Goal: Task Accomplishment & Management: Complete application form

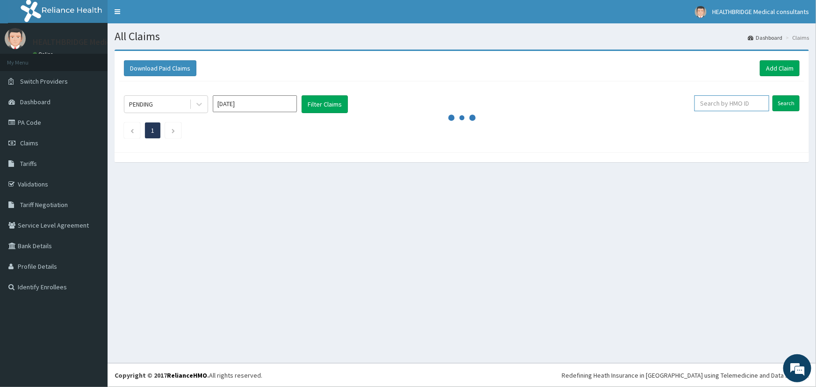
click at [752, 101] on input "text" at bounding box center [731, 103] width 75 height 16
paste input "SKN/10009/C"
type input "SKN/10009/C"
click at [786, 103] on input "Search" at bounding box center [786, 103] width 27 height 16
click at [33, 140] on span "Claims" at bounding box center [29, 143] width 18 height 8
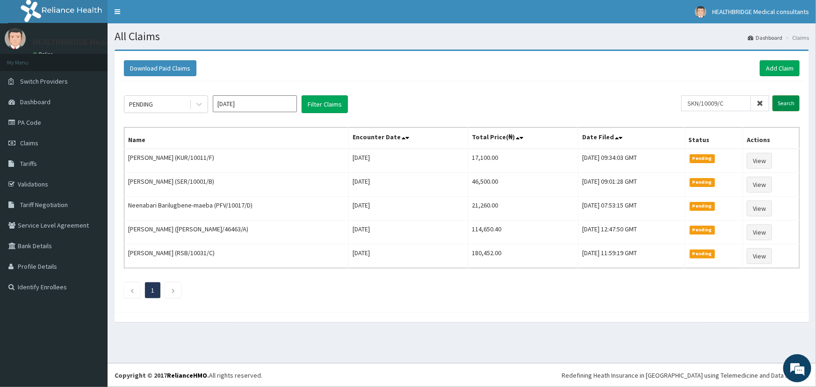
type input "SKN/10009/C"
click at [781, 102] on input "Search" at bounding box center [786, 103] width 27 height 16
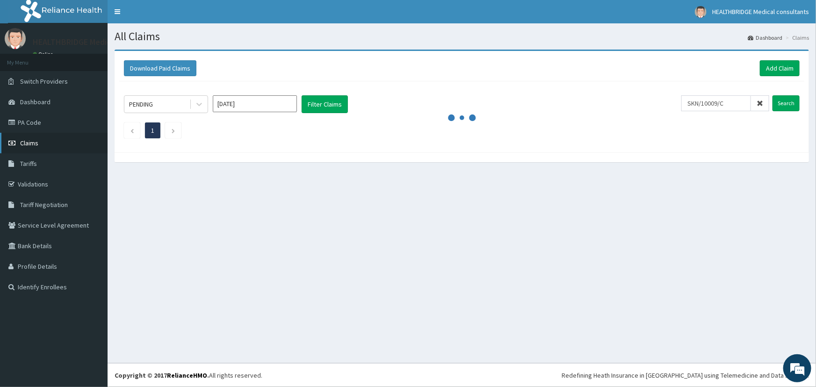
click at [38, 145] on link "Claims" at bounding box center [54, 143] width 108 height 21
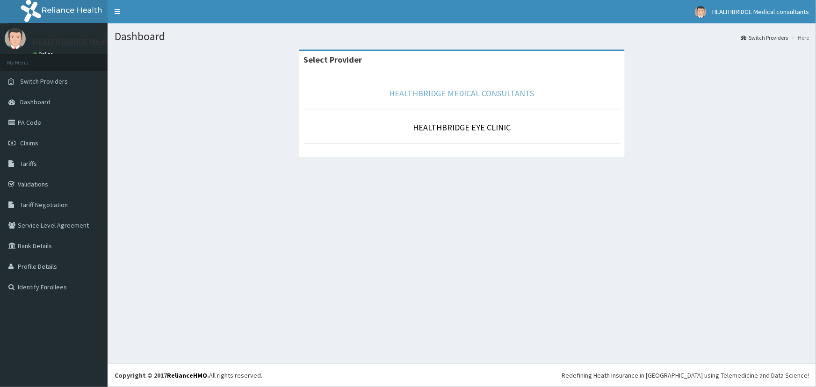
click at [445, 90] on link "HEALTHBRIDGE MEDICAL CONSULTANTS" at bounding box center [462, 93] width 145 height 11
click at [467, 94] on link "HEALTHBRIDGE MEDICAL CONSULTANTS" at bounding box center [462, 93] width 145 height 11
click at [450, 90] on link "HEALTHBRIDGE MEDICAL CONSULTANTS" at bounding box center [462, 93] width 145 height 11
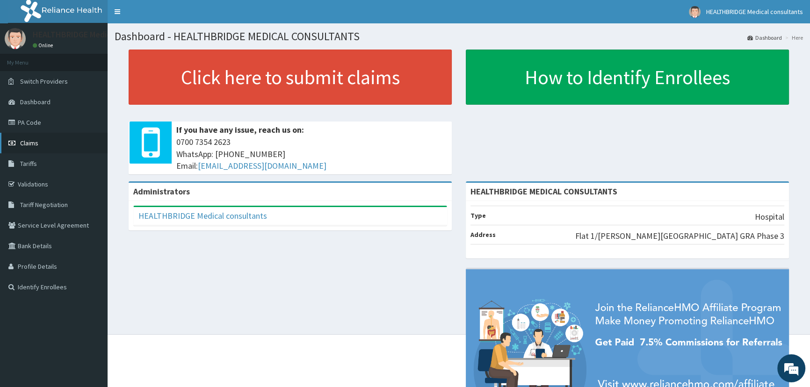
click at [28, 140] on span "Claims" at bounding box center [29, 143] width 18 height 8
click at [34, 121] on link "PA Code" at bounding box center [54, 122] width 108 height 21
click at [42, 140] on link "Claims" at bounding box center [54, 143] width 108 height 21
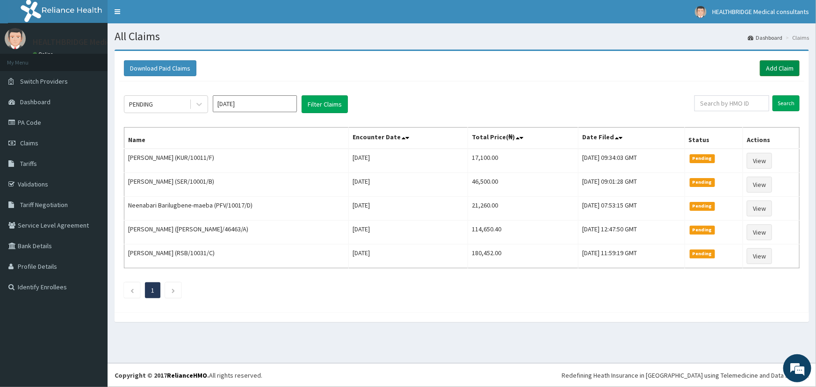
click at [776, 64] on link "Add Claim" at bounding box center [780, 68] width 40 height 16
click at [728, 104] on input "text" at bounding box center [731, 103] width 75 height 16
paste input "SKN/10009/C"
type input "SKN/10009/C"
click at [778, 101] on input "Search" at bounding box center [786, 103] width 27 height 16
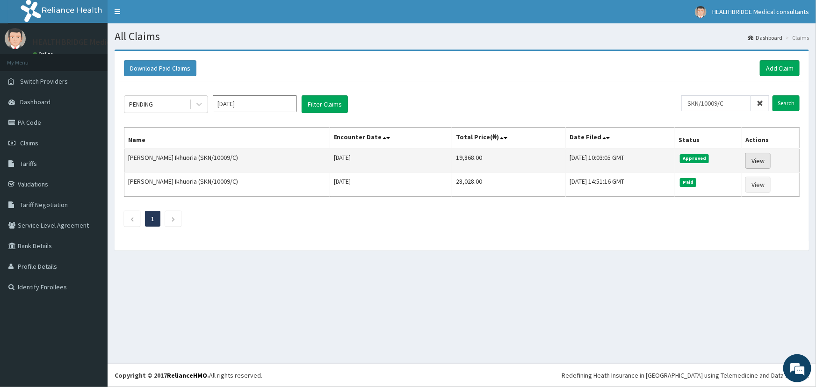
click at [752, 159] on link "View" at bounding box center [757, 161] width 25 height 16
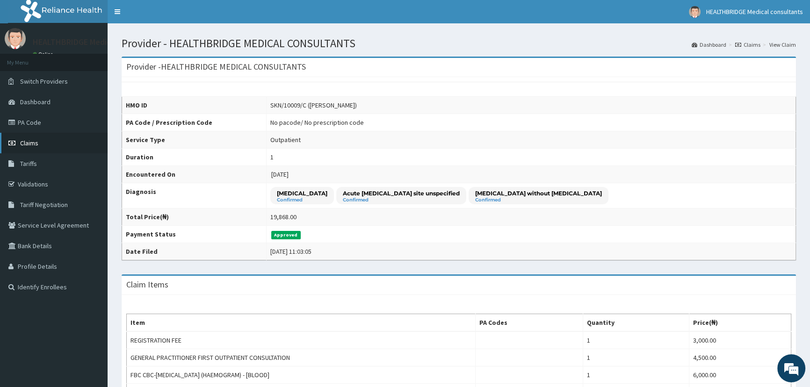
click at [36, 146] on span "Claims" at bounding box center [29, 143] width 18 height 8
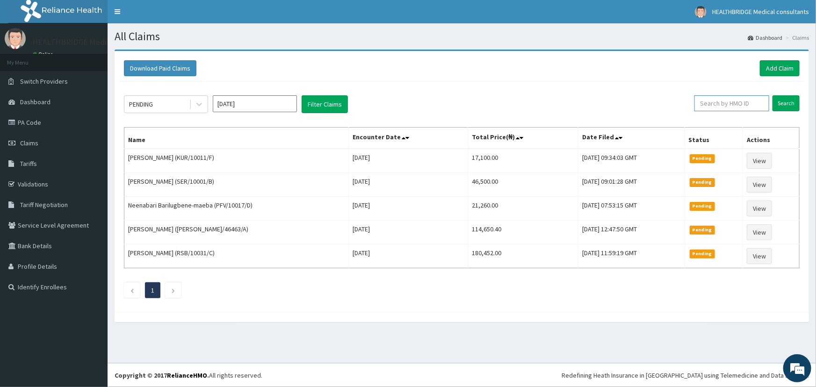
click at [723, 105] on input "text" at bounding box center [731, 103] width 75 height 16
paste input "KUD/10310/A"
type input "KUD/10310/A"
click at [779, 101] on input "Search" at bounding box center [786, 103] width 27 height 16
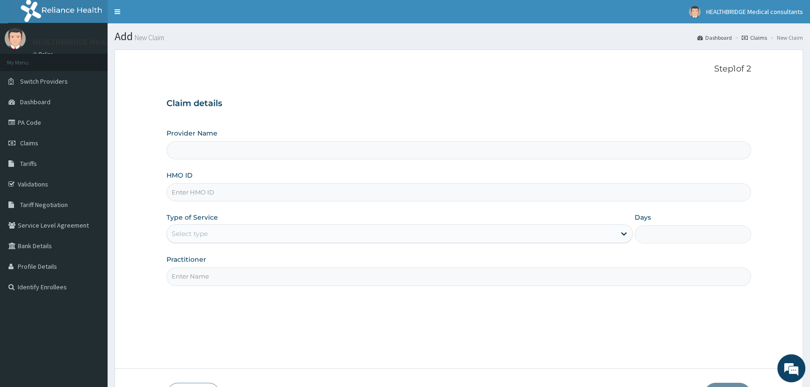
type input "HEALTHBRIDGE MEDICAL CONSULTANTS"
click at [184, 194] on input "HMO ID" at bounding box center [458, 192] width 585 height 18
paste input "KUD/10310/A"
type input "KUD/10310/A"
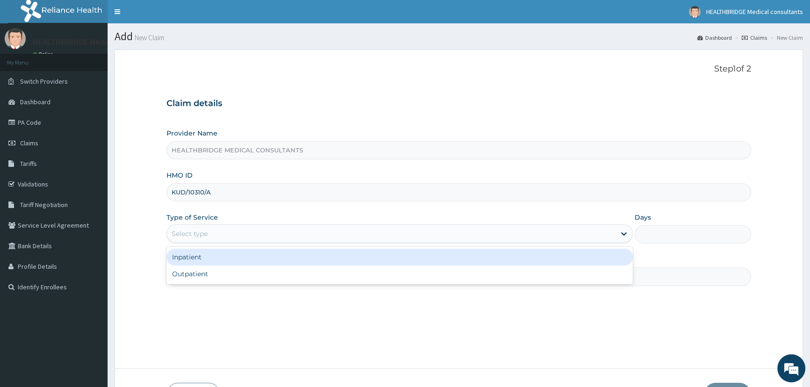
drag, startPoint x: 203, startPoint y: 236, endPoint x: 209, endPoint y: 291, distance: 55.9
click at [203, 235] on div "Select type" at bounding box center [190, 233] width 36 height 9
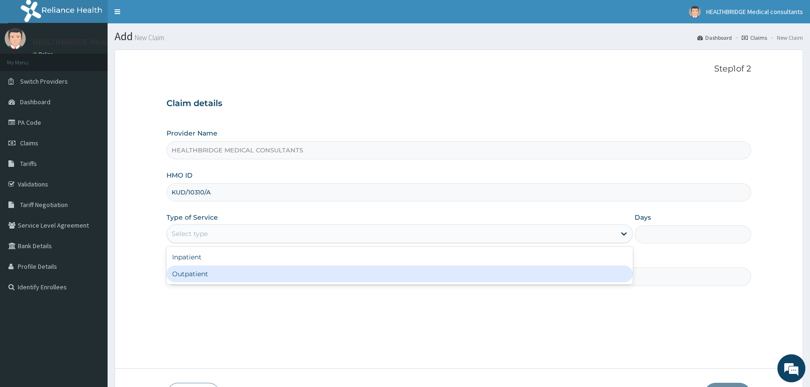
click at [210, 280] on div "Outpatient" at bounding box center [399, 274] width 466 height 17
type input "1"
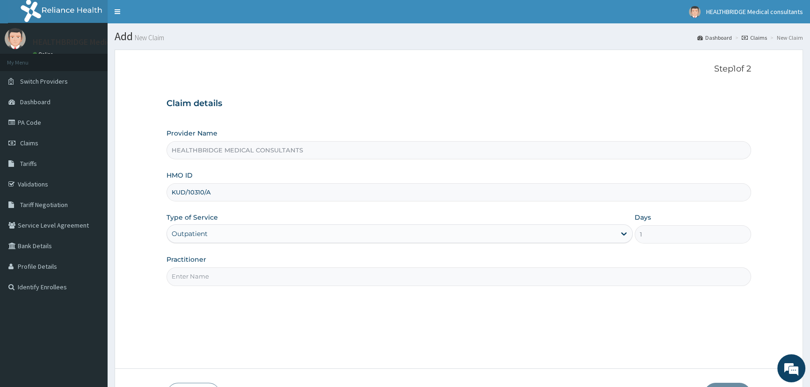
click at [210, 280] on input "Practitioner" at bounding box center [458, 276] width 585 height 18
type input "KELVIN"
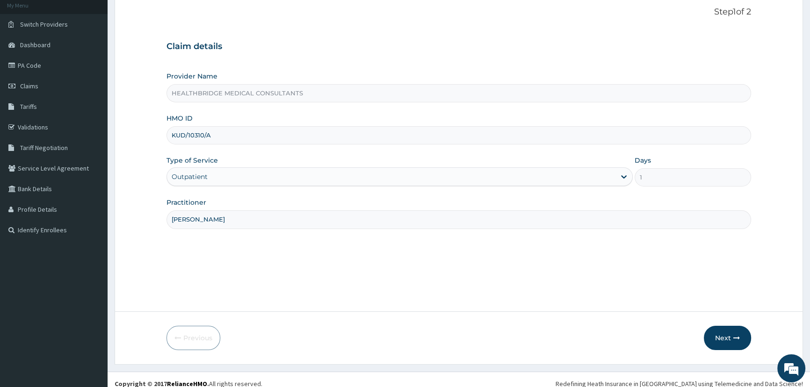
scroll to position [65, 0]
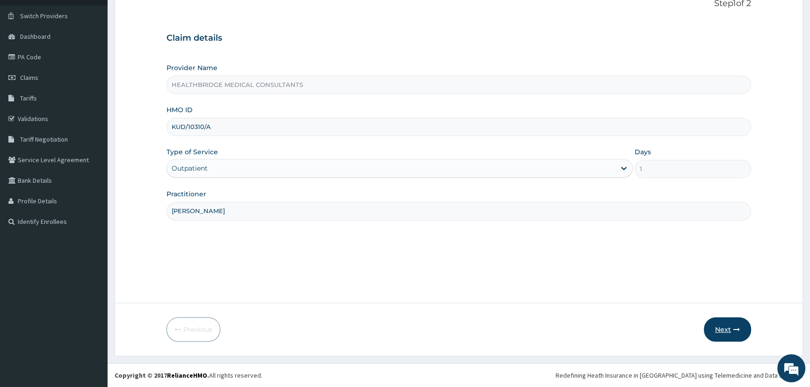
click at [726, 332] on button "Next" at bounding box center [727, 330] width 47 height 24
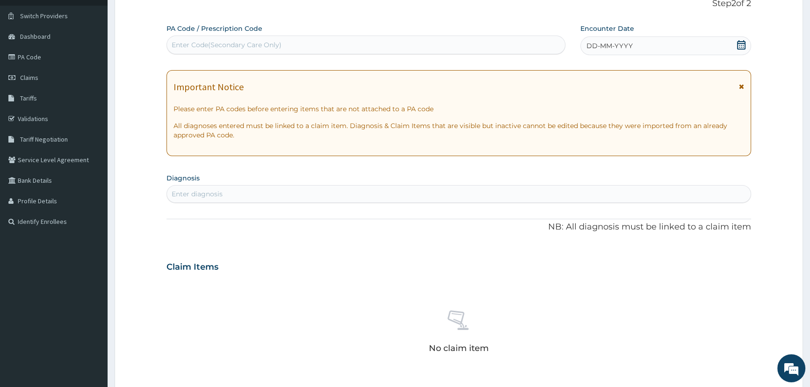
scroll to position [0, 0]
click at [217, 186] on div "Enter diagnosis" at bounding box center [458, 194] width 585 height 18
type input "malaria"
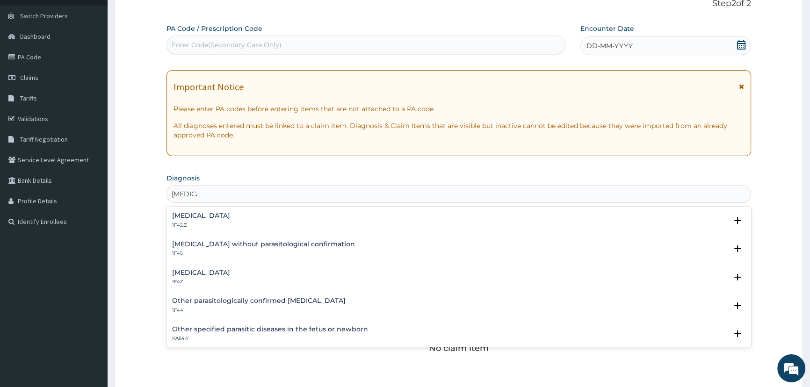
click at [208, 272] on h4 "Malaria, unspecified" at bounding box center [201, 272] width 58 height 7
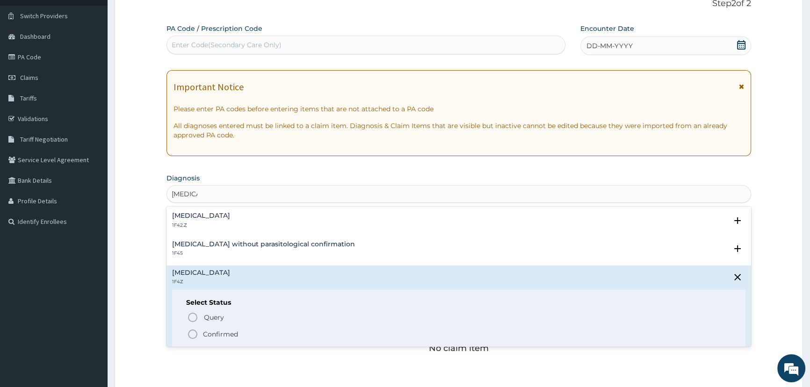
click at [193, 332] on icon "status option filled" at bounding box center [192, 334] width 11 height 11
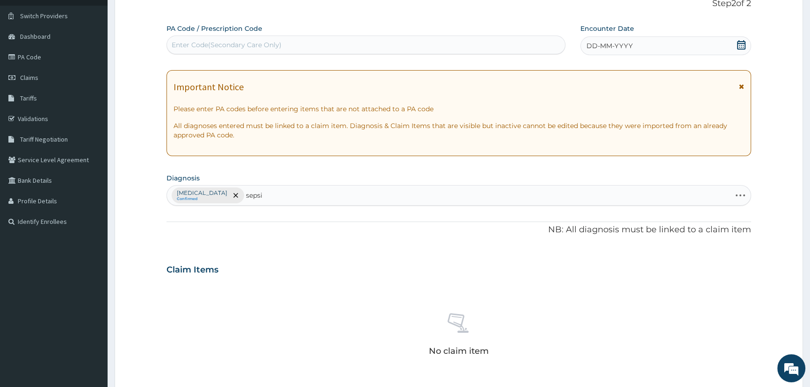
type input "sepsis"
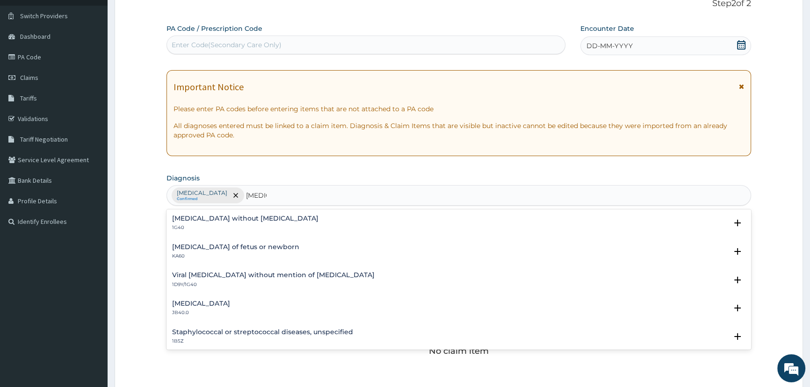
click at [212, 218] on h4 "Sepsis without septic shock" at bounding box center [245, 218] width 146 height 7
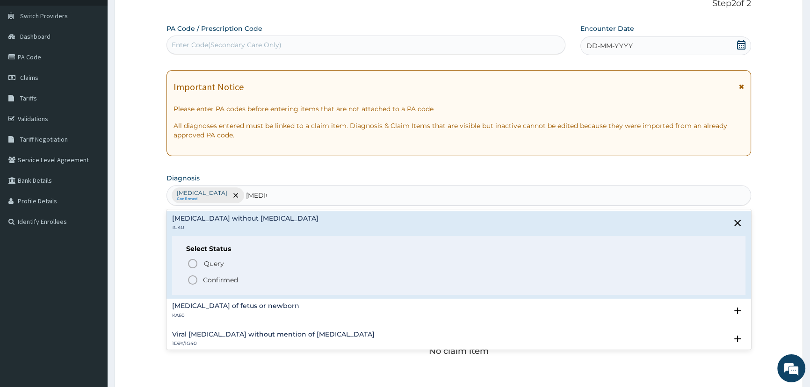
click at [190, 280] on icon "status option filled" at bounding box center [192, 280] width 11 height 11
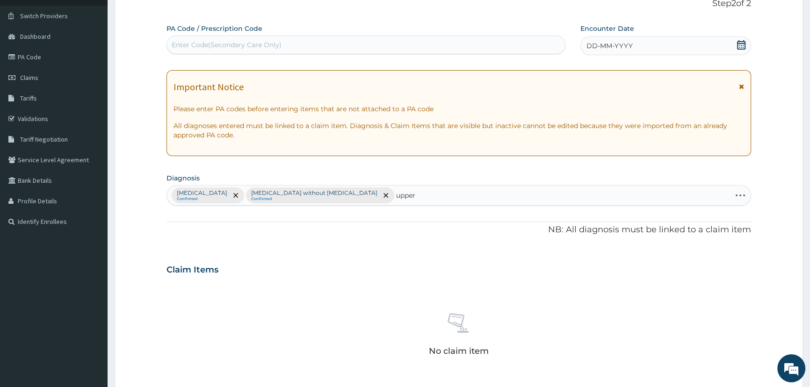
type input "upper"
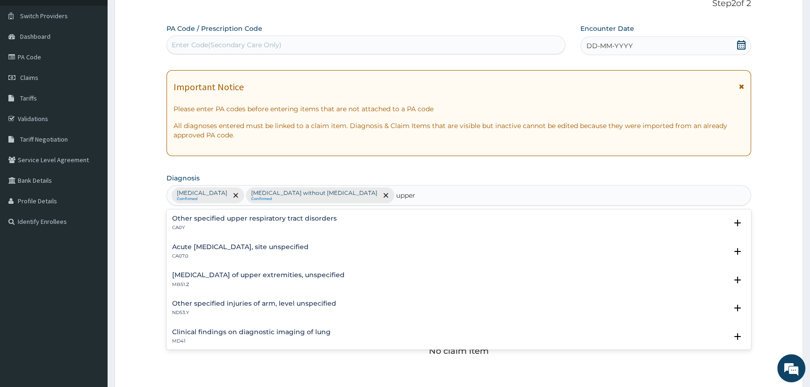
click at [255, 244] on h4 "Acute upper respiratory infection, site unspecified" at bounding box center [240, 247] width 137 height 7
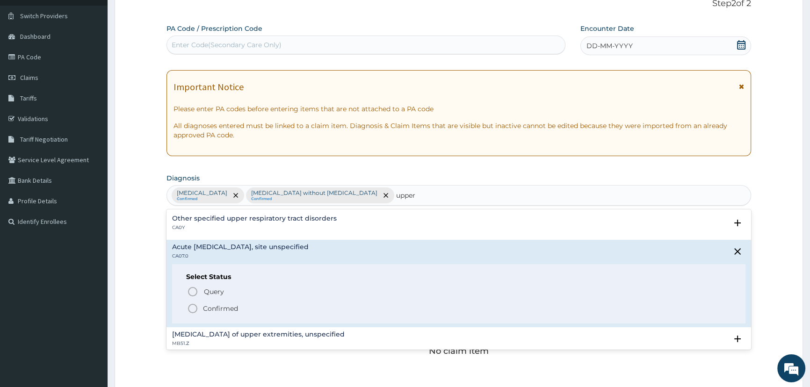
click at [192, 311] on icon "status option filled" at bounding box center [192, 308] width 11 height 11
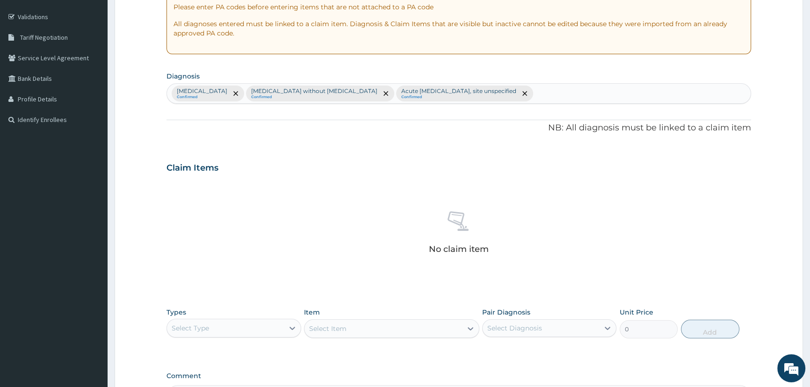
scroll to position [235, 0]
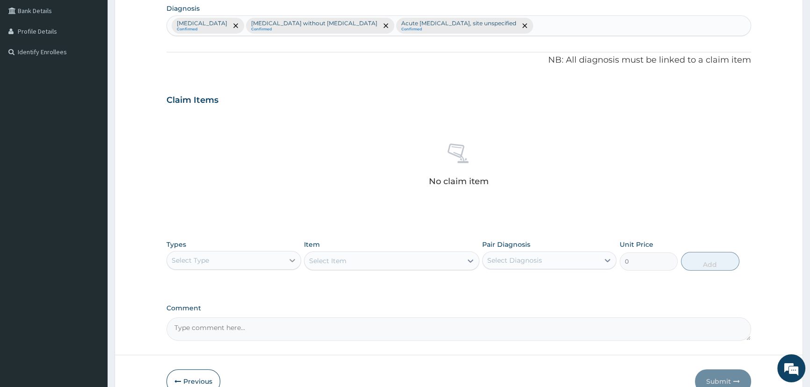
click at [285, 257] on div at bounding box center [292, 260] width 17 height 17
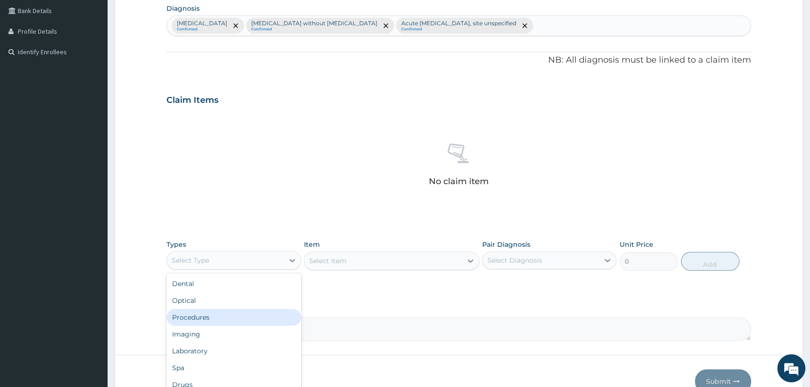
click at [237, 311] on div "Procedures" at bounding box center [233, 317] width 134 height 17
click at [284, 261] on div at bounding box center [292, 260] width 17 height 17
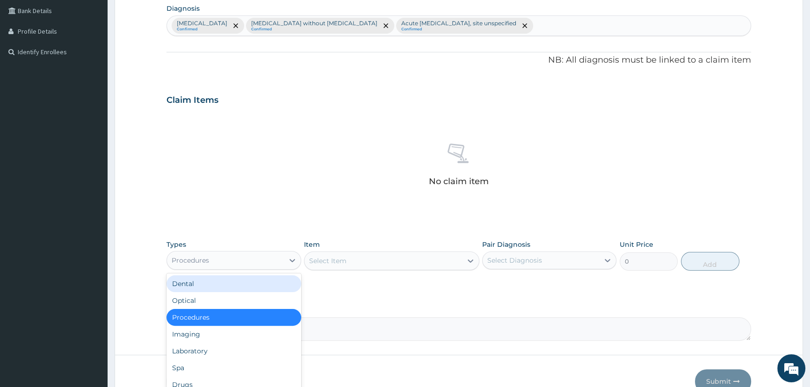
click at [345, 258] on div "Select Item" at bounding box center [327, 260] width 37 height 9
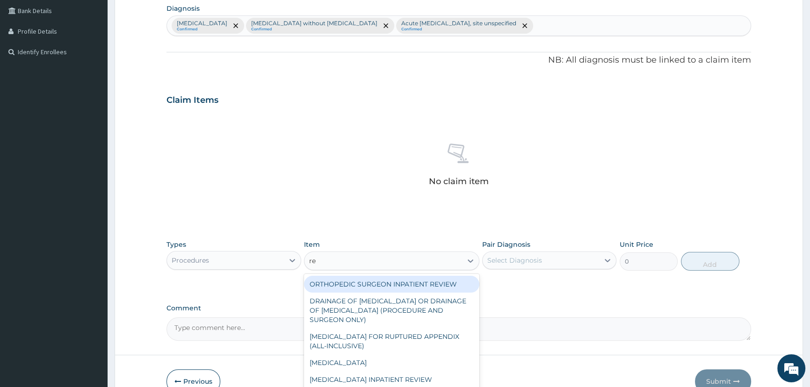
type input "reg"
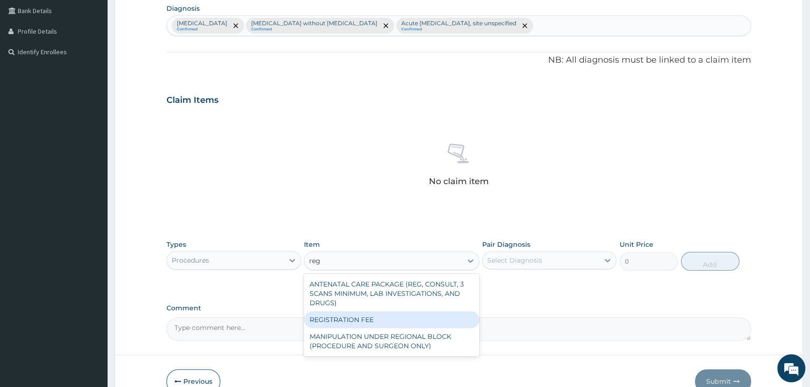
click at [364, 313] on div "REGISTRATION FEE" at bounding box center [391, 319] width 175 height 17
type input "3000"
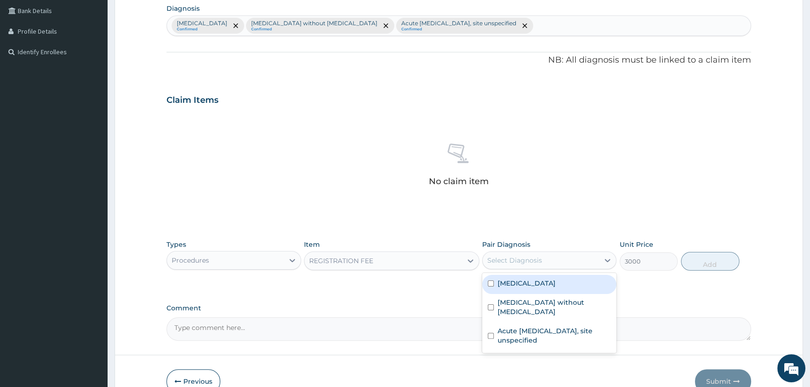
click at [523, 264] on div "Select Diagnosis" at bounding box center [514, 260] width 55 height 9
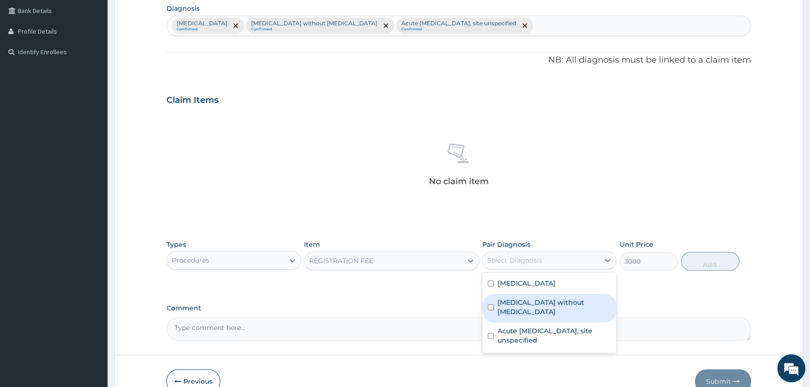
click at [526, 294] on div "Sepsis without septic shock" at bounding box center [549, 308] width 134 height 29
checkbox input "true"
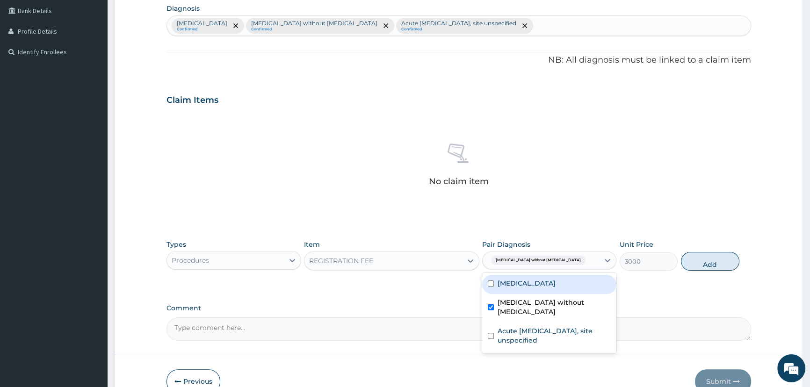
click at [531, 281] on label "Malaria, unspecified" at bounding box center [527, 283] width 58 height 9
checkbox input "true"
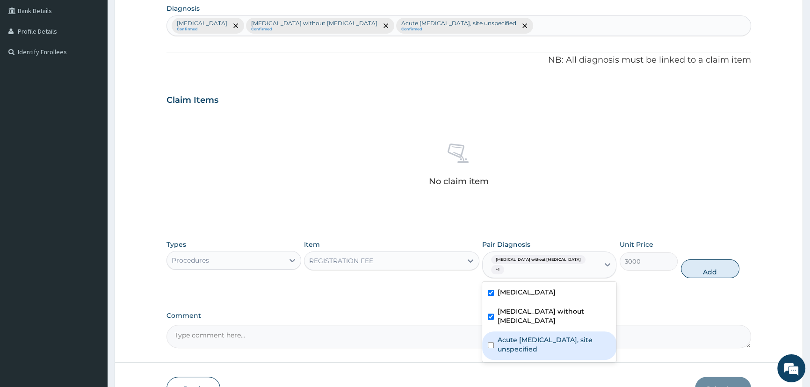
click at [542, 335] on label "Acute upper respiratory infection, site unspecified" at bounding box center [554, 344] width 113 height 19
checkbox input "true"
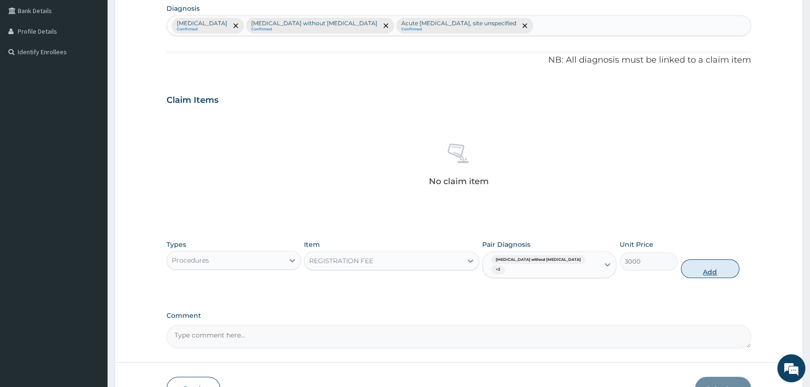
click at [700, 263] on button "Add" at bounding box center [710, 269] width 58 height 19
type input "0"
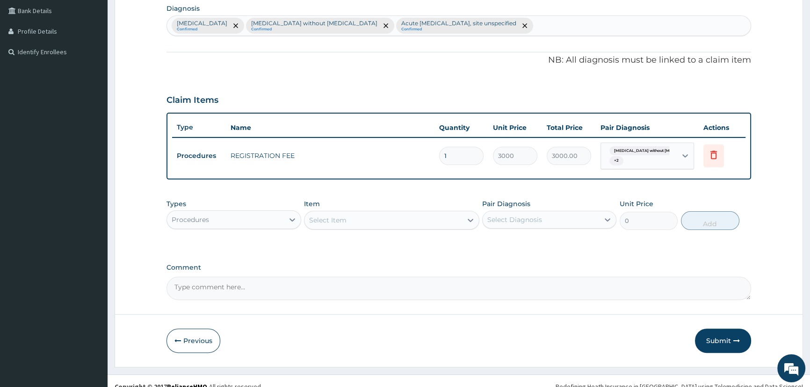
click at [353, 219] on div "Select Item" at bounding box center [383, 220] width 158 height 15
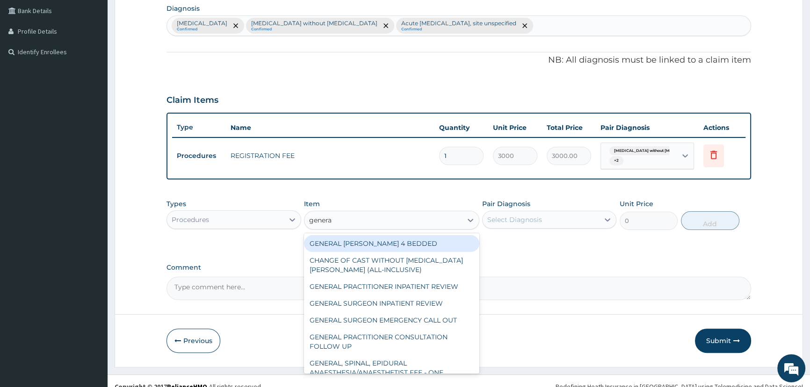
type input "general"
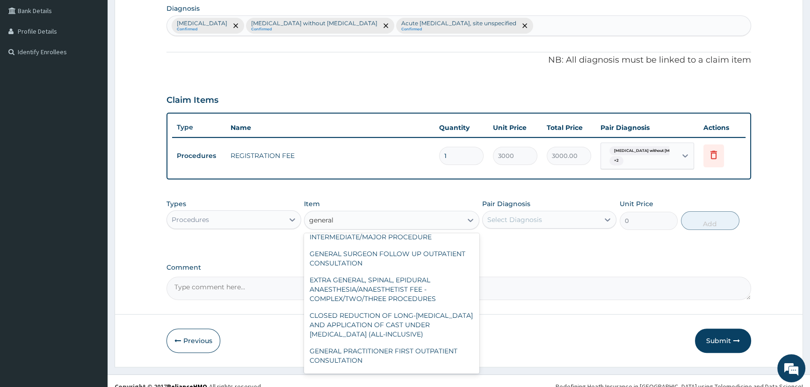
scroll to position [168, 0]
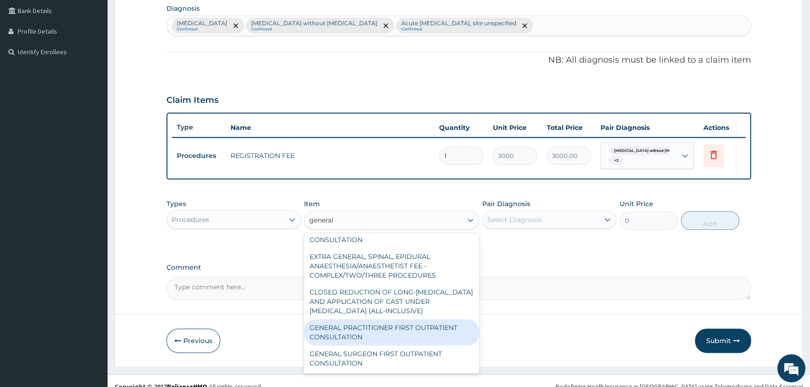
click at [350, 341] on div "GENERAL PRACTITIONER FIRST OUTPATIENT CONSULTATION" at bounding box center [391, 332] width 175 height 26
type input "4500"
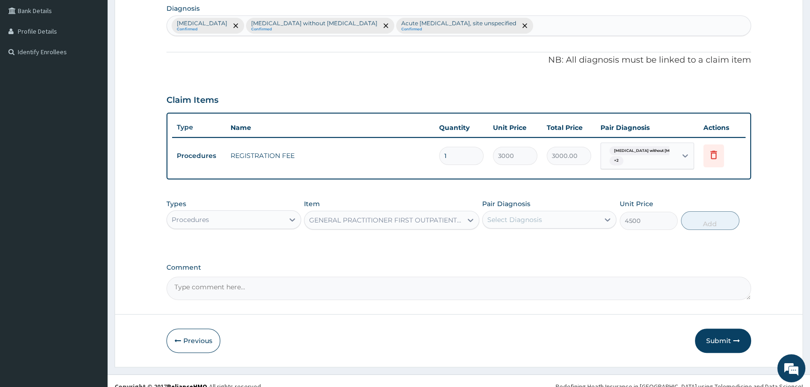
click at [552, 217] on div "Select Diagnosis" at bounding box center [541, 219] width 116 height 15
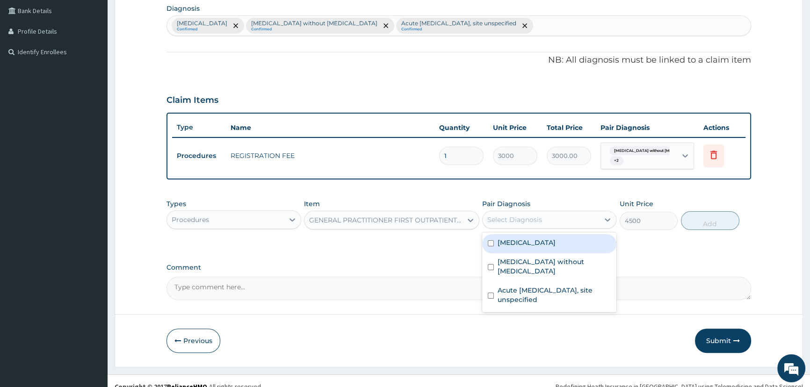
click at [541, 248] on div "Malaria, unspecified" at bounding box center [549, 243] width 134 height 19
checkbox input "true"
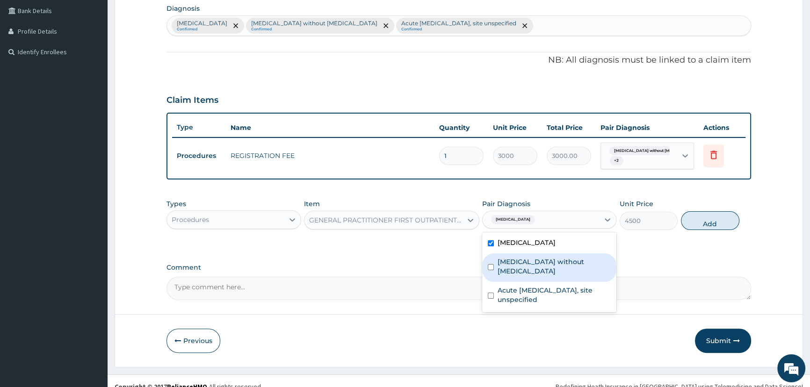
click at [539, 260] on label "Sepsis without septic shock" at bounding box center [554, 266] width 113 height 19
checkbox input "true"
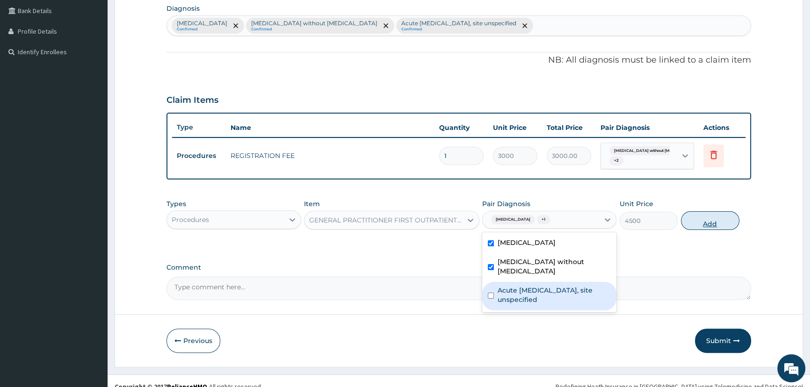
drag, startPoint x: 544, startPoint y: 277, endPoint x: 716, endPoint y: 217, distance: 182.5
click at [544, 286] on label "Acute upper respiratory infection, site unspecified" at bounding box center [554, 295] width 113 height 19
checkbox input "true"
click at [713, 218] on button "Add" at bounding box center [710, 220] width 58 height 19
type input "0"
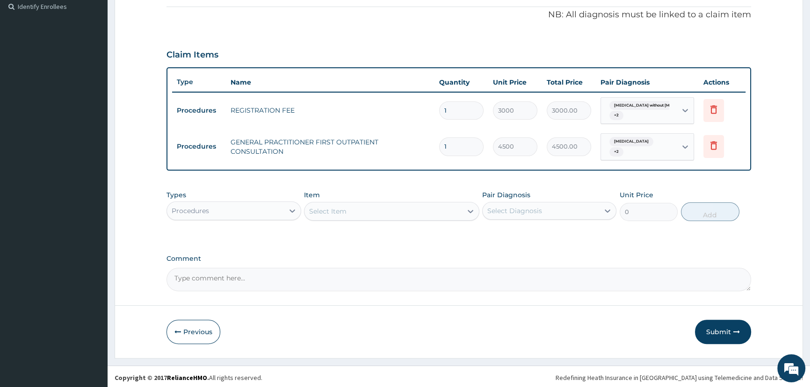
scroll to position [282, 0]
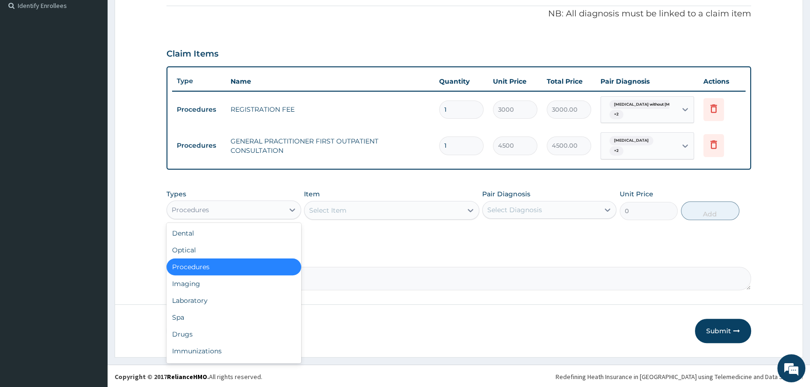
click at [276, 210] on div "Procedures" at bounding box center [225, 209] width 116 height 15
click at [234, 304] on div "Laboratory" at bounding box center [233, 300] width 134 height 17
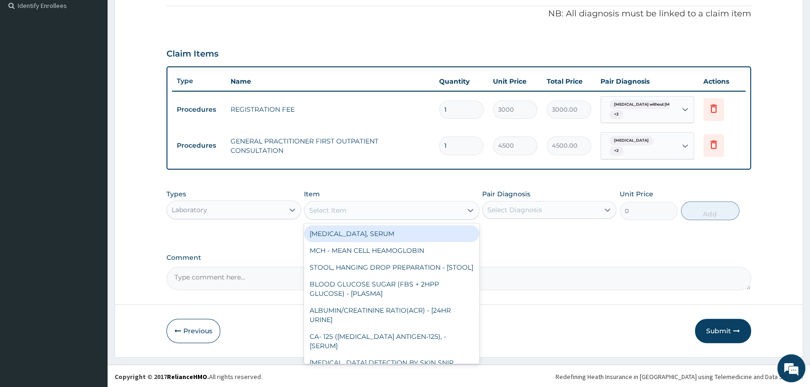
click at [363, 210] on div "Select Item" at bounding box center [383, 210] width 158 height 15
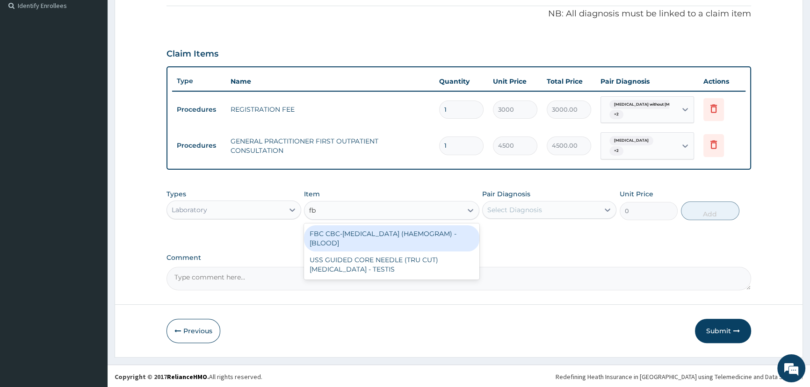
type input "fbc"
click at [390, 238] on div "FBC CBC-COMPLETE BLOOD COUNT (HAEMOGRAM) - [BLOOD]" at bounding box center [391, 238] width 175 height 26
type input "6000"
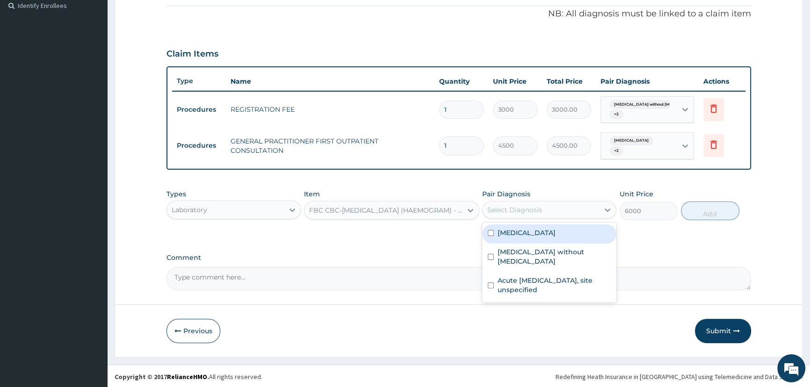
click at [523, 210] on div "Select Diagnosis" at bounding box center [514, 209] width 55 height 9
click at [540, 240] on div "Malaria, unspecified" at bounding box center [549, 233] width 134 height 19
checkbox input "true"
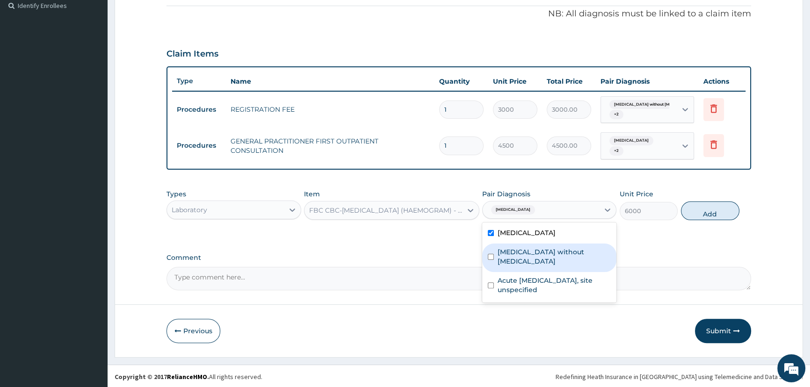
click at [533, 253] on label "Sepsis without septic shock" at bounding box center [554, 256] width 113 height 19
checkbox input "true"
click at [703, 213] on button "Add" at bounding box center [710, 211] width 58 height 19
type input "0"
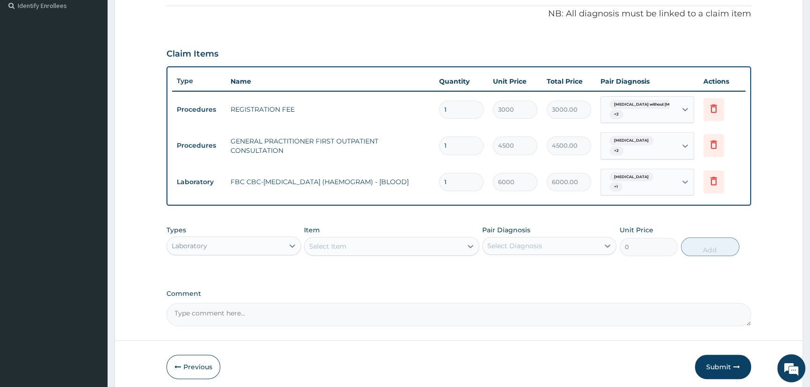
click at [348, 243] on div "Select Item" at bounding box center [383, 246] width 158 height 15
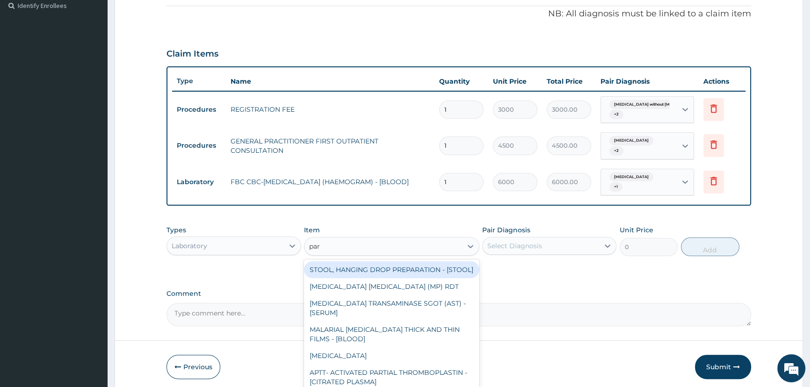
type input "para"
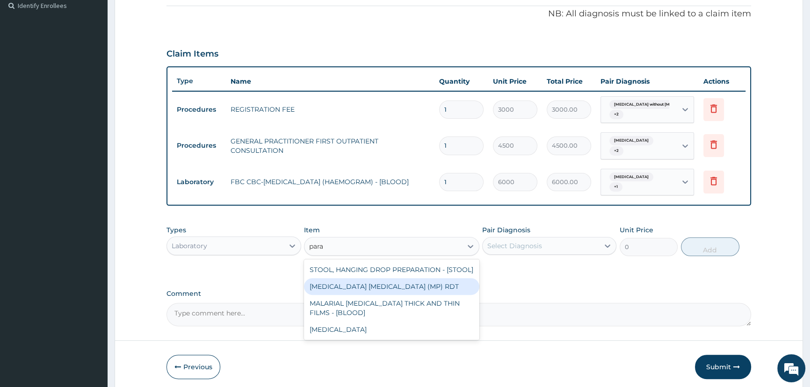
click at [379, 291] on div "MALARIA PARASITE (MP) RDT" at bounding box center [391, 286] width 175 height 17
type input "2400"
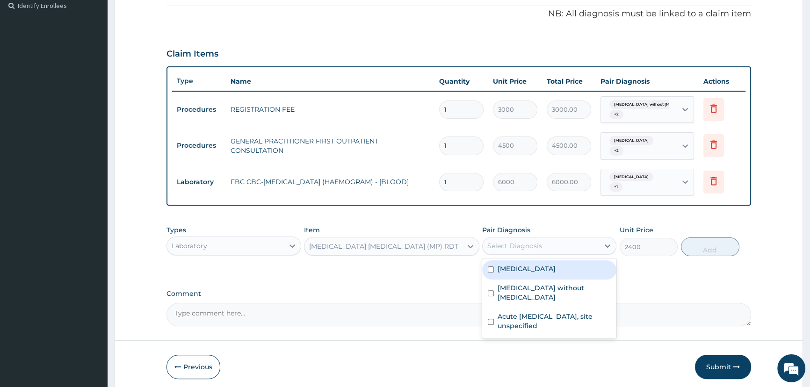
click at [505, 244] on div "Select Diagnosis" at bounding box center [514, 245] width 55 height 9
click at [510, 270] on label "Malaria, unspecified" at bounding box center [527, 268] width 58 height 9
checkbox input "true"
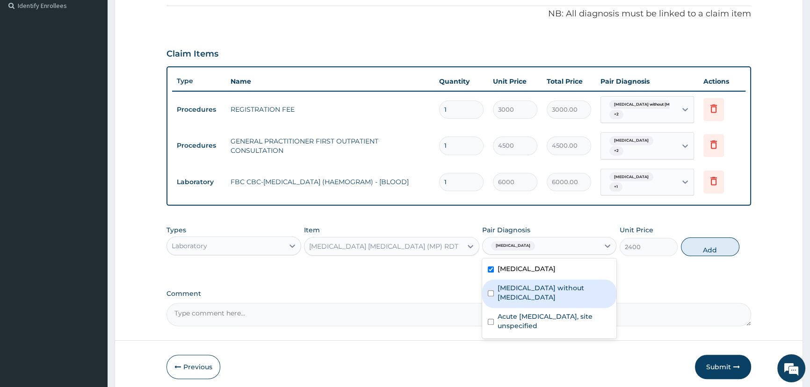
click at [520, 289] on label "Sepsis without septic shock" at bounding box center [554, 292] width 113 height 19
checkbox input "true"
click at [699, 247] on button "Add" at bounding box center [710, 247] width 58 height 19
type input "0"
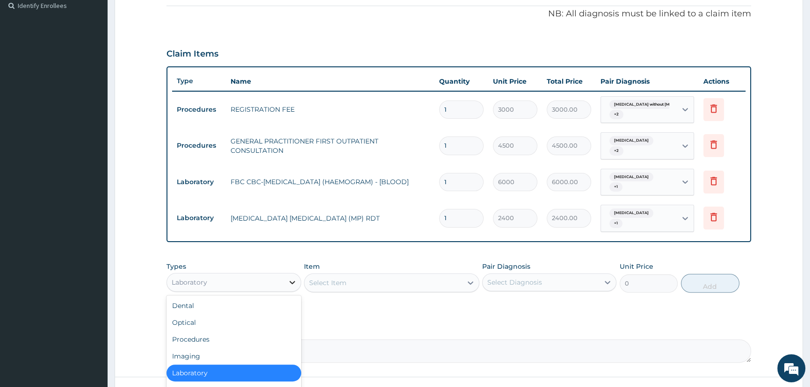
click at [289, 279] on icon at bounding box center [292, 282] width 9 height 9
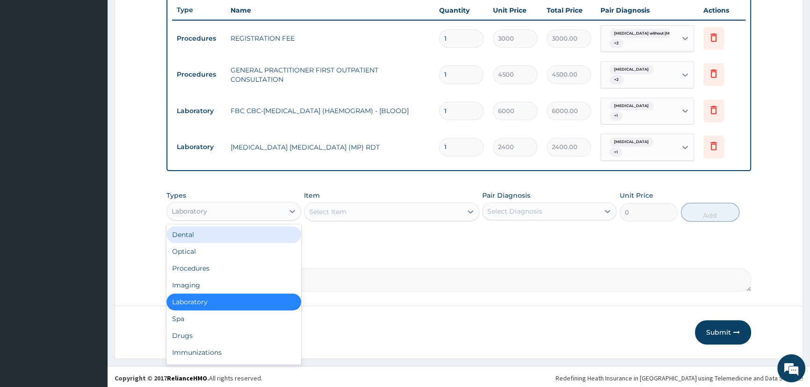
scroll to position [354, 0]
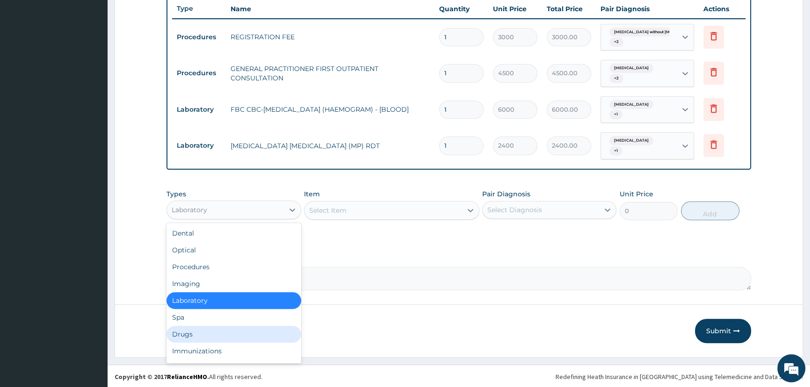
click at [216, 338] on div "Drugs" at bounding box center [233, 334] width 134 height 17
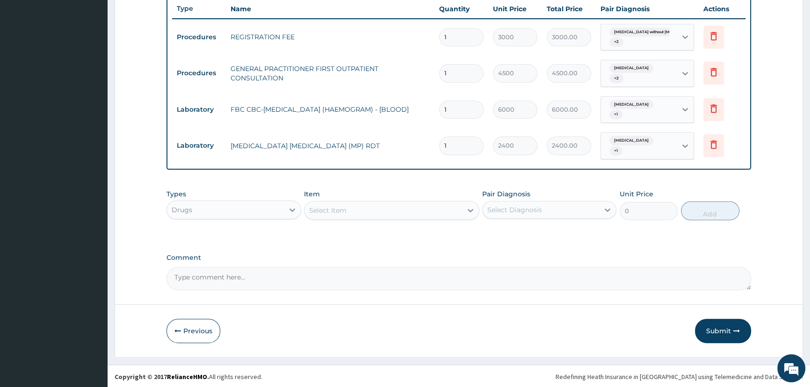
click at [351, 209] on div "Select Item" at bounding box center [383, 210] width 158 height 15
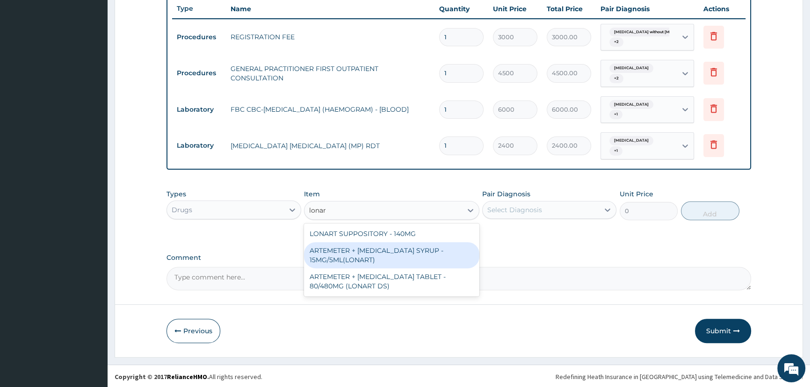
type input "lonart"
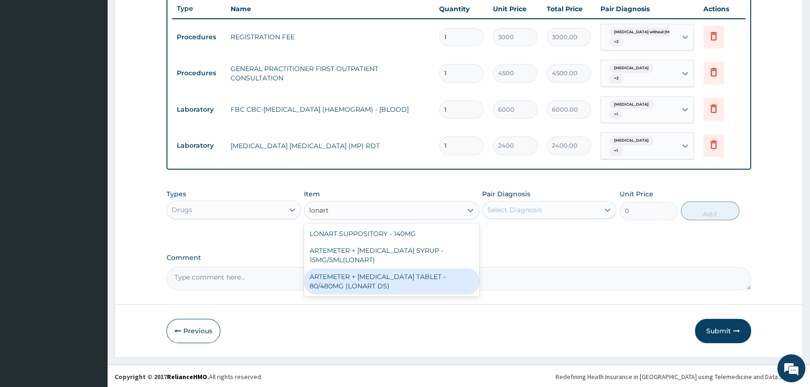
click at [360, 279] on div "ARTEMETER + LUMEFANTRINE TABLET - 80/480MG (LONART DS)" at bounding box center [391, 281] width 175 height 26
type input "672"
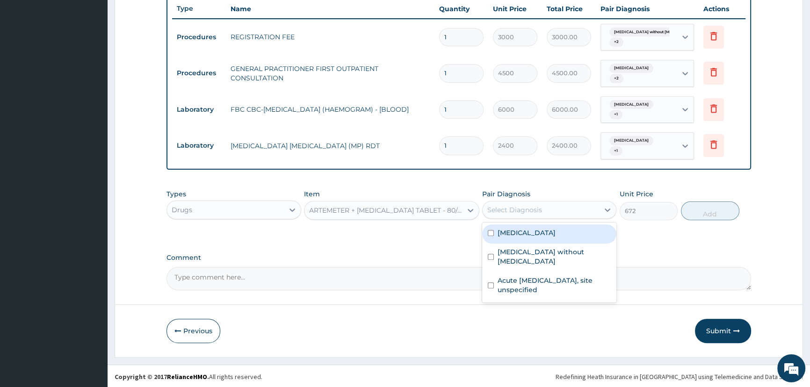
click at [517, 208] on div "Select Diagnosis" at bounding box center [514, 209] width 55 height 9
drag, startPoint x: 528, startPoint y: 232, endPoint x: 531, endPoint y: 245, distance: 12.4
click at [528, 233] on label "Malaria, unspecified" at bounding box center [527, 232] width 58 height 9
checkbox input "true"
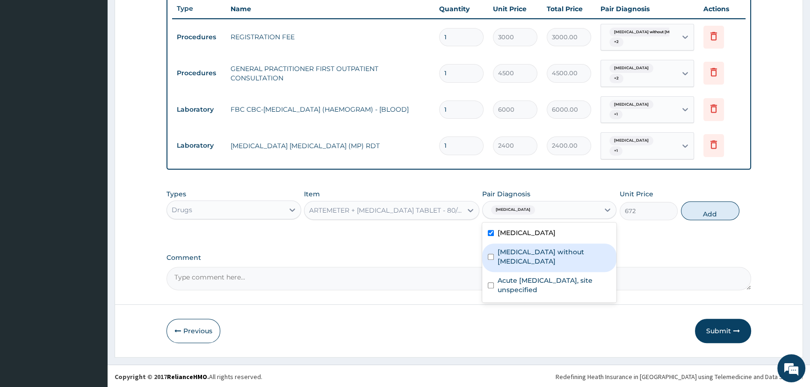
click at [532, 249] on label "Sepsis without septic shock" at bounding box center [554, 256] width 113 height 19
checkbox input "true"
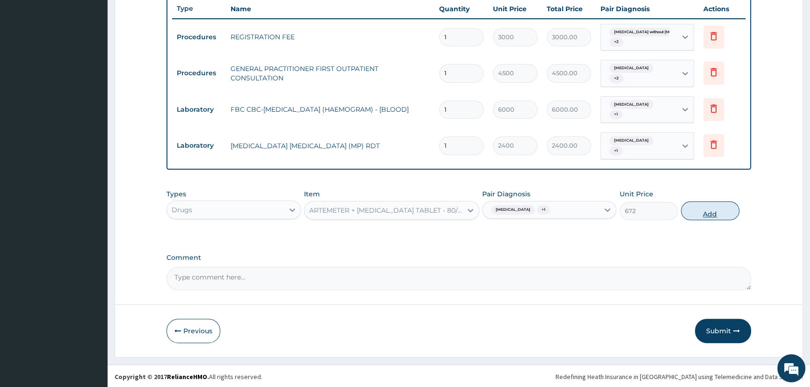
click at [694, 208] on button "Add" at bounding box center [710, 211] width 58 height 19
type input "0"
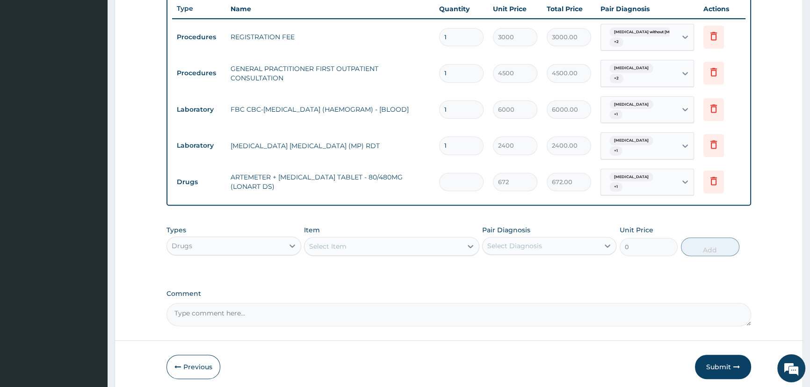
type input "0.00"
type input "6"
type input "4032.00"
type input "6"
click at [355, 244] on div "Select Item" at bounding box center [383, 246] width 158 height 15
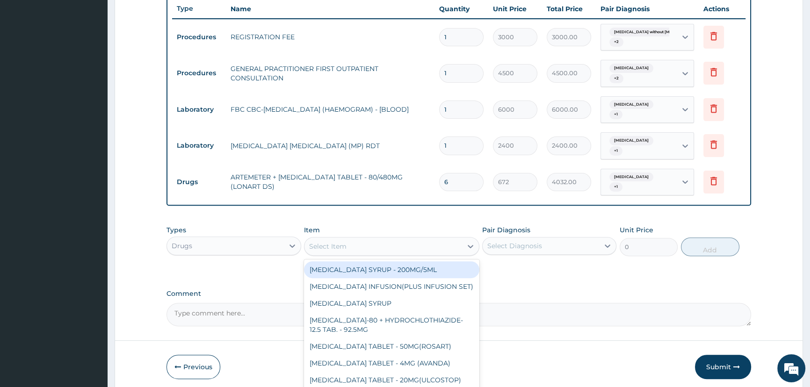
paste input "PARACETAMOL"
type input "PARACETAMOL"
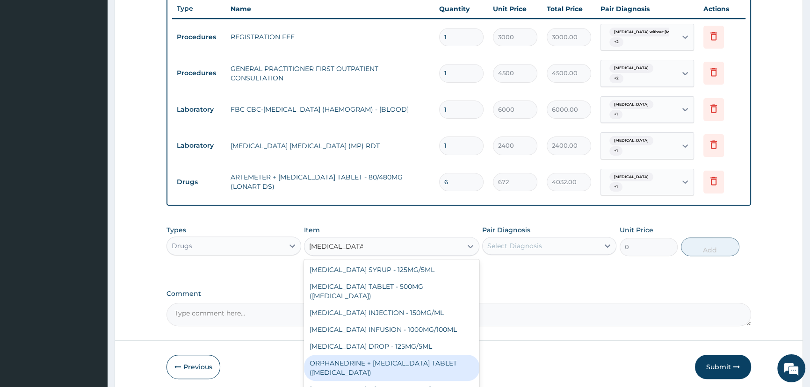
scroll to position [33, 0]
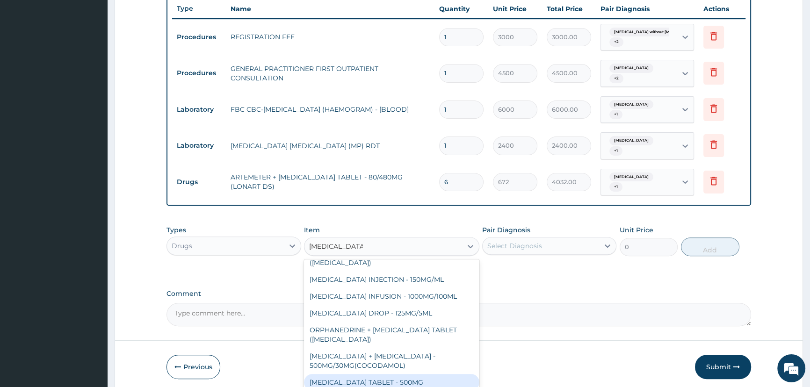
click at [378, 374] on div "PARACETAMOL TABLET - 500MG" at bounding box center [391, 382] width 175 height 17
type input "38.400000000000006"
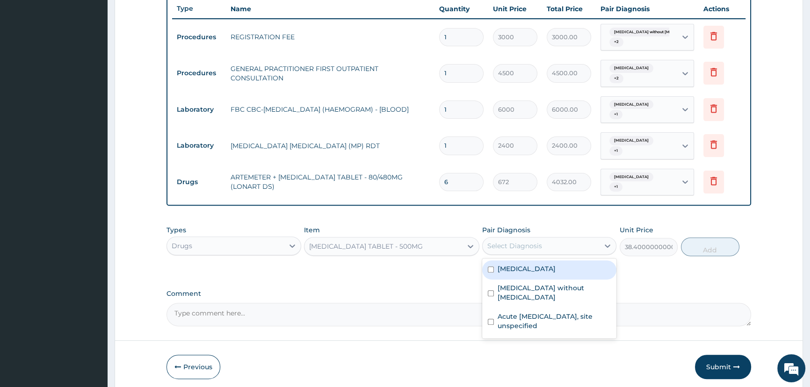
click at [539, 247] on div "Select Diagnosis" at bounding box center [514, 245] width 55 height 9
click at [542, 272] on label "Malaria, unspecified" at bounding box center [527, 268] width 58 height 9
checkbox input "true"
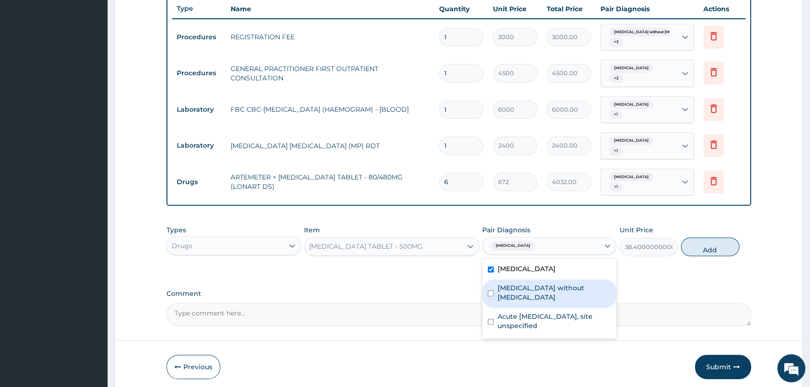
click at [541, 297] on div "Sepsis without septic shock" at bounding box center [549, 294] width 134 height 29
checkbox input "true"
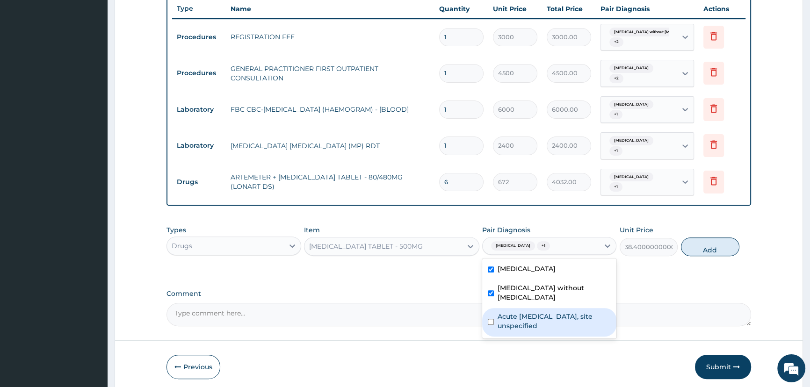
click at [541, 312] on label "Acute upper respiratory infection, site unspecified" at bounding box center [554, 321] width 113 height 19
checkbox input "true"
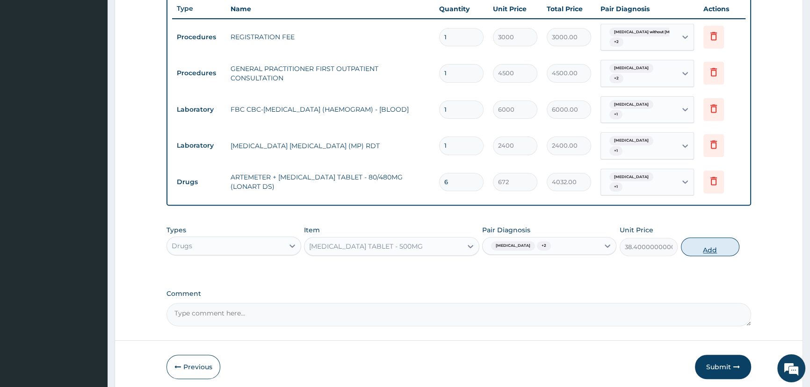
click at [706, 247] on button "Add" at bounding box center [710, 247] width 58 height 19
type input "0"
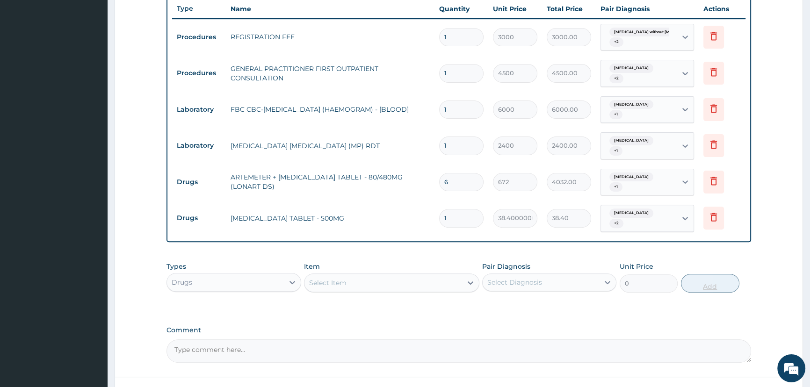
type input "18"
type input "691.20"
type input "18"
click at [324, 278] on div "Select Item" at bounding box center [327, 282] width 37 height 9
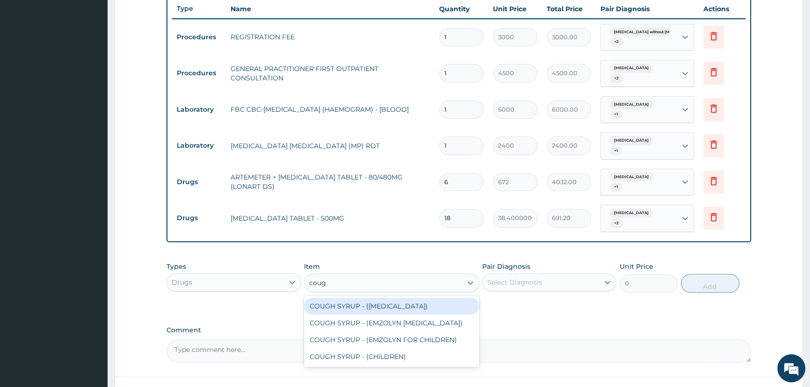
type input "cough"
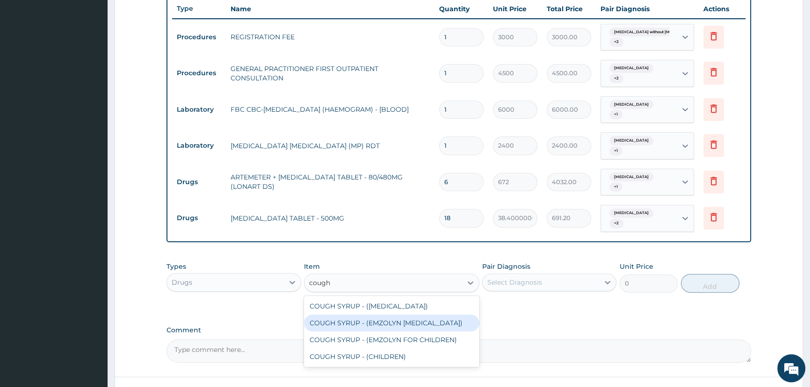
click at [420, 325] on div "COUGH SYRUP - (EMZOLYN EXPECTORANT)" at bounding box center [391, 323] width 175 height 17
type input "1280"
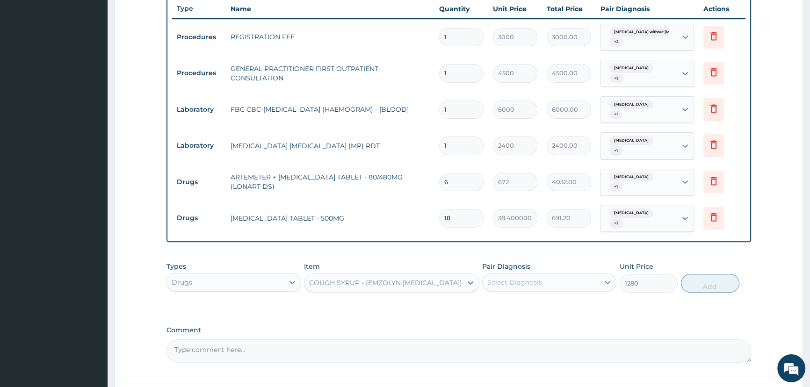
click at [532, 280] on div "Select Diagnosis" at bounding box center [514, 282] width 55 height 9
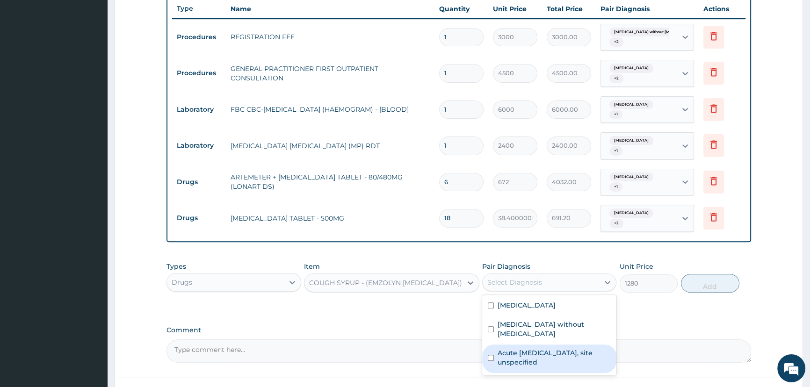
click at [532, 348] on label "Acute upper respiratory infection, site unspecified" at bounding box center [554, 357] width 113 height 19
checkbox input "true"
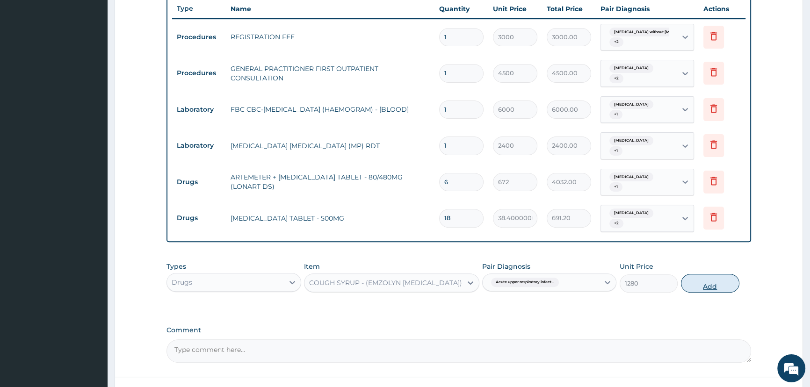
click at [701, 288] on button "Add" at bounding box center [710, 283] width 58 height 19
type input "0"
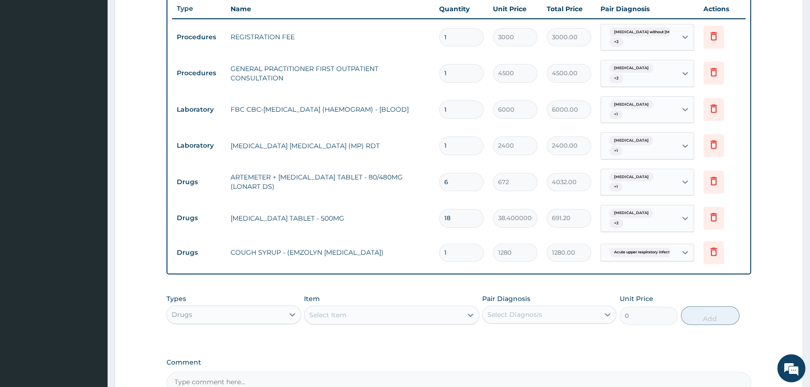
click at [353, 313] on div "Select Item" at bounding box center [383, 315] width 158 height 15
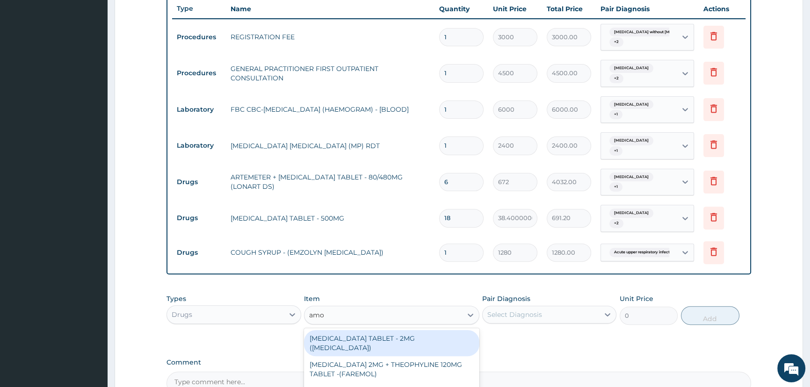
type input "amox"
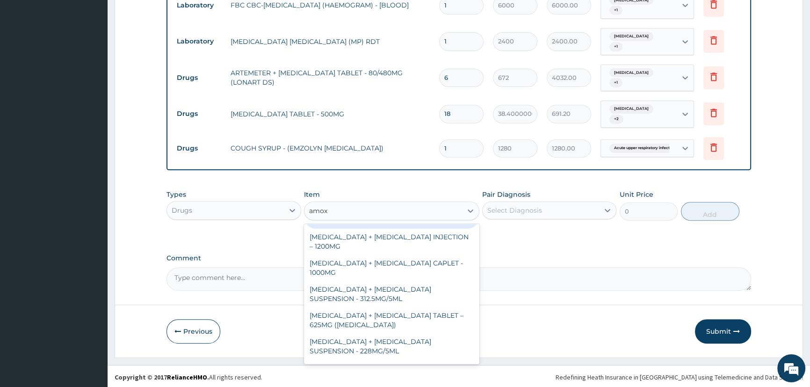
scroll to position [127, 0]
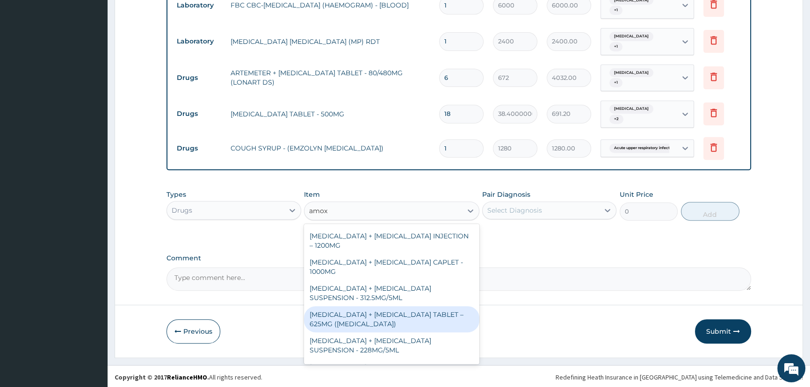
click at [383, 328] on div "AMOXICILLIN + CLAVULANIC ACID TABLET – 625MG (AUGMENTIN)" at bounding box center [391, 319] width 175 height 26
type input "768"
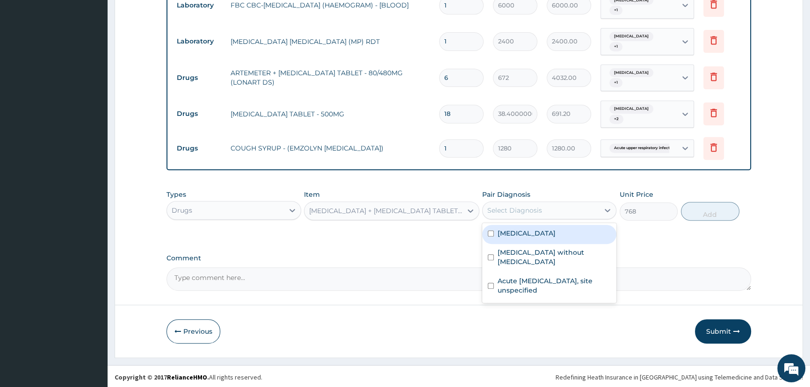
click at [546, 210] on div "Select Diagnosis" at bounding box center [541, 210] width 116 height 15
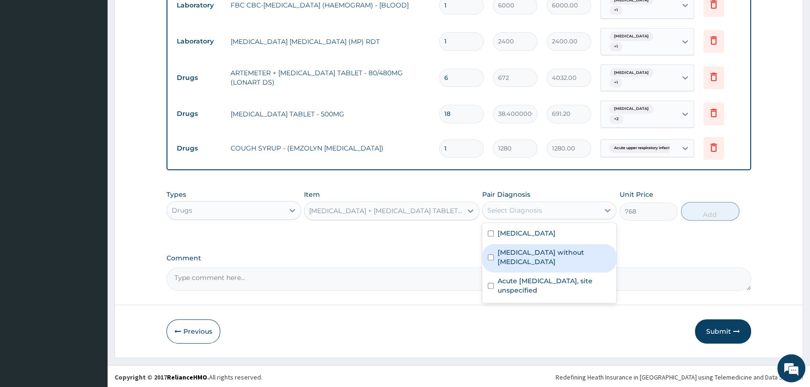
click at [546, 253] on label "Sepsis without septic shock" at bounding box center [554, 257] width 113 height 19
checkbox input "true"
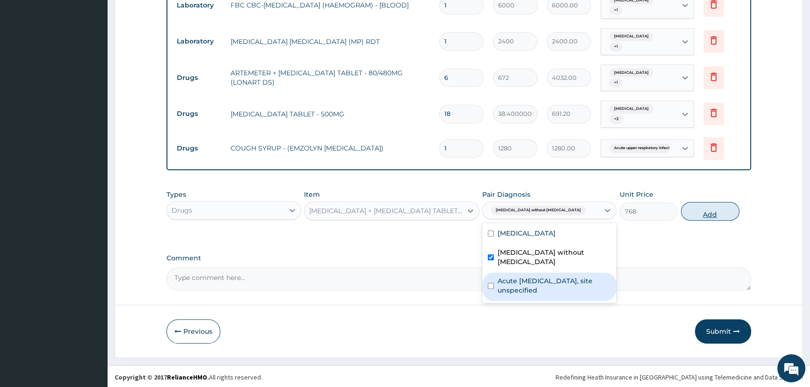
drag, startPoint x: 552, startPoint y: 271, endPoint x: 703, endPoint y: 211, distance: 162.6
click at [560, 276] on label "Acute upper respiratory infection, site unspecified" at bounding box center [554, 285] width 113 height 19
checkbox input "true"
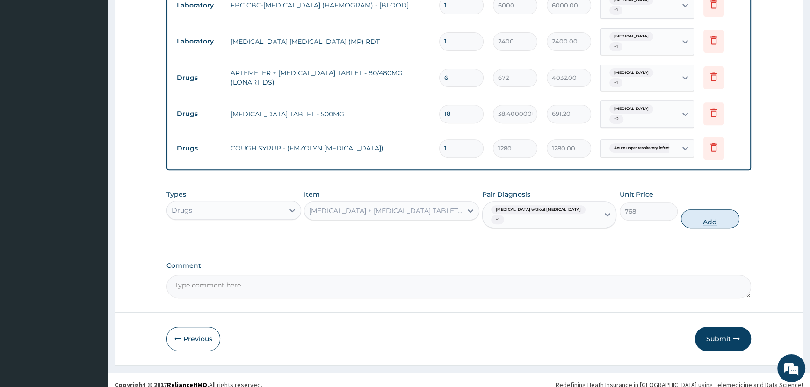
click at [707, 210] on button "Add" at bounding box center [710, 219] width 58 height 19
type input "0"
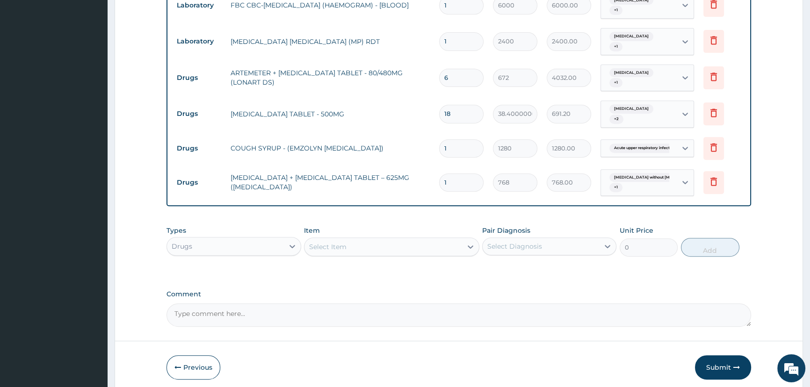
type input "14"
type input "10752.00"
type input "14"
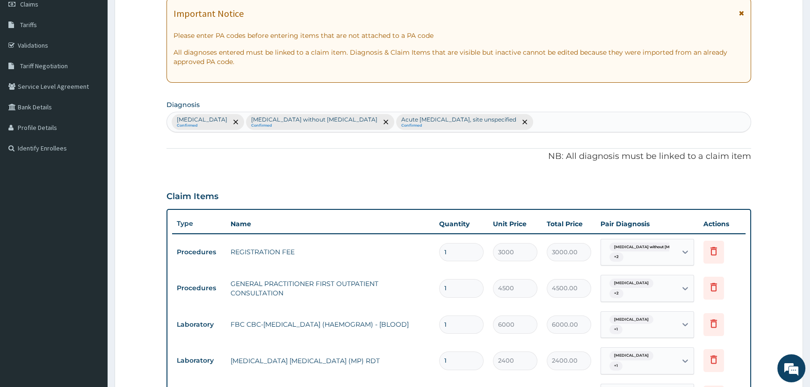
scroll to position [0, 0]
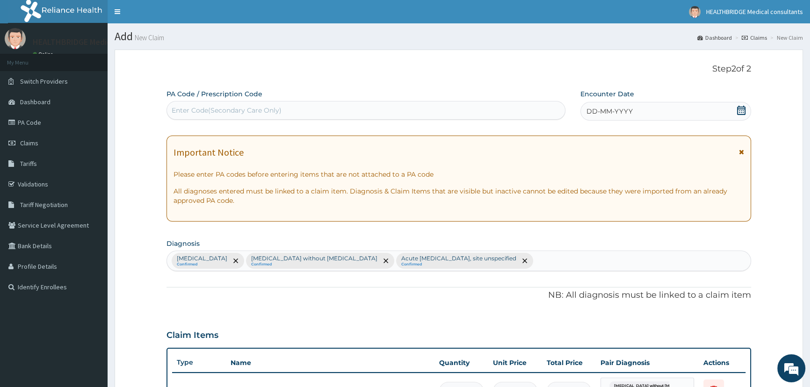
click at [737, 110] on icon at bounding box center [741, 110] width 8 height 9
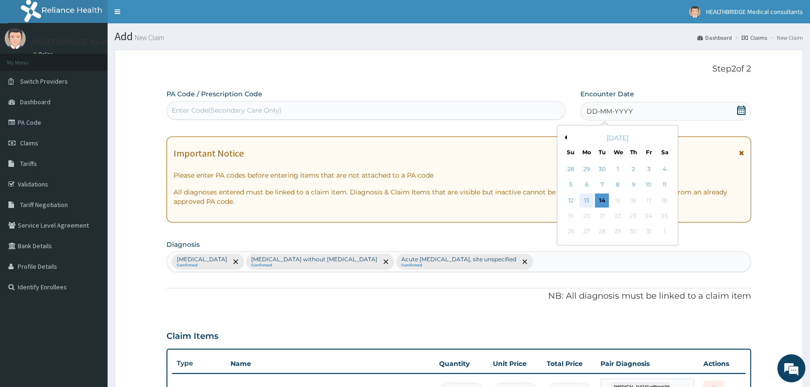
click at [584, 194] on div "13" at bounding box center [586, 201] width 14 height 14
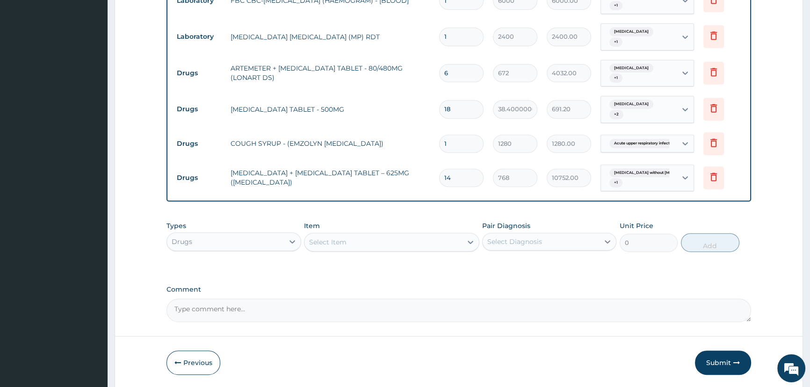
scroll to position [468, 0]
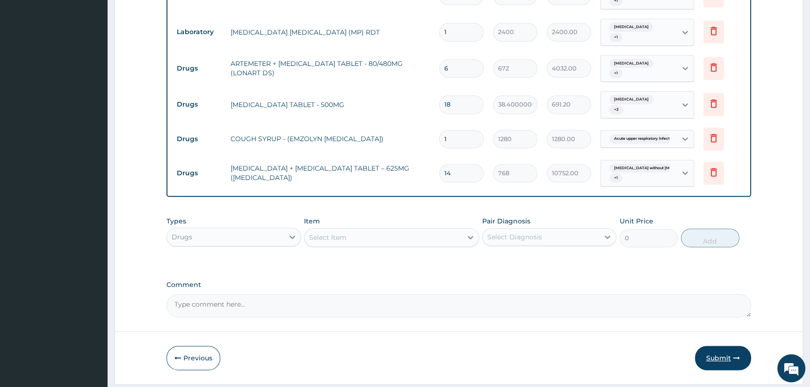
click at [717, 351] on button "Submit" at bounding box center [723, 358] width 56 height 24
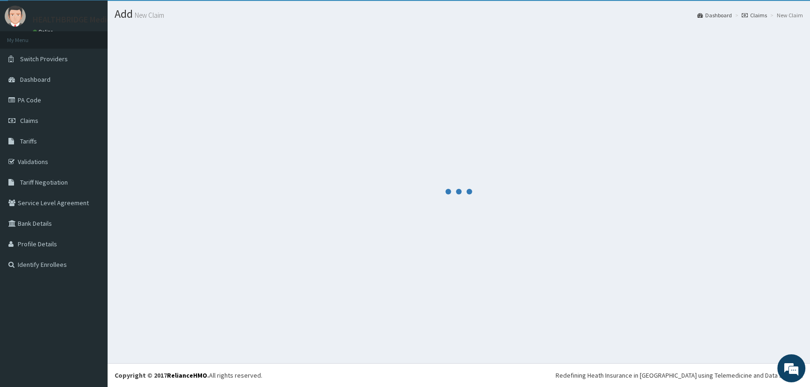
scroll to position [22, 0]
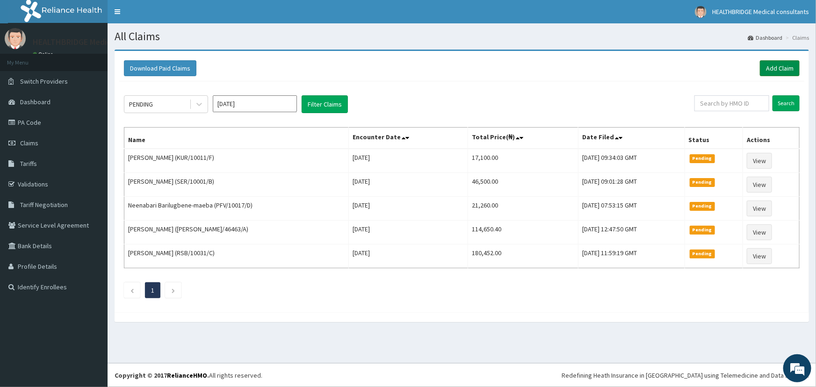
click at [786, 64] on link "Add Claim" at bounding box center [780, 68] width 40 height 16
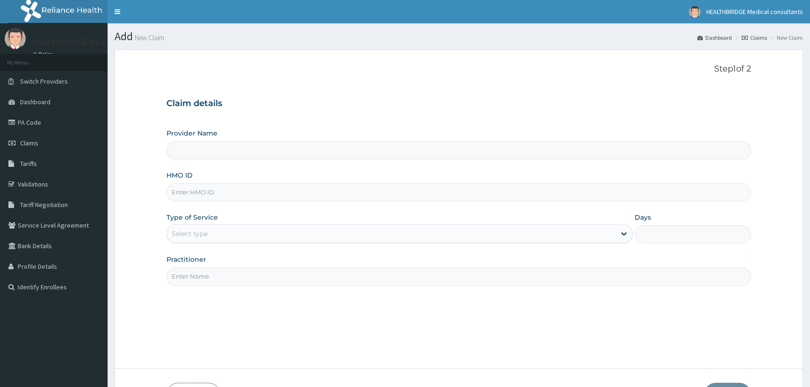
click at [196, 152] on input "Provider Name" at bounding box center [458, 150] width 585 height 18
click at [197, 152] on input "Provider Name" at bounding box center [458, 150] width 585 height 18
type input "HEALTHBRIDGE MEDICAL CONSULTANTS"
click at [192, 195] on input "HMO ID" at bounding box center [458, 192] width 585 height 18
paste input "NEM/10020/B"
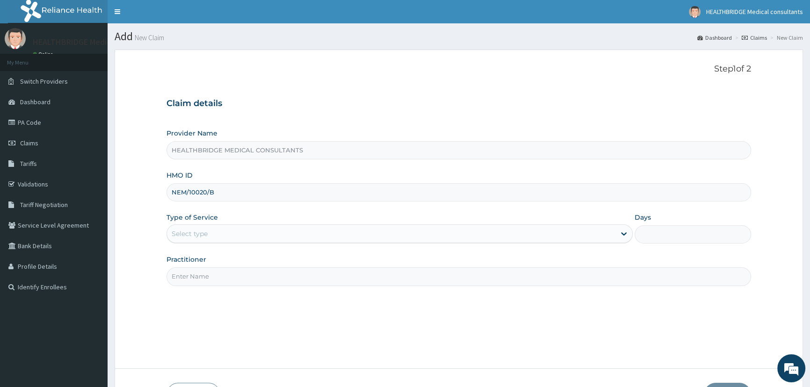
type input "NEM/10020/B"
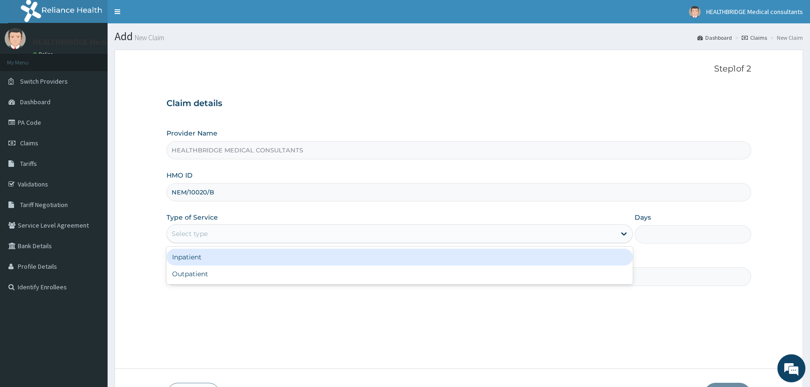
click at [188, 229] on div "Select type" at bounding box center [190, 233] width 36 height 9
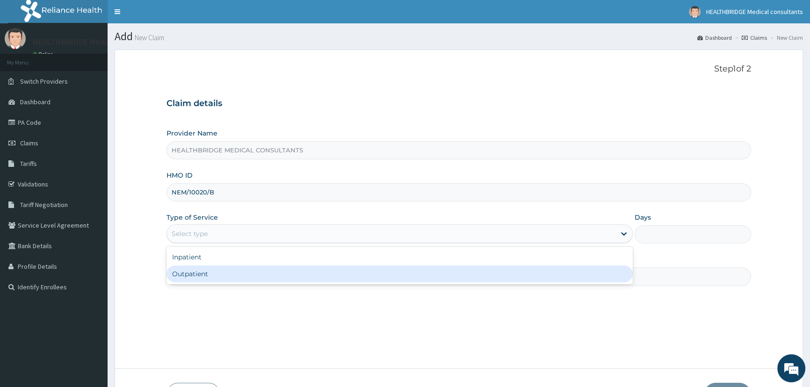
click at [205, 273] on div "Outpatient" at bounding box center [399, 274] width 466 height 17
type input "1"
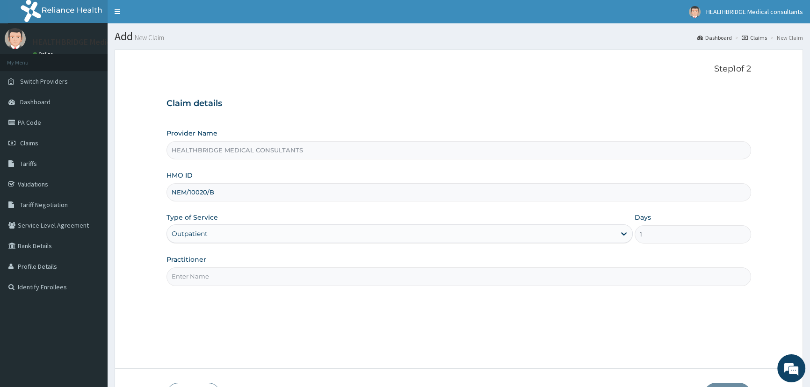
click at [205, 273] on input "Practitioner" at bounding box center [458, 276] width 585 height 18
type input "[PERSON_NAME]"
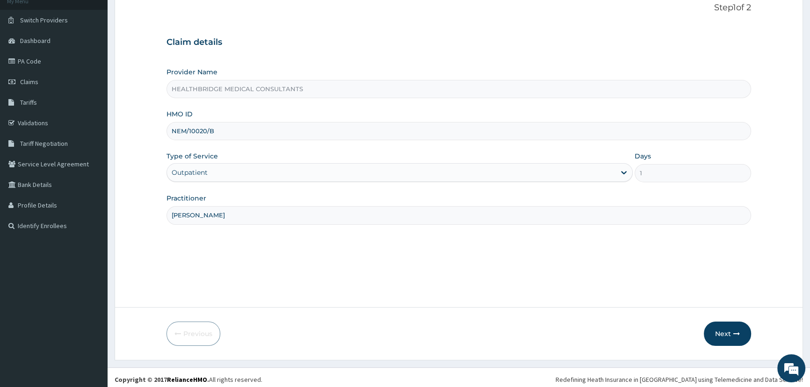
scroll to position [65, 0]
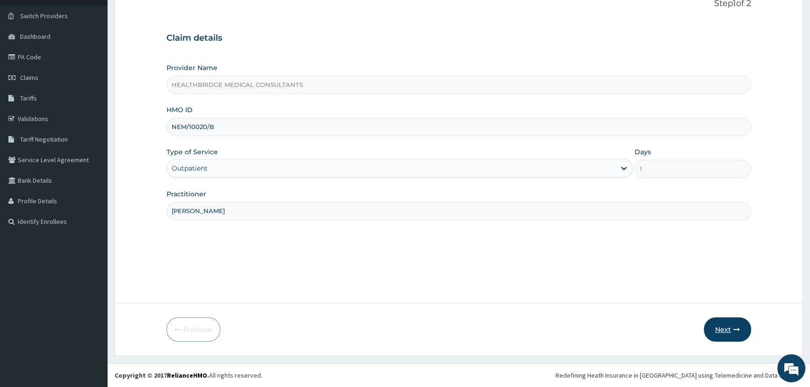
click at [712, 323] on button "Next" at bounding box center [727, 330] width 47 height 24
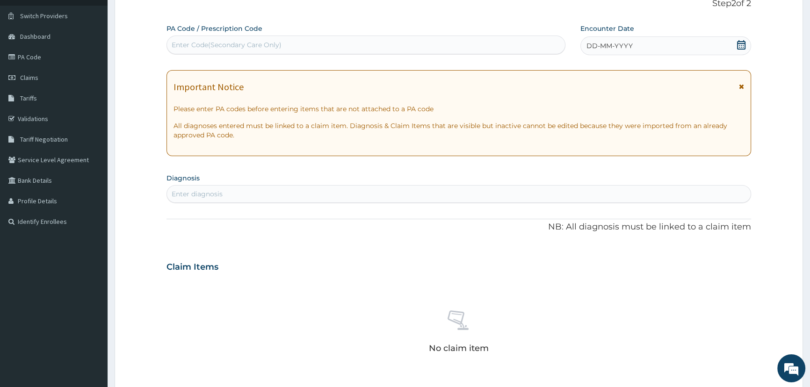
scroll to position [0, 0]
click at [250, 43] on div "Enter Code(Secondary Care Only)" at bounding box center [227, 44] width 110 height 9
paste input "PA/FE46A6"
type input "PA/FE46A6"
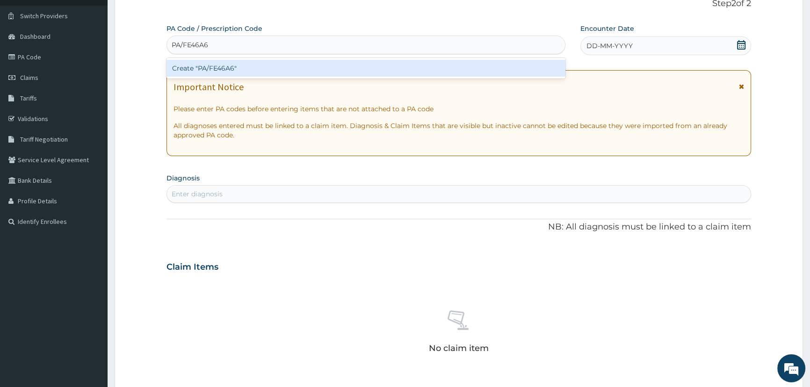
click at [246, 70] on div "Create "PA/FE46A6"" at bounding box center [365, 68] width 398 height 17
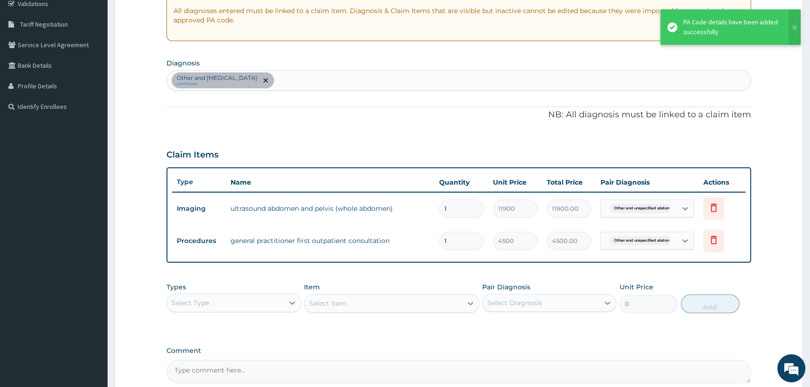
scroll to position [193, 0]
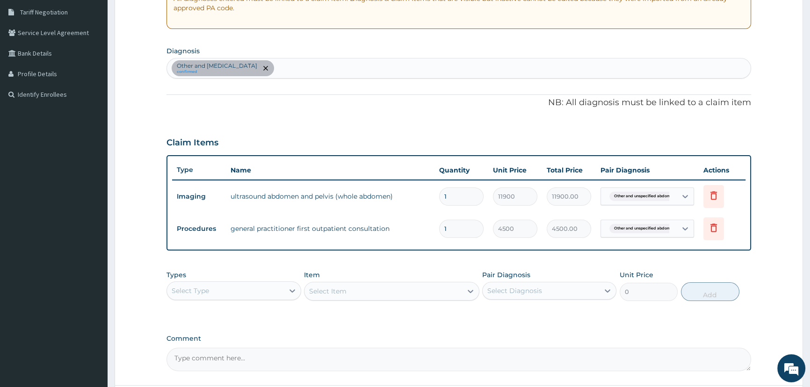
click at [327, 69] on div "Other and unspecified abdominal pain confirmed" at bounding box center [459, 68] width 584 height 20
type input "peptic"
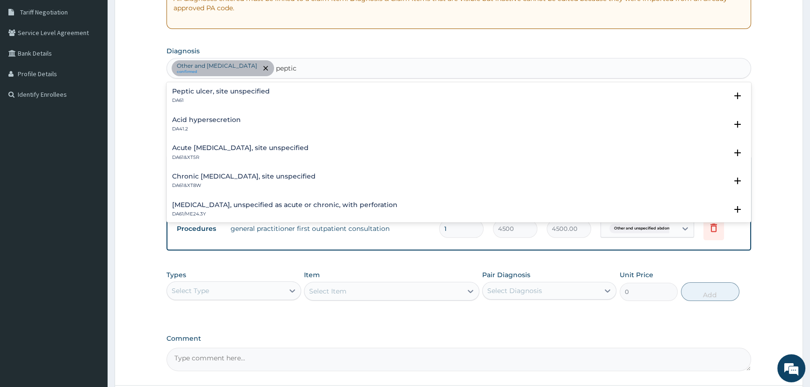
click at [203, 88] on h4 "Peptic ulcer, site unspecified" at bounding box center [221, 91] width 98 height 7
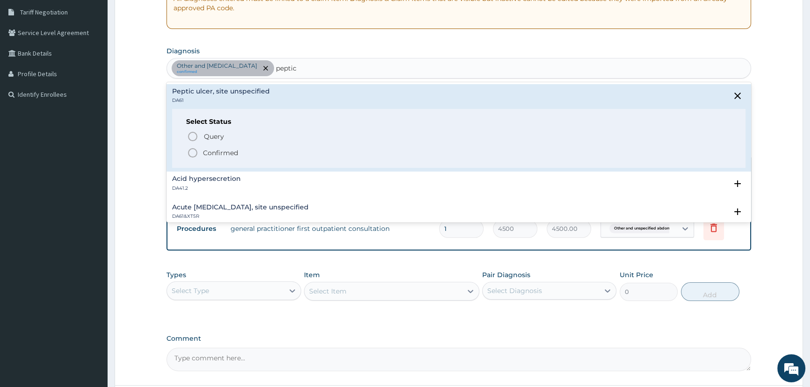
click at [189, 153] on icon "status option filled" at bounding box center [192, 152] width 11 height 11
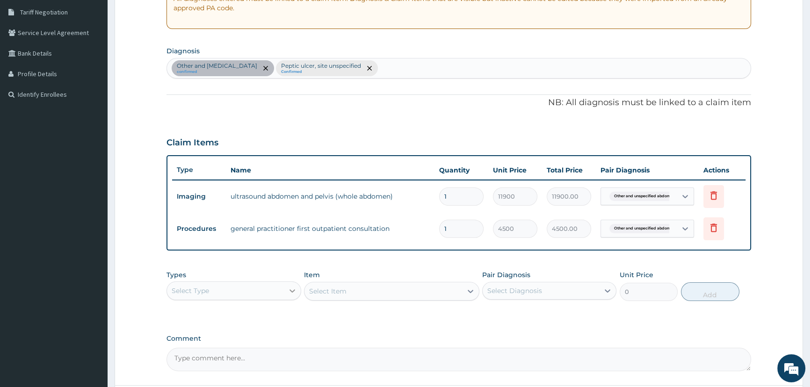
click at [285, 289] on div at bounding box center [292, 290] width 17 height 17
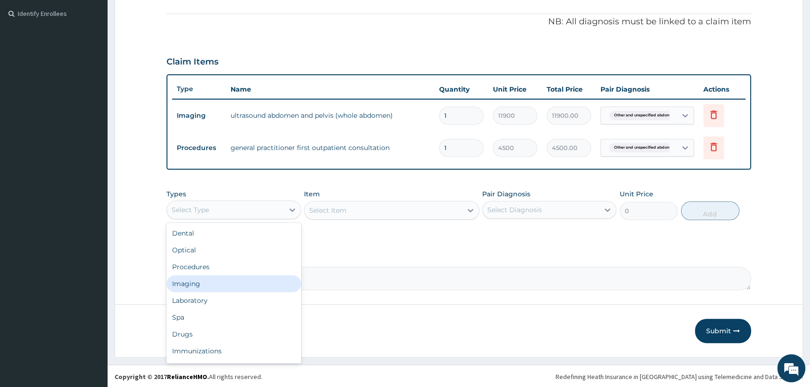
scroll to position [275, 0]
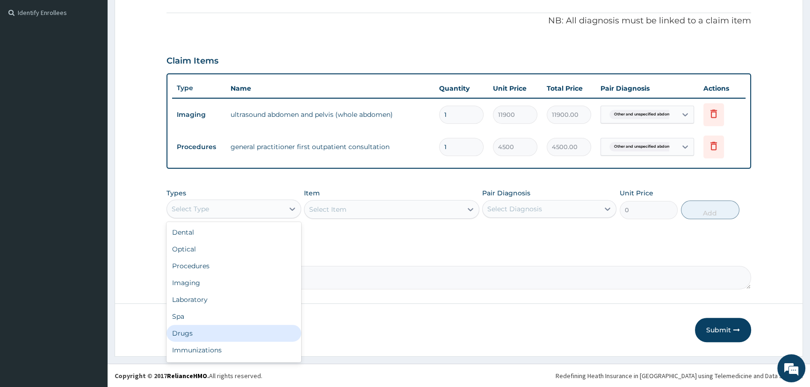
click at [214, 325] on div "Drugs" at bounding box center [233, 333] width 134 height 17
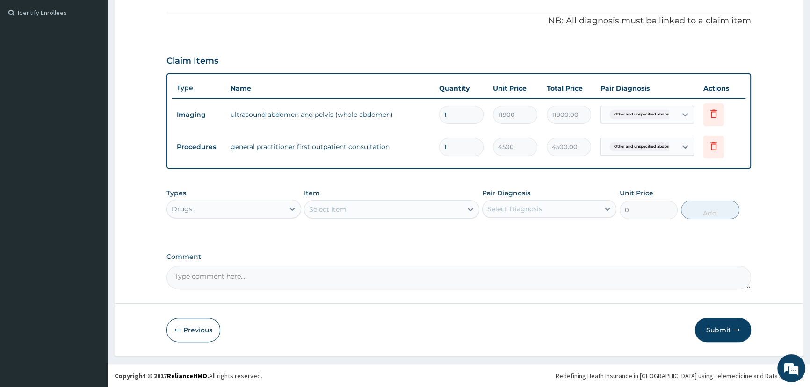
click at [372, 209] on div "Select Item" at bounding box center [383, 209] width 158 height 15
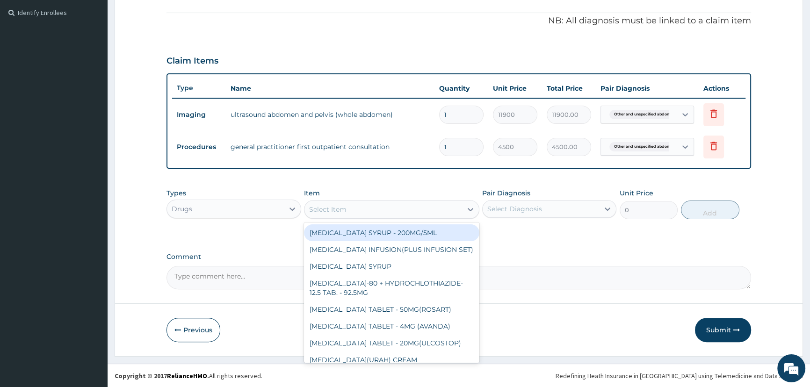
paste input "CIMETIDINE"
type input "CIMETIDINE"
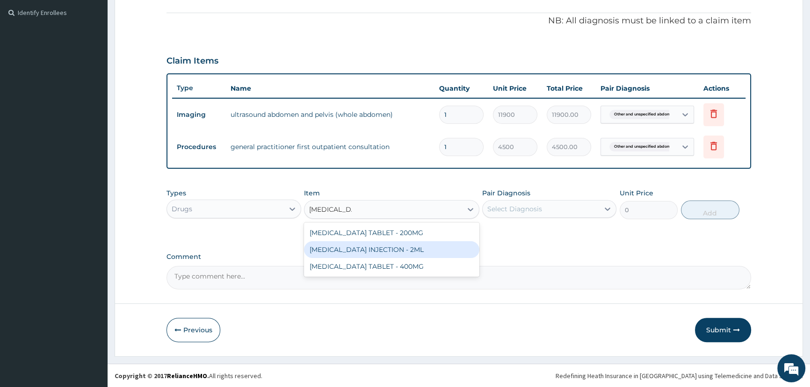
click at [370, 242] on div "CIMETIDINE INJECTION - 2ML" at bounding box center [391, 249] width 175 height 17
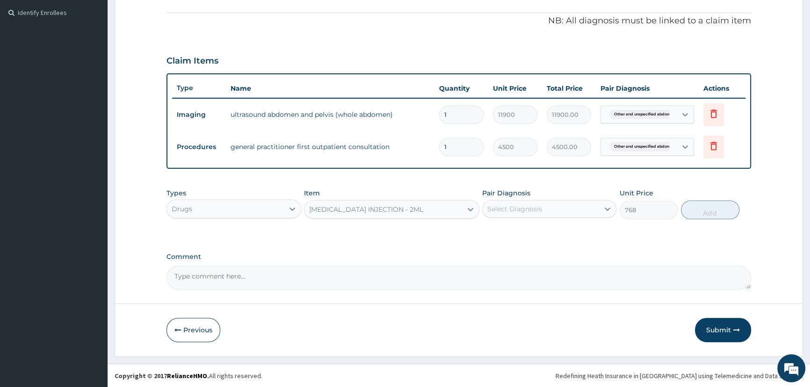
type input "768"
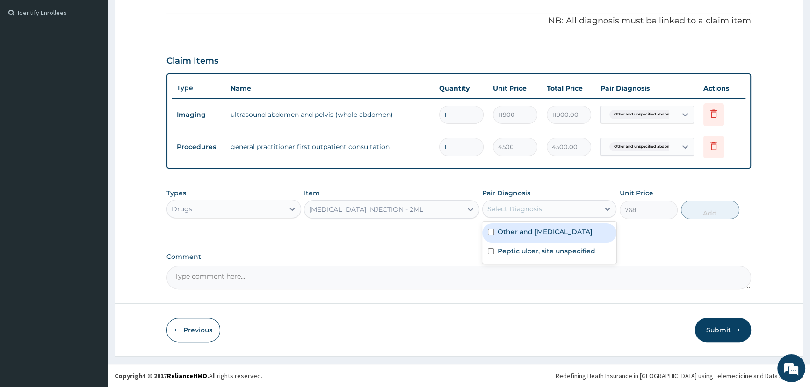
click at [534, 206] on div "Select Diagnosis" at bounding box center [514, 208] width 55 height 9
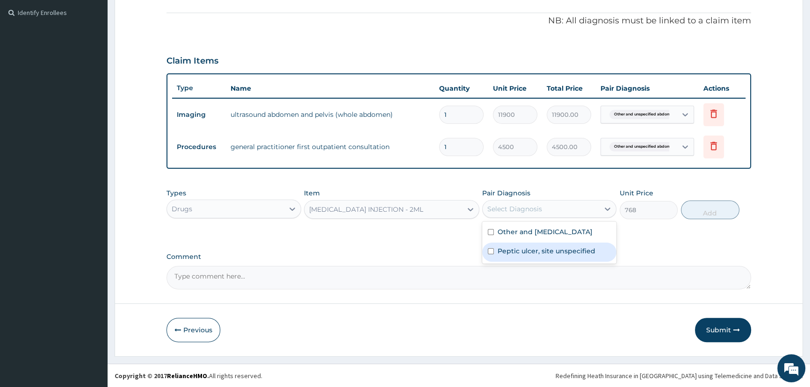
click at [524, 253] on div "Peptic ulcer, site unspecified" at bounding box center [549, 252] width 134 height 19
checkbox input "true"
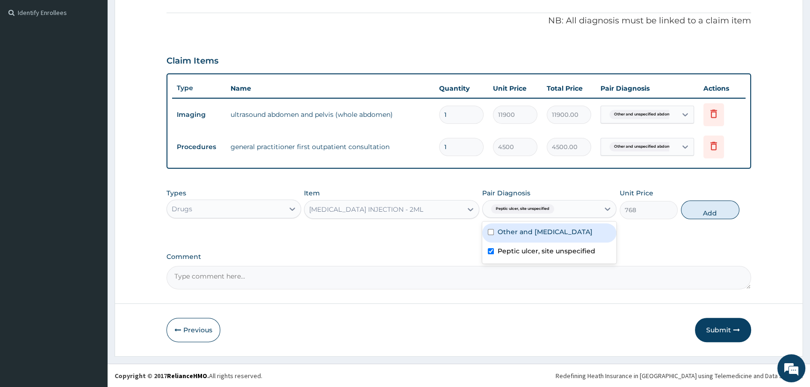
click at [530, 237] on label "Other and unspecified abdominal pain" at bounding box center [545, 231] width 95 height 9
checkbox input "true"
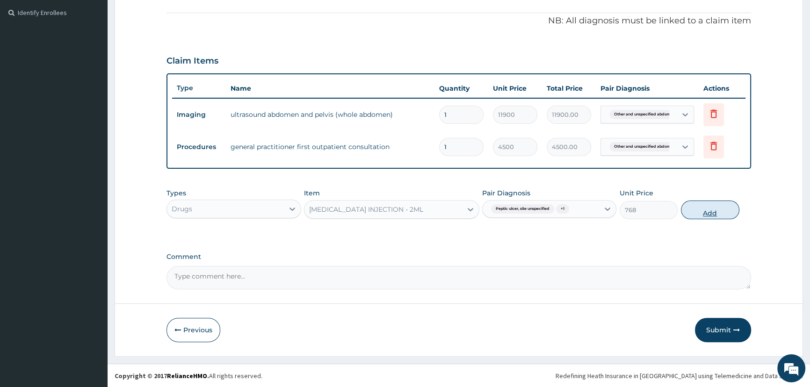
click at [726, 207] on button "Add" at bounding box center [710, 210] width 58 height 19
type input "0"
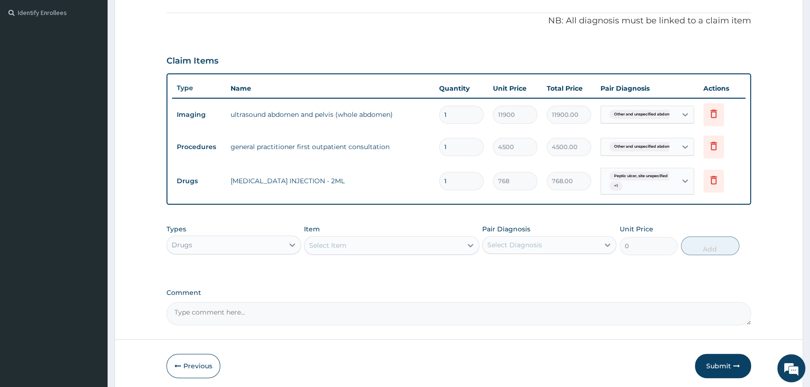
click at [333, 245] on div "Select Item" at bounding box center [327, 245] width 37 height 9
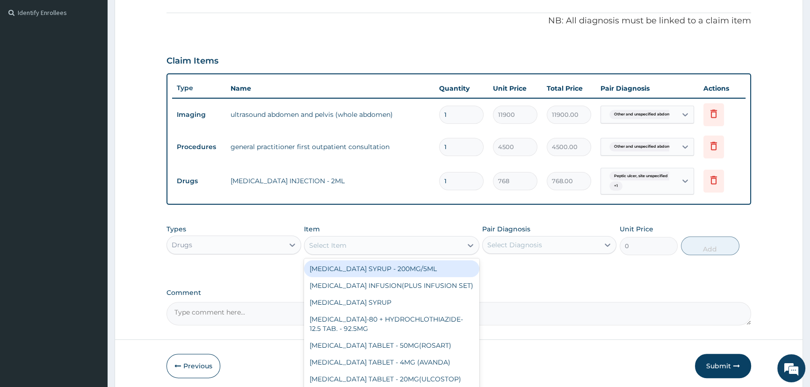
paste input "CIMETIDINE"
type input "CIMETIDINE"
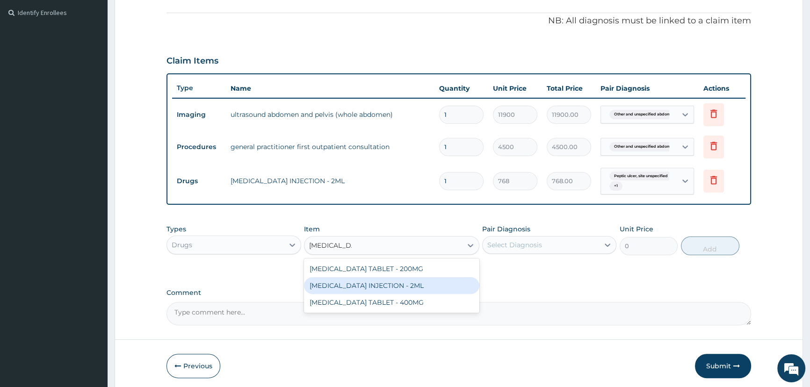
click at [376, 286] on div "CIMETIDINE INJECTION - 2ML" at bounding box center [391, 285] width 175 height 17
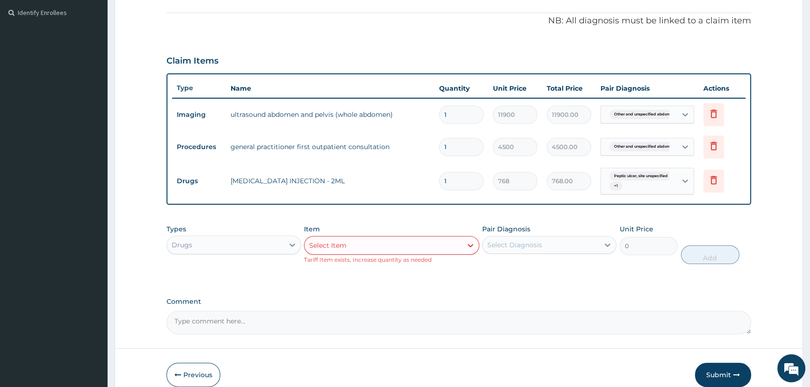
click at [374, 249] on div "Select Item" at bounding box center [383, 245] width 158 height 15
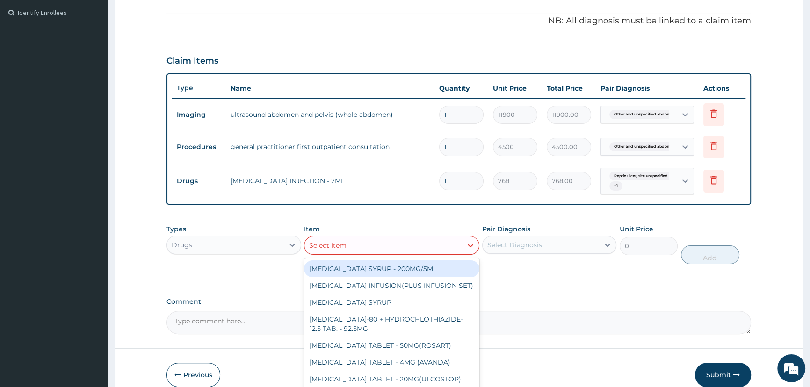
paste input "CIMETIDINE"
type input "CIMETIDINE"
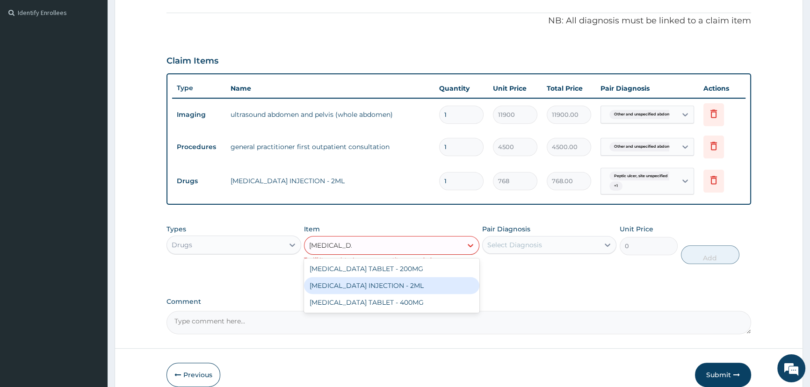
click at [388, 282] on div "CIMETIDINE INJECTION - 2ML" at bounding box center [391, 285] width 175 height 17
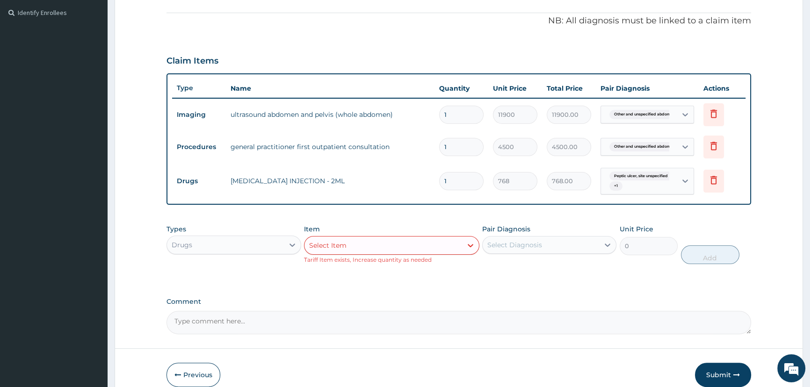
click at [412, 243] on div "Select Item" at bounding box center [383, 245] width 158 height 15
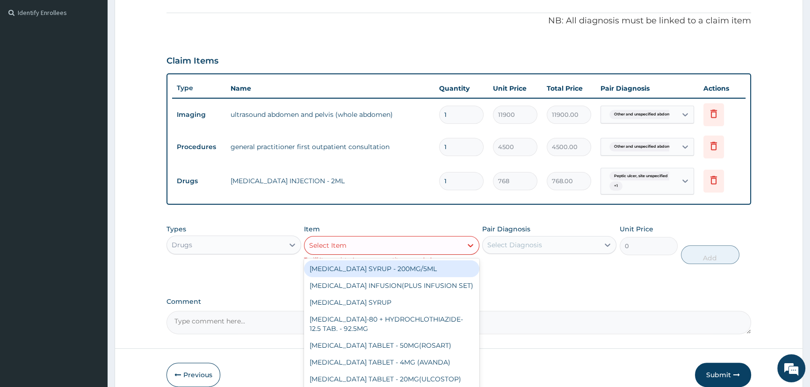
paste input "CIMETIDINE"
type input "CIMETIDINE"
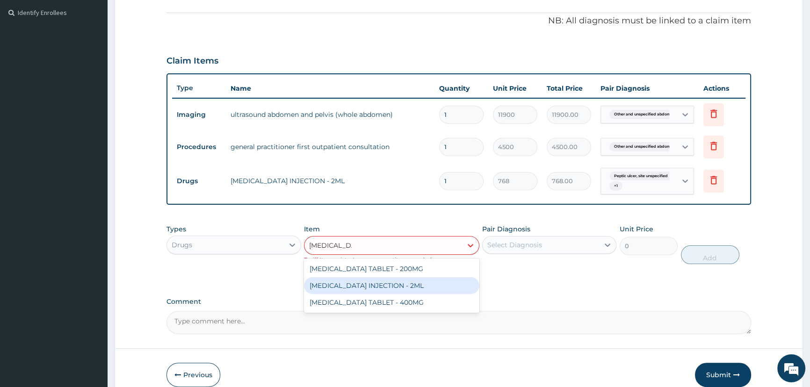
click at [386, 277] on div "CIMETIDINE INJECTION - 2ML" at bounding box center [391, 285] width 175 height 17
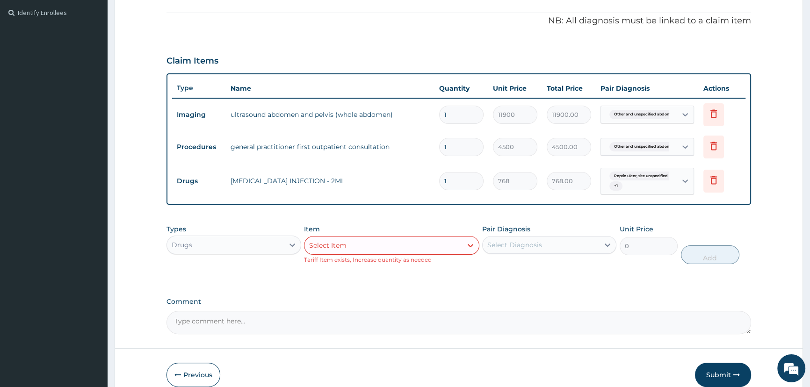
paste input "CIMETIDINE"
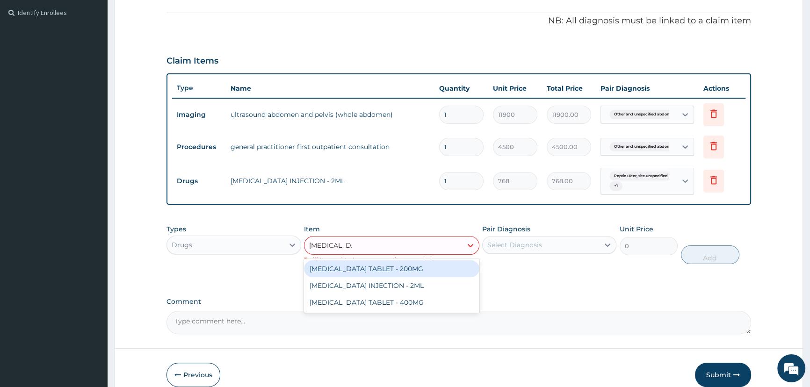
type input "CIMETIDINE"
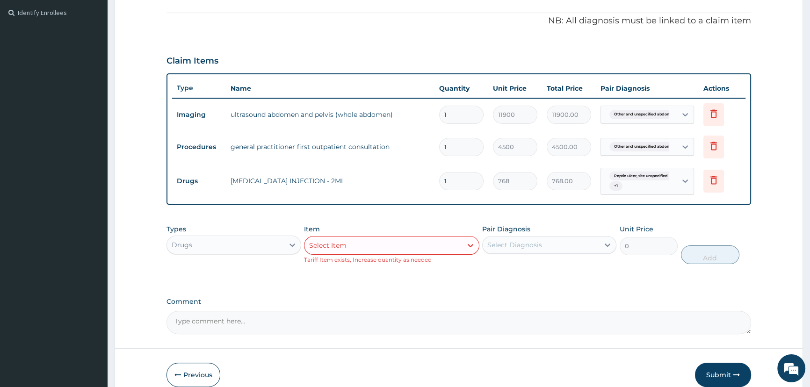
paste input "OMEPRAZOLE"
type input "OMEPRAZOLE"
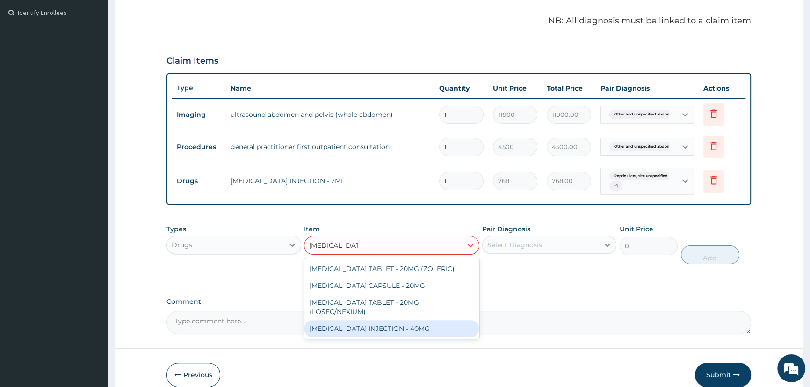
click at [407, 332] on div "OMEPRAZOLE INJECTION - 40MG" at bounding box center [391, 328] width 175 height 17
type input "1600"
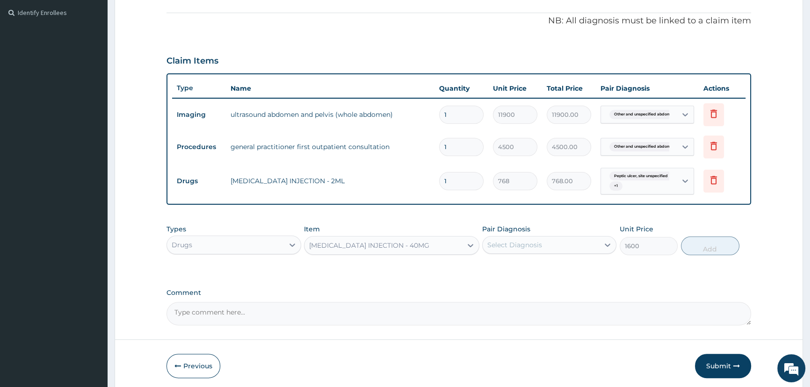
click at [532, 244] on div "Select Diagnosis" at bounding box center [514, 244] width 55 height 9
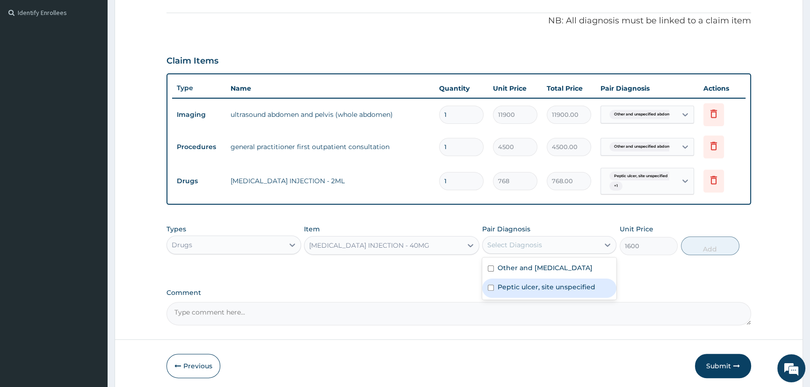
click at [527, 292] on label "Peptic ulcer, site unspecified" at bounding box center [547, 286] width 98 height 9
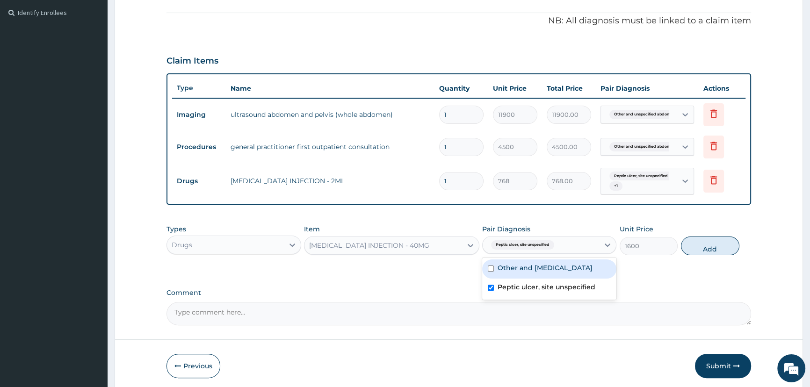
checkbox input "true"
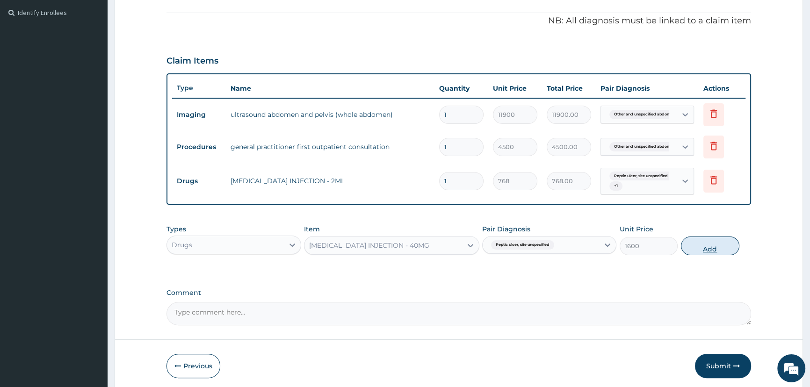
click at [700, 245] on button "Add" at bounding box center [710, 246] width 58 height 19
type input "0"
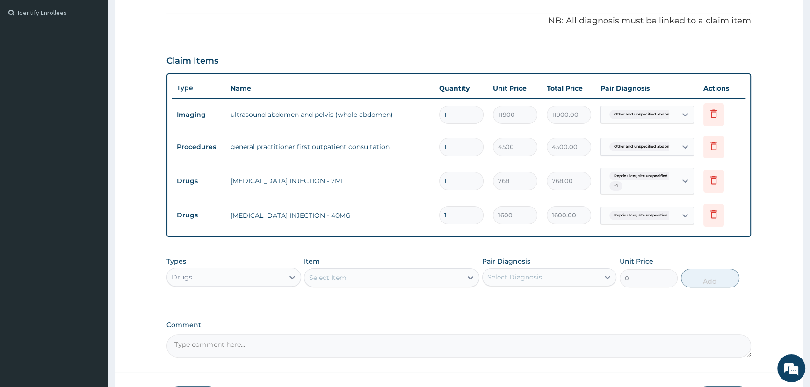
click at [347, 279] on div "Select Item" at bounding box center [383, 277] width 158 height 15
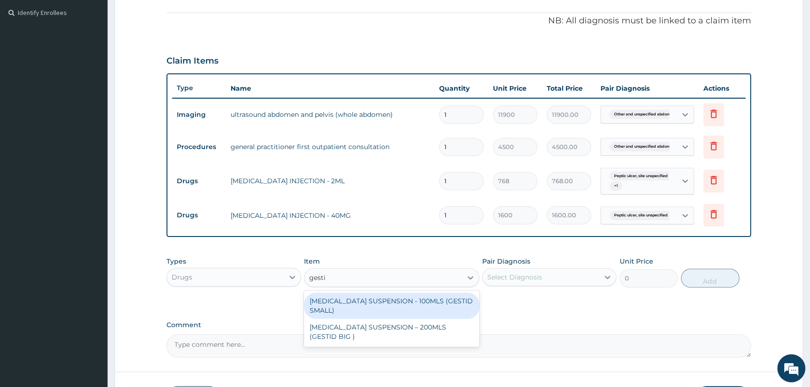
type input "gestid"
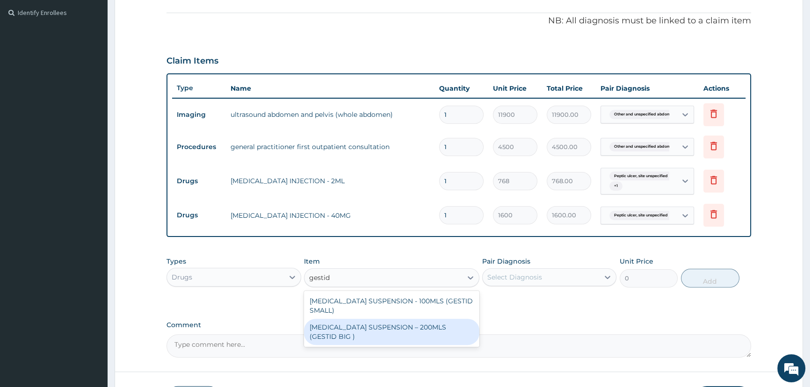
click at [423, 319] on div "ANTACID SUSPENSION – 200MLS (GESTID BIG )" at bounding box center [391, 332] width 175 height 26
type input "1920"
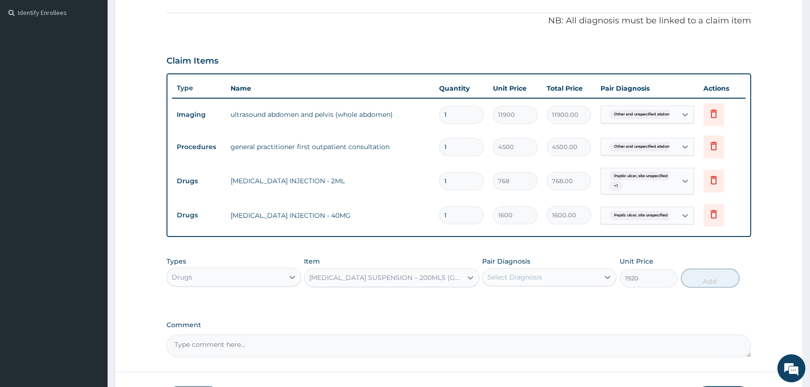
click at [544, 274] on div "Select Diagnosis" at bounding box center [541, 277] width 116 height 15
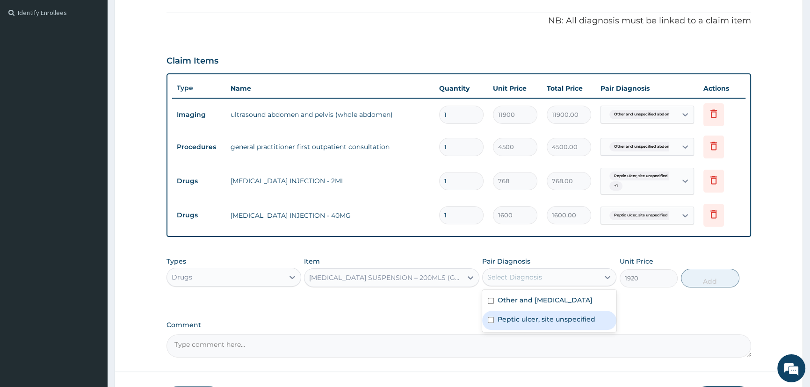
click at [552, 324] on label "Peptic ulcer, site unspecified" at bounding box center [547, 319] width 98 height 9
checkbox input "true"
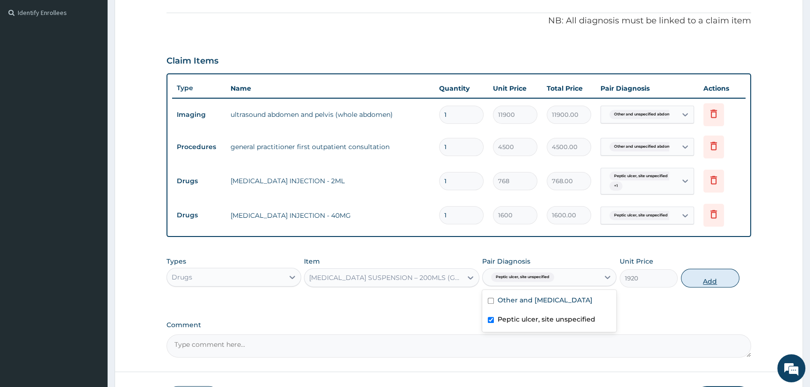
click at [701, 281] on button "Add" at bounding box center [710, 278] width 58 height 19
type input "0"
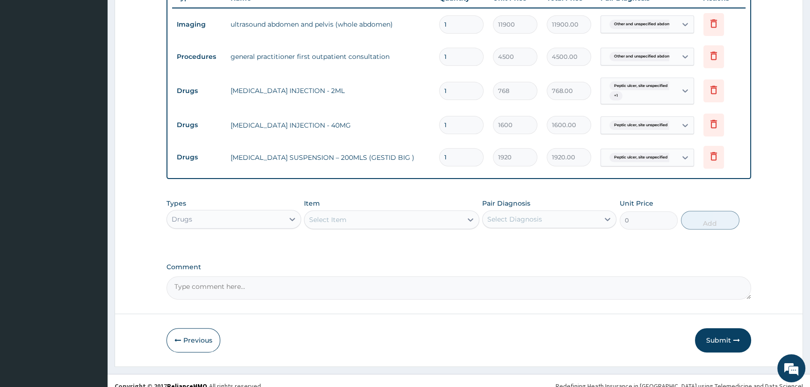
scroll to position [375, 0]
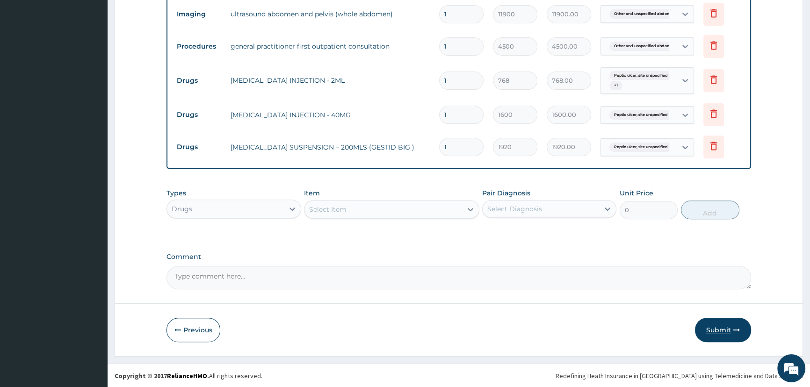
click at [708, 327] on button "Submit" at bounding box center [723, 330] width 56 height 24
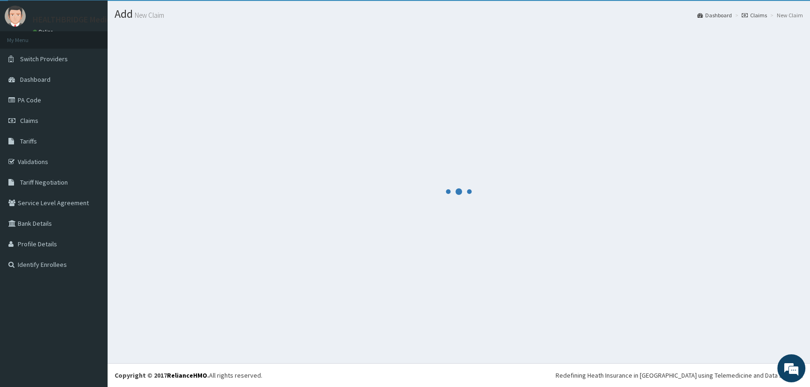
scroll to position [22, 0]
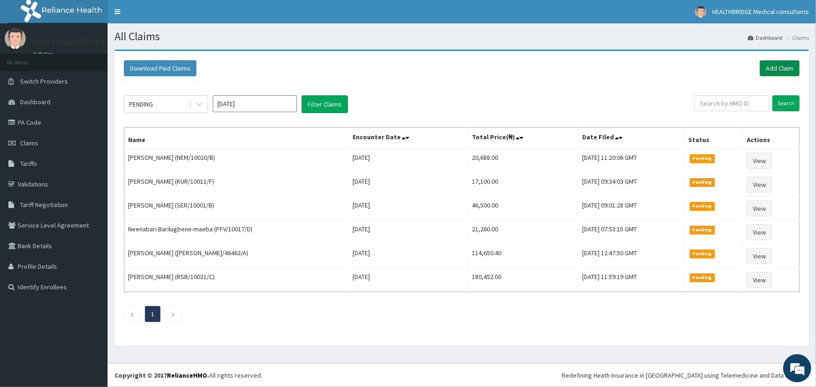
click at [775, 70] on link "Add Claim" at bounding box center [780, 68] width 40 height 16
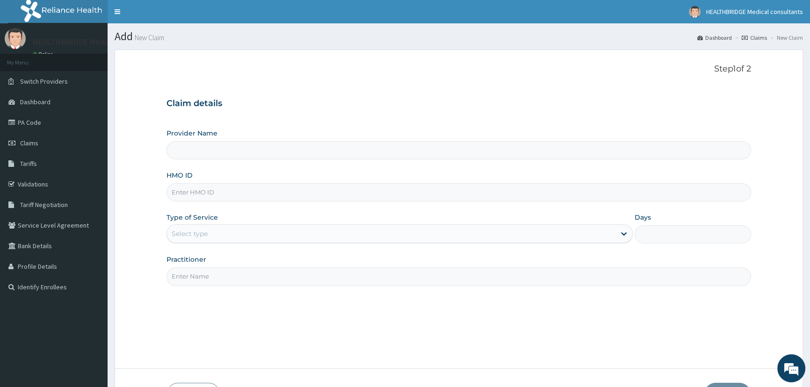
click at [232, 153] on input "Provider Name" at bounding box center [458, 150] width 585 height 18
type input "HEALTHBRIDGE MEDICAL CONSULTANTS"
click at [193, 188] on input "HMO ID" at bounding box center [458, 192] width 585 height 18
paste input "NEM/10020/B"
type input "NEM/10020/B"
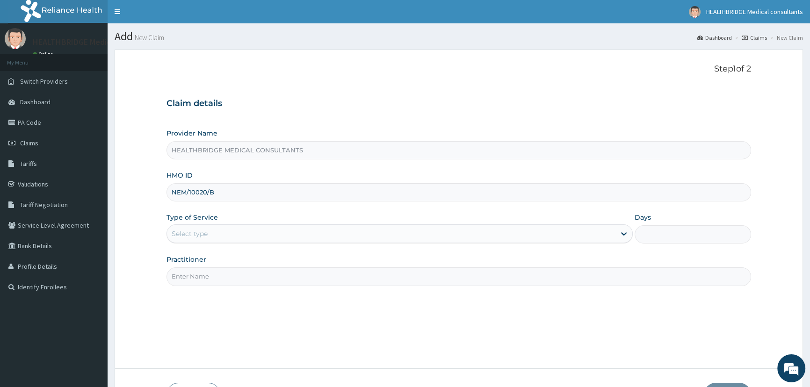
drag, startPoint x: 201, startPoint y: 229, endPoint x: 200, endPoint y: 233, distance: 4.8
click at [201, 229] on div "Select type" at bounding box center [190, 233] width 36 height 9
click at [210, 287] on div "Step 1 of 2 Claim details Provider Name HEALTHBRIDGE MEDICAL CONSULTANTS HMO ID…" at bounding box center [458, 209] width 585 height 290
click at [224, 234] on div "Select type" at bounding box center [391, 233] width 448 height 15
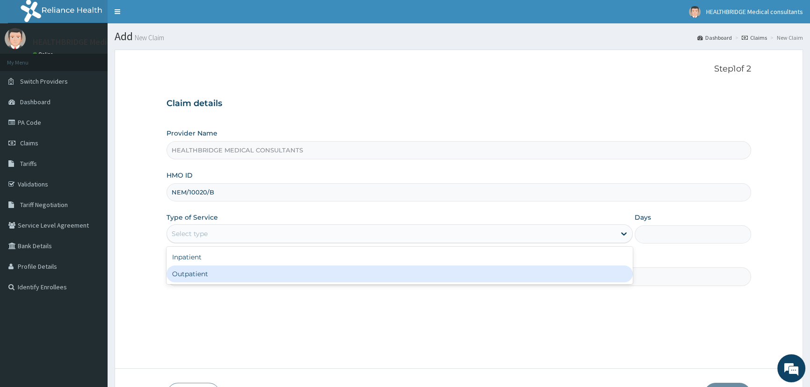
click at [219, 280] on div "Outpatient" at bounding box center [399, 274] width 466 height 17
type input "1"
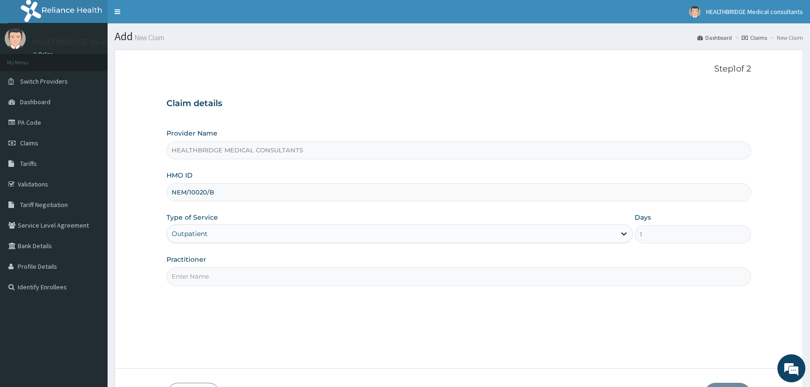
click at [219, 280] on input "Practitioner" at bounding box center [458, 276] width 585 height 18
type input "[PERSON_NAME]"
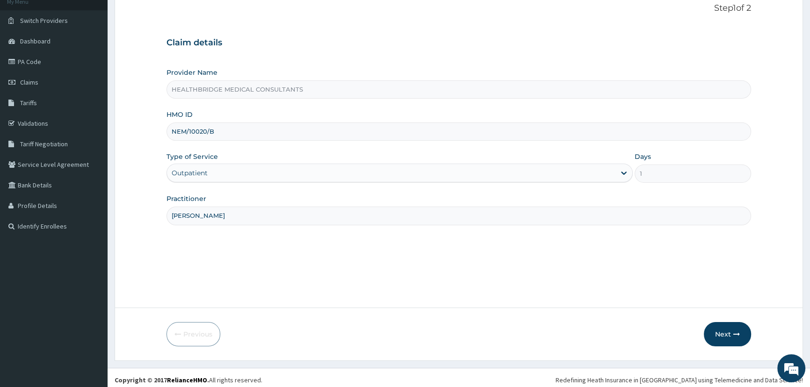
scroll to position [65, 0]
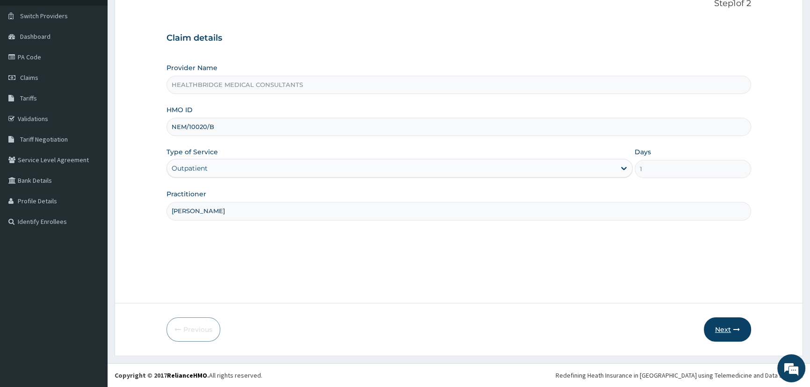
click at [726, 330] on button "Next" at bounding box center [727, 330] width 47 height 24
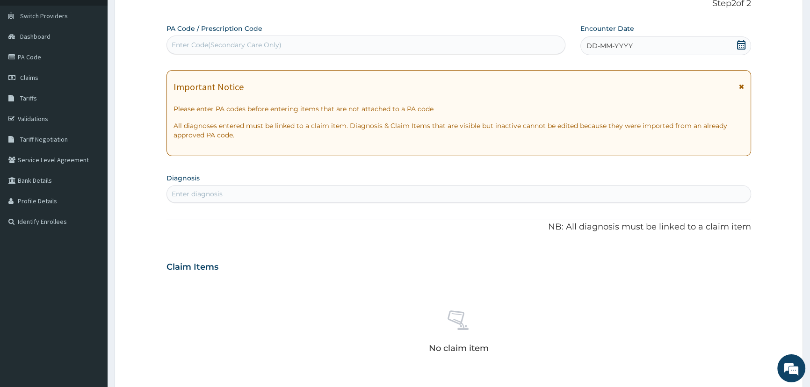
scroll to position [0, 0]
click at [267, 36] on div "Enter Code(Secondary Care Only)" at bounding box center [365, 45] width 398 height 19
paste input "PA/B61420"
type input "PA/B61420"
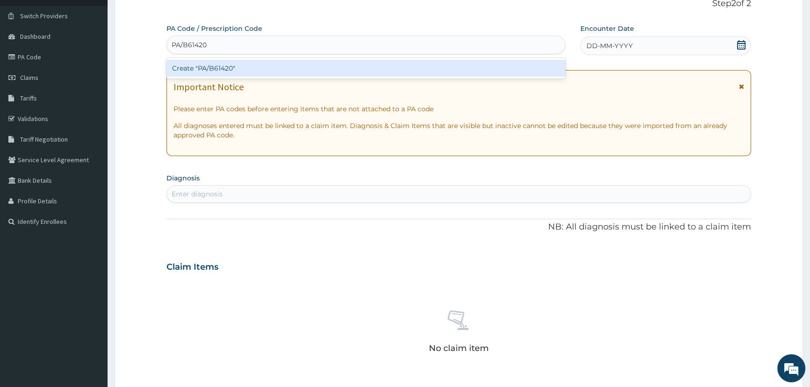
click at [266, 71] on div "Create "PA/B61420"" at bounding box center [365, 68] width 398 height 17
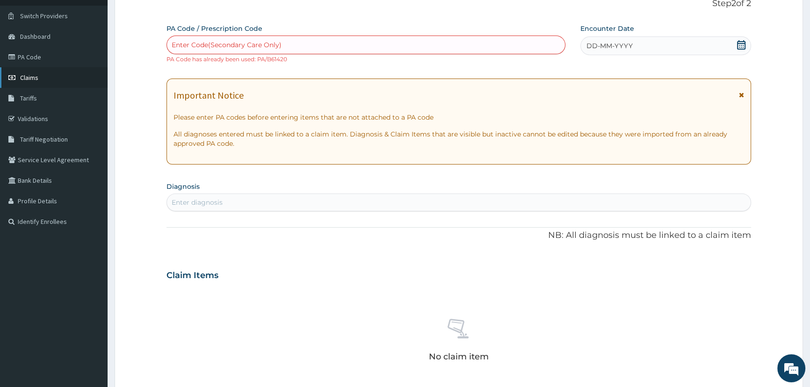
click at [25, 76] on span "Claims" at bounding box center [29, 77] width 18 height 8
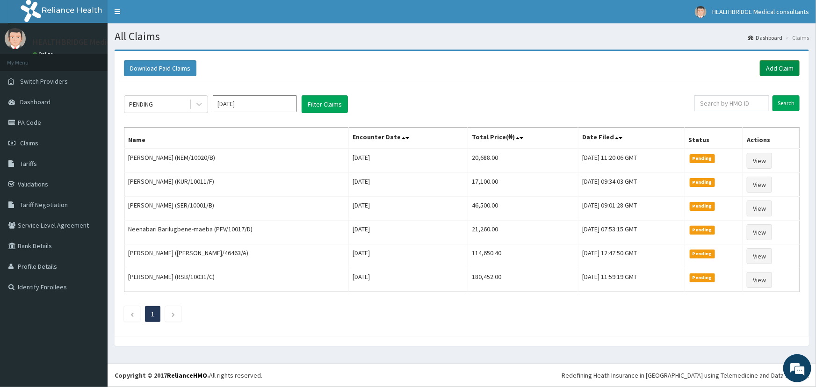
click at [776, 64] on link "Add Claim" at bounding box center [780, 68] width 40 height 16
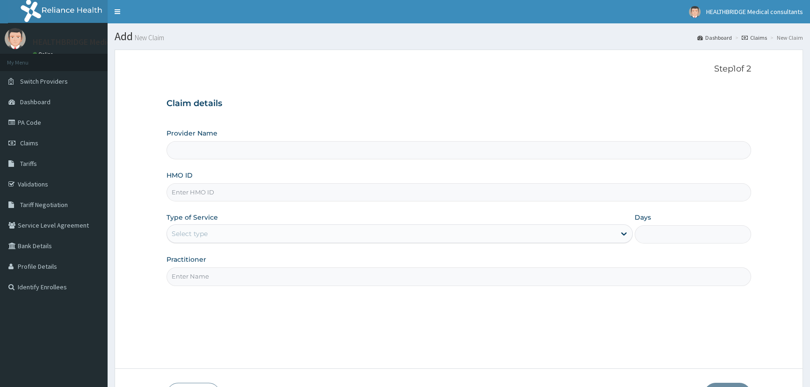
click at [243, 156] on input "Provider Name" at bounding box center [458, 150] width 585 height 18
type input "HEALTHBRIDGE MEDICAL CONSULTANTS"
click at [197, 195] on input "HMO ID" at bounding box center [458, 192] width 585 height 18
paste input "STZ/10016/C"
type input "STZ/10016/C"
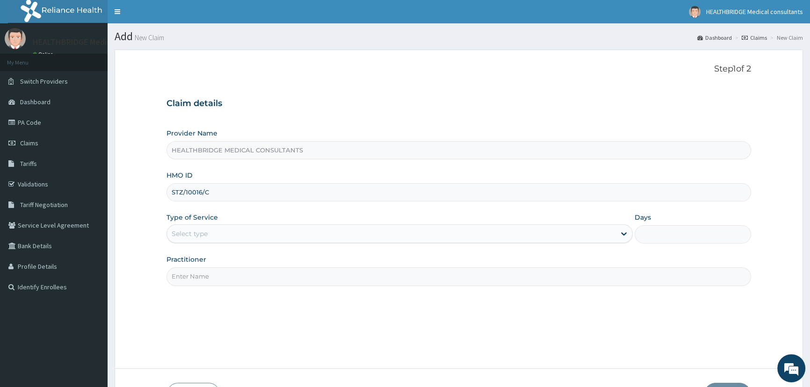
click at [191, 229] on div "Select type" at bounding box center [190, 233] width 36 height 9
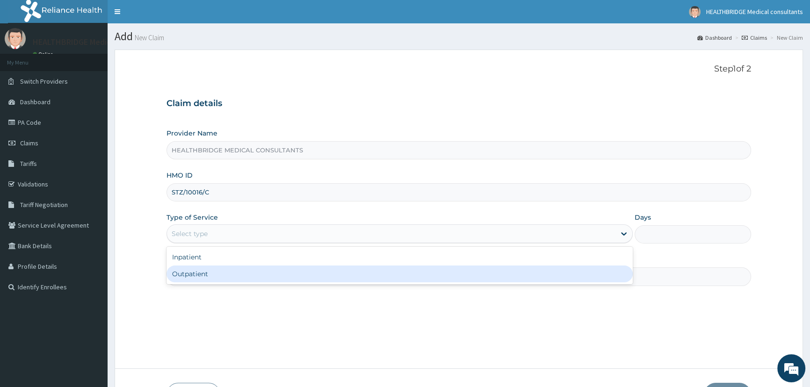
click at [203, 276] on div "Outpatient" at bounding box center [399, 274] width 466 height 17
type input "1"
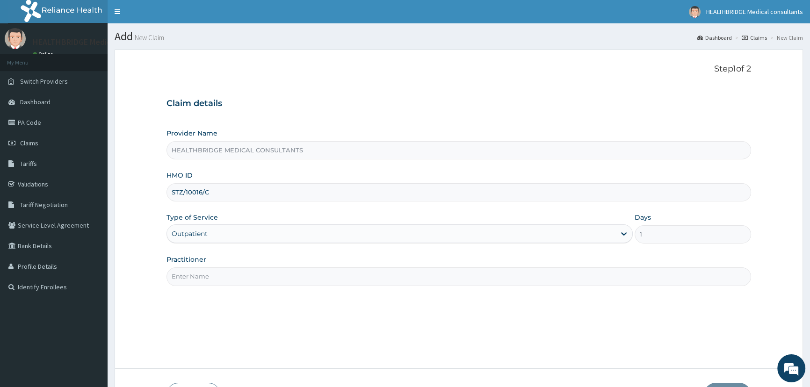
click at [203, 276] on input "Practitioner" at bounding box center [458, 276] width 585 height 18
type input "KELVIN"
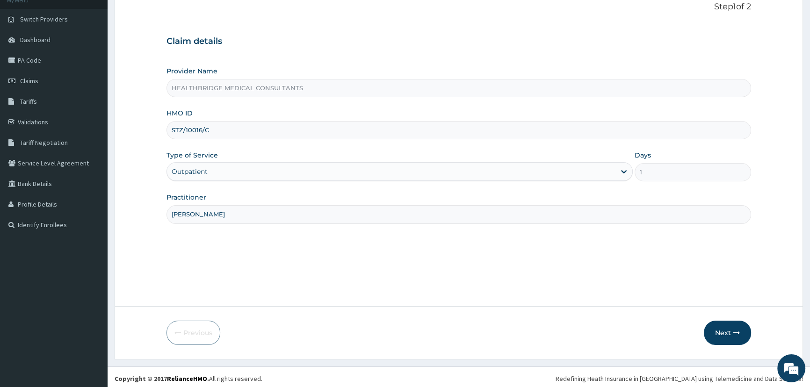
scroll to position [65, 0]
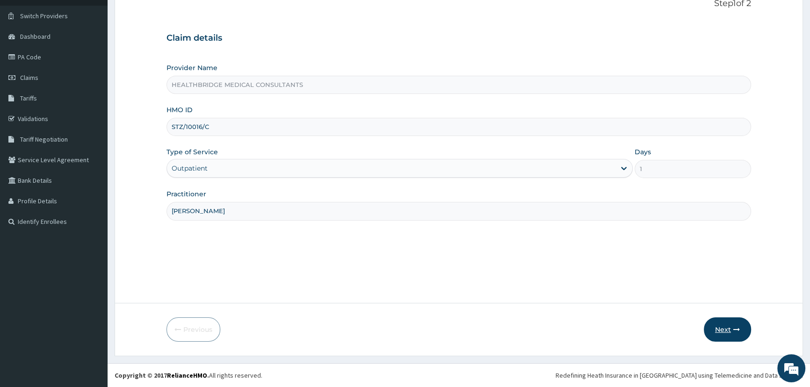
click at [721, 320] on button "Next" at bounding box center [727, 330] width 47 height 24
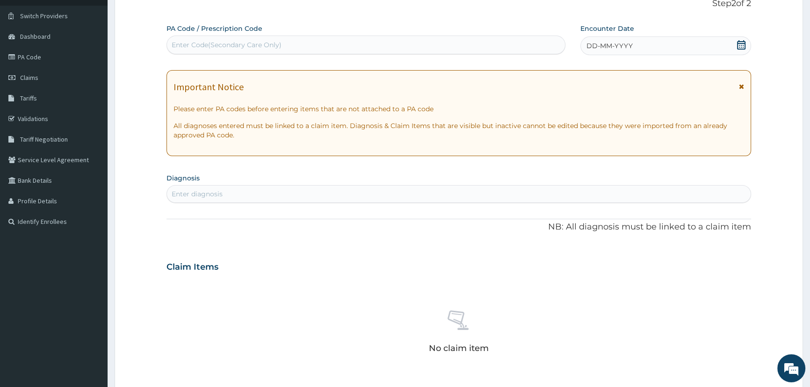
click at [205, 188] on div "Enter diagnosis" at bounding box center [459, 194] width 584 height 15
type input "malaria"
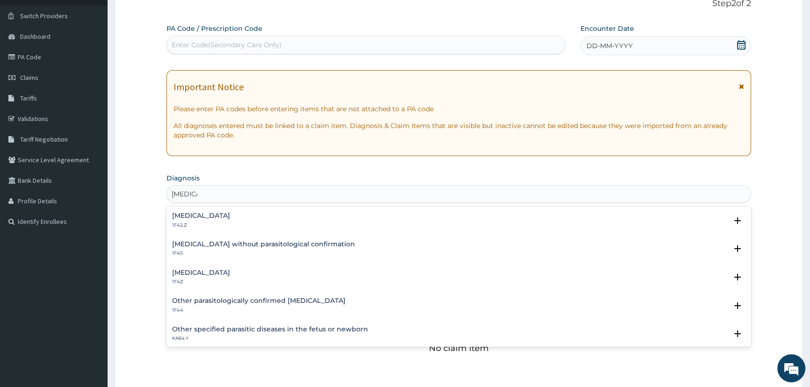
click at [189, 266] on div "Malaria, unspecified 1F4Z Select Status Query Query covers suspected (?), Keep …" at bounding box center [458, 280] width 585 height 29
click at [181, 272] on h4 "Malaria, unspecified" at bounding box center [201, 272] width 58 height 7
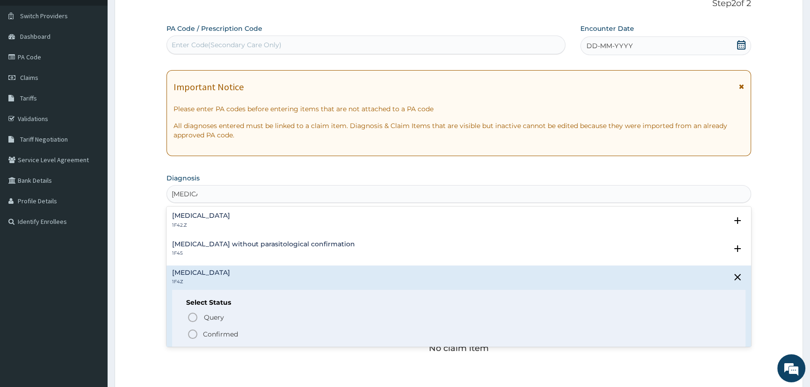
click at [192, 333] on icon "status option filled" at bounding box center [192, 334] width 11 height 11
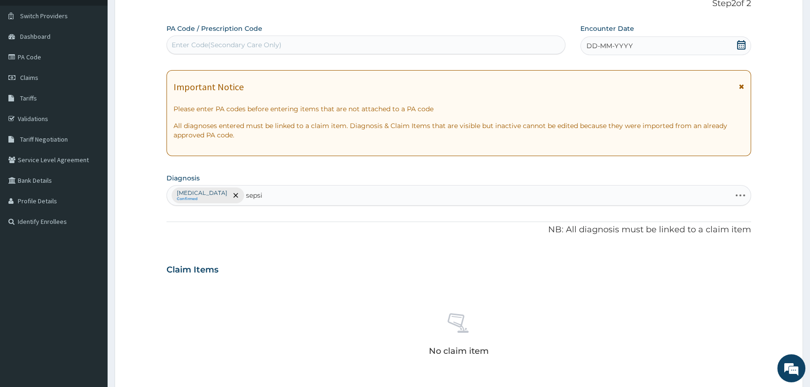
type input "sepsis"
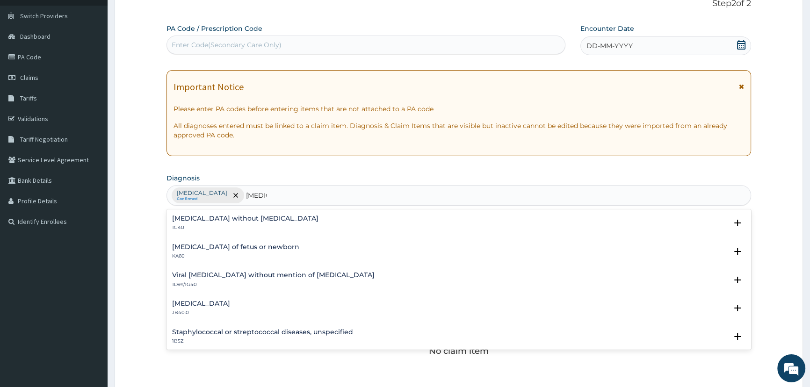
click at [218, 216] on h4 "Sepsis without septic shock" at bounding box center [245, 218] width 146 height 7
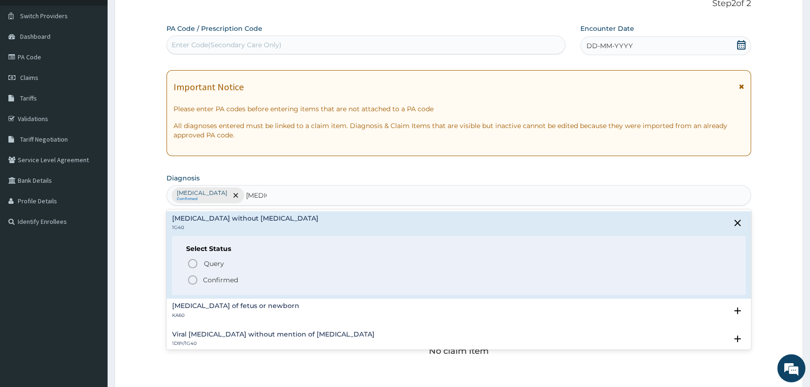
click at [187, 277] on icon "status option filled" at bounding box center [192, 280] width 11 height 11
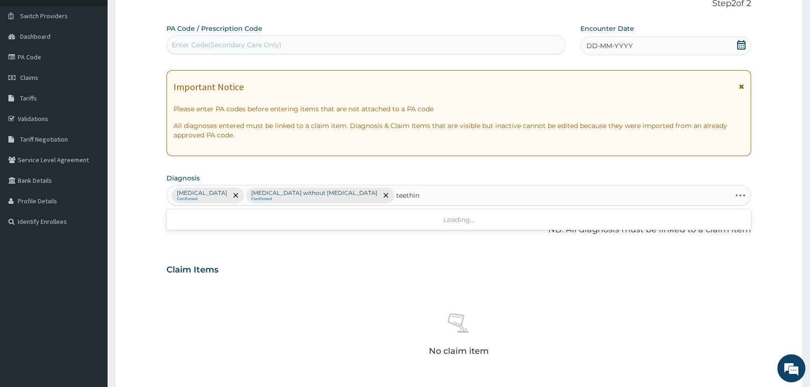
type input "teething"
click at [208, 219] on h4 "Teething syndrome" at bounding box center [201, 218] width 58 height 7
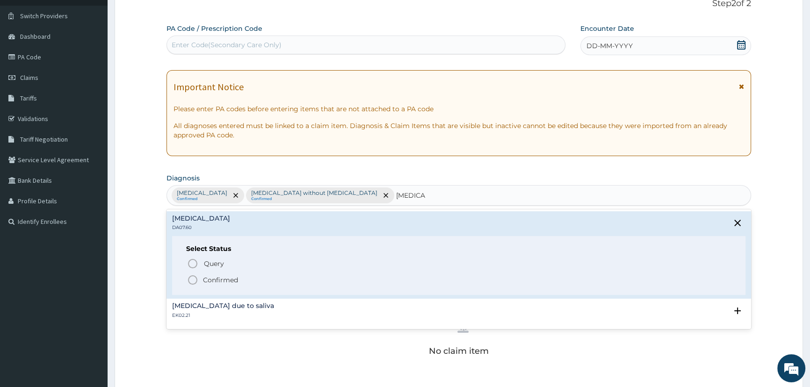
click at [192, 278] on icon "status option filled" at bounding box center [192, 280] width 11 height 11
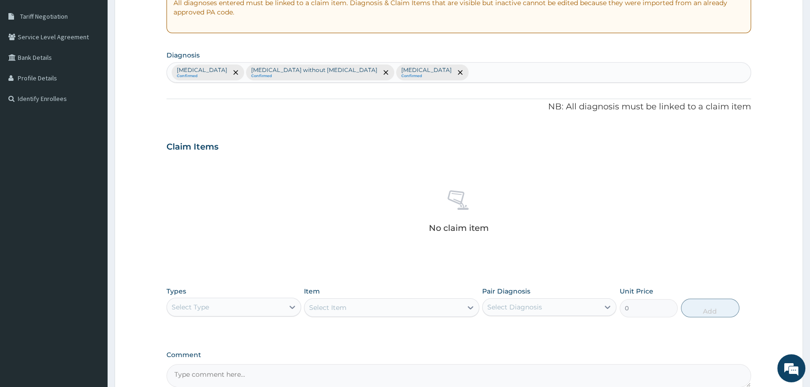
scroll to position [286, 0]
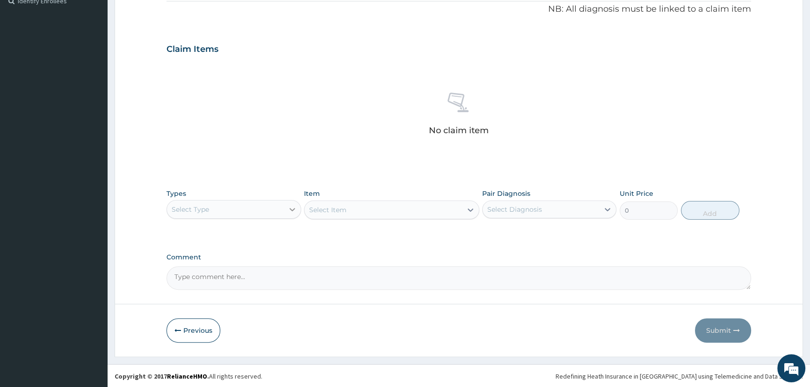
click at [290, 205] on icon at bounding box center [292, 209] width 9 height 9
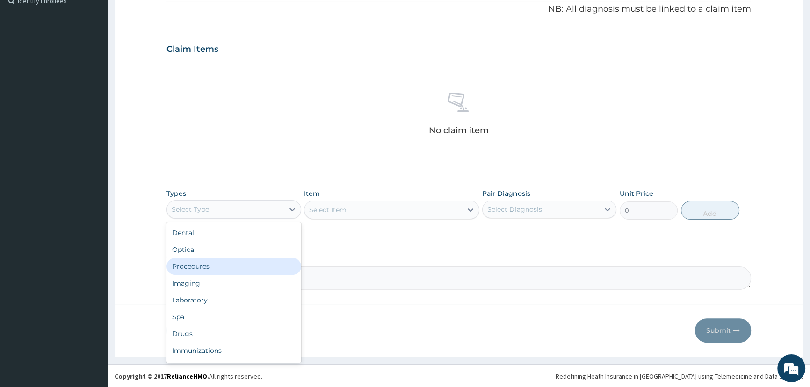
click at [242, 258] on div "Procedures" at bounding box center [233, 266] width 134 height 17
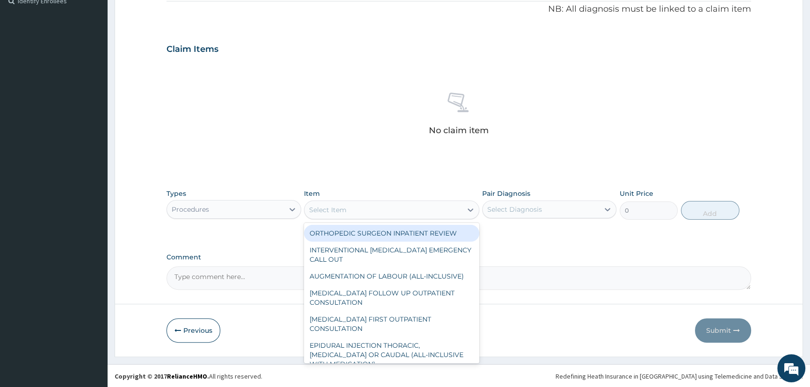
click at [378, 210] on div "Select Item" at bounding box center [383, 209] width 158 height 15
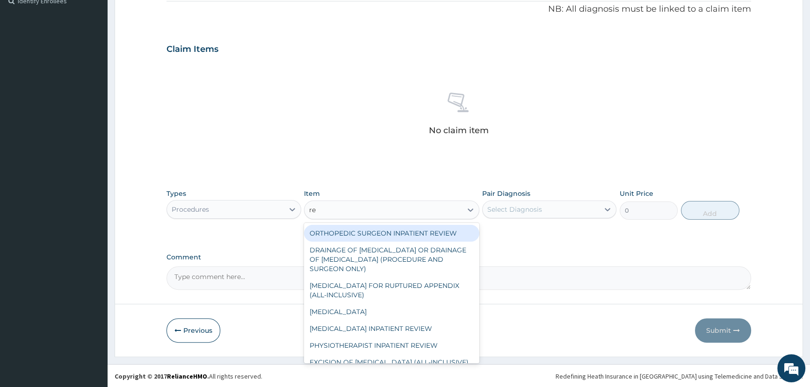
type input "reg"
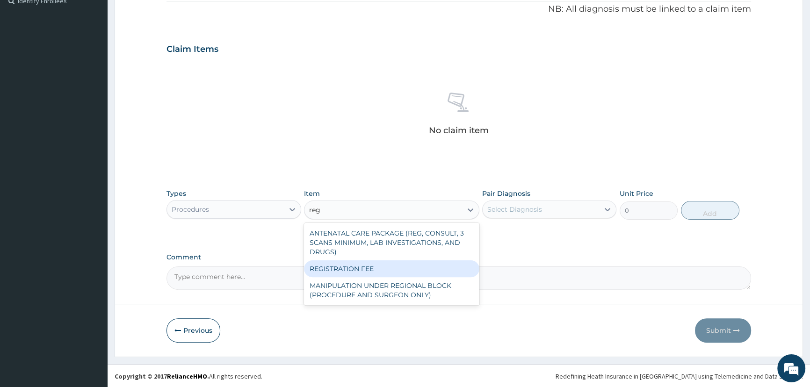
click at [385, 269] on div "REGISTRATION FEE" at bounding box center [391, 268] width 175 height 17
type input "3000"
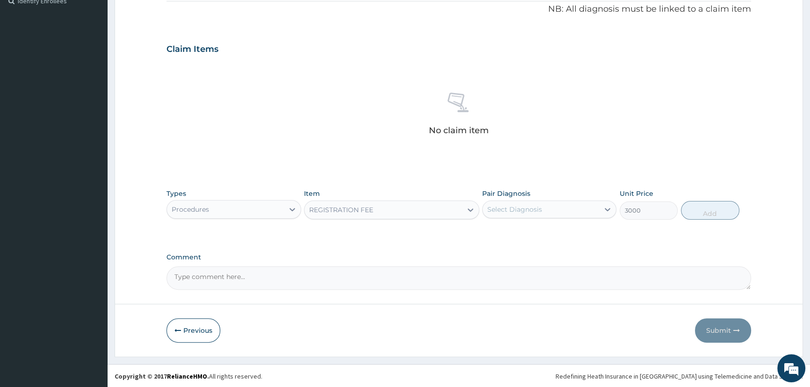
click at [516, 208] on div "Select Diagnosis" at bounding box center [514, 209] width 55 height 9
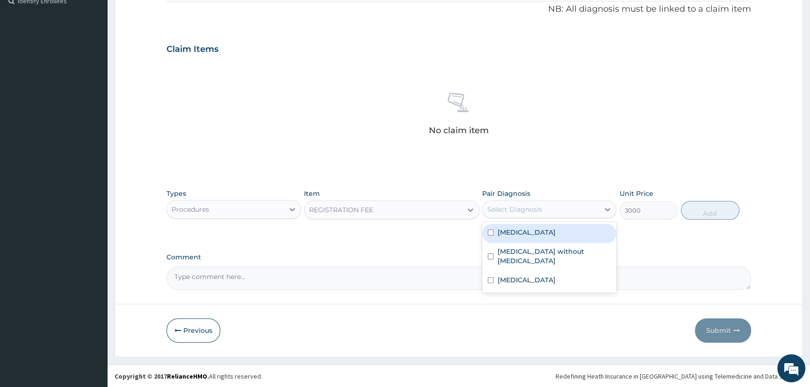
click at [511, 237] on div "Malaria, unspecified" at bounding box center [549, 233] width 134 height 19
checkbox input "true"
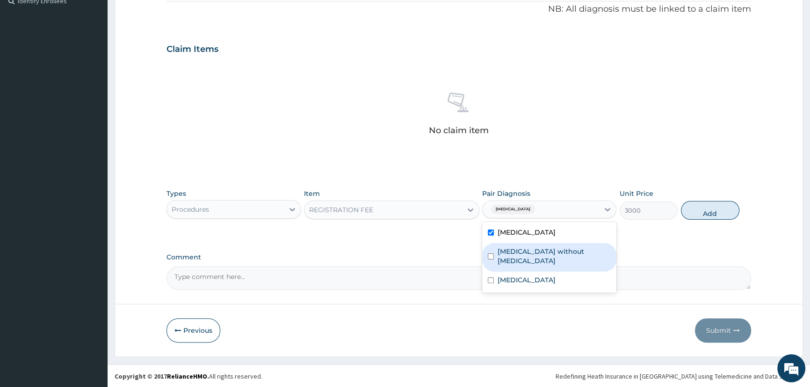
click at [514, 253] on label "Sepsis without septic shock" at bounding box center [554, 256] width 113 height 19
checkbox input "true"
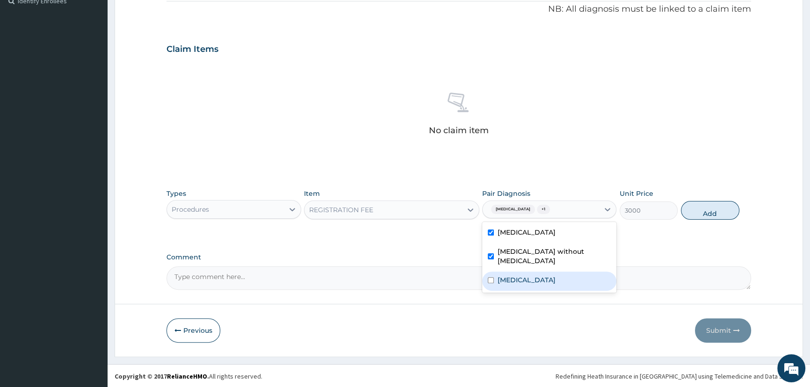
click at [518, 275] on label "Teething syndrome" at bounding box center [527, 279] width 58 height 9
checkbox input "true"
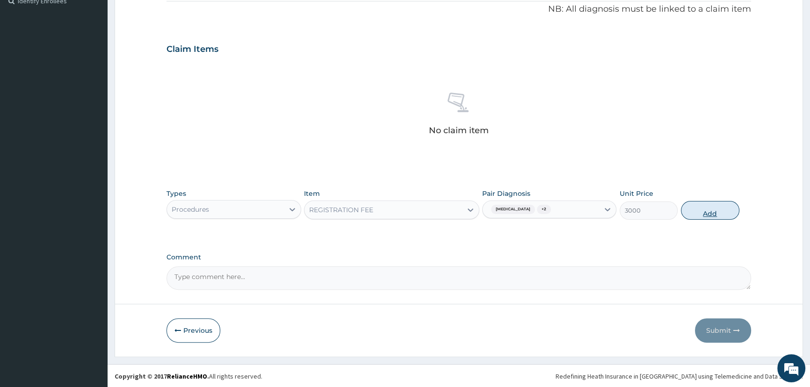
click at [702, 216] on button "Add" at bounding box center [710, 210] width 58 height 19
type input "0"
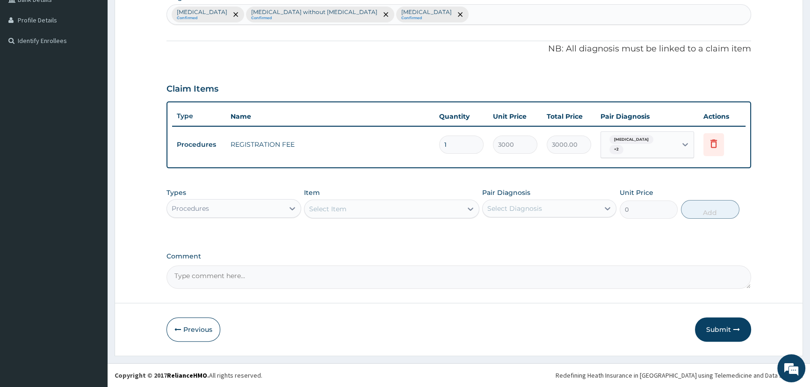
scroll to position [246, 0]
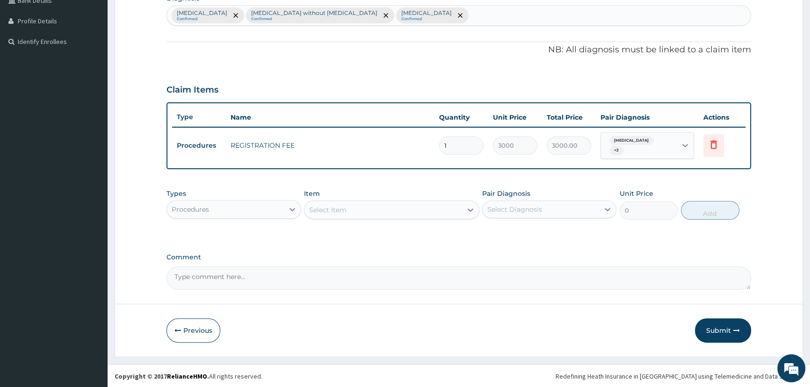
click at [386, 219] on div "Types Procedures Item Select Item Pair Diagnosis Select Diagnosis Unit Price 0 …" at bounding box center [458, 204] width 585 height 40
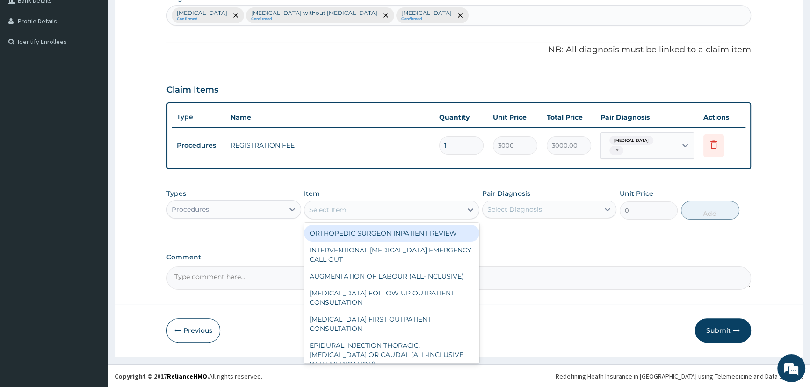
click at [384, 211] on div "Select Item" at bounding box center [383, 209] width 158 height 15
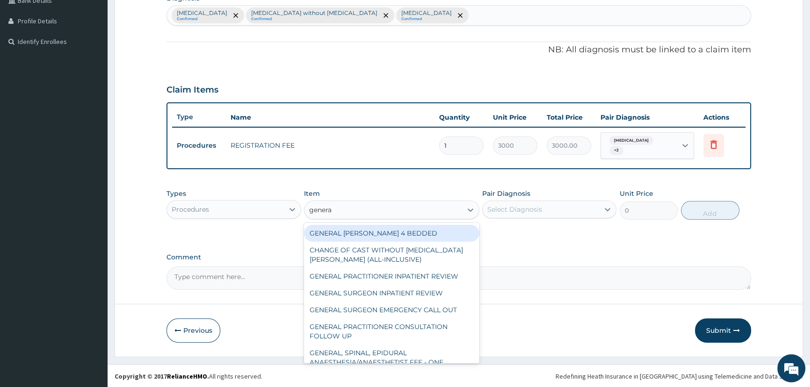
type input "general"
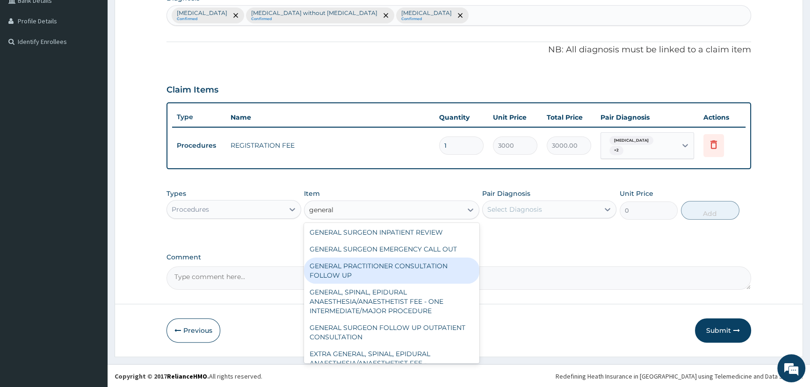
scroll to position [168, 0]
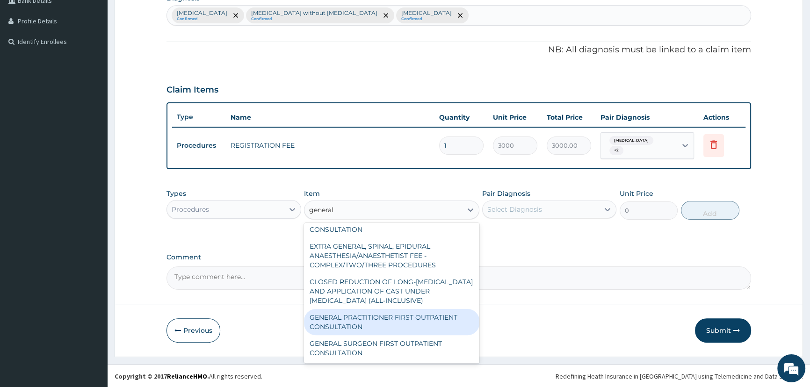
click at [404, 322] on div "GENERAL PRACTITIONER FIRST OUTPATIENT CONSULTATION" at bounding box center [391, 322] width 175 height 26
type input "4500"
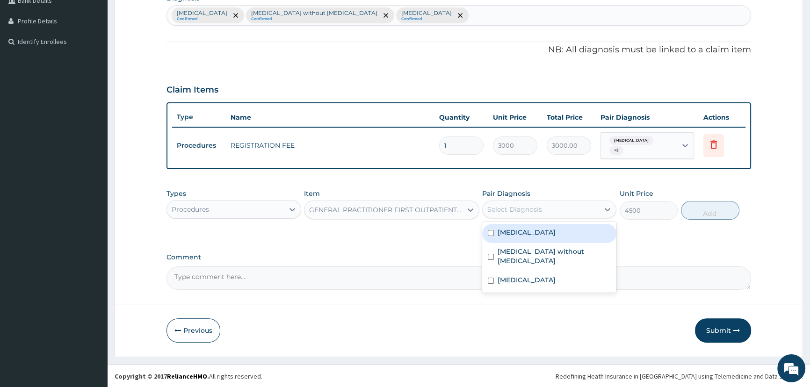
click at [524, 212] on div "Select Diagnosis" at bounding box center [514, 209] width 55 height 9
click at [524, 230] on label "Malaria, unspecified" at bounding box center [527, 232] width 58 height 9
checkbox input "true"
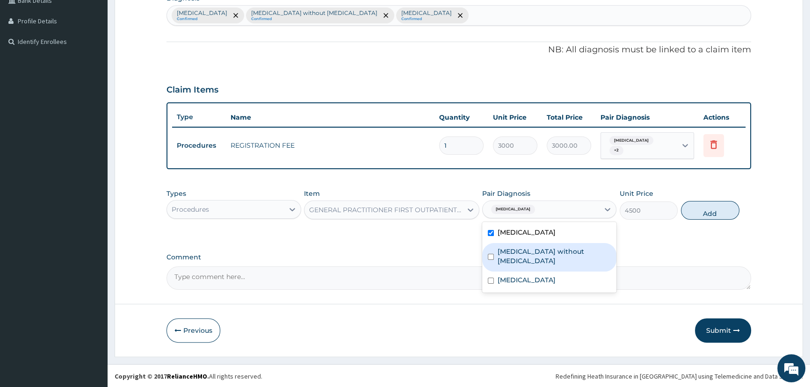
click at [526, 251] on label "Sepsis without septic shock" at bounding box center [554, 256] width 113 height 19
checkbox input "true"
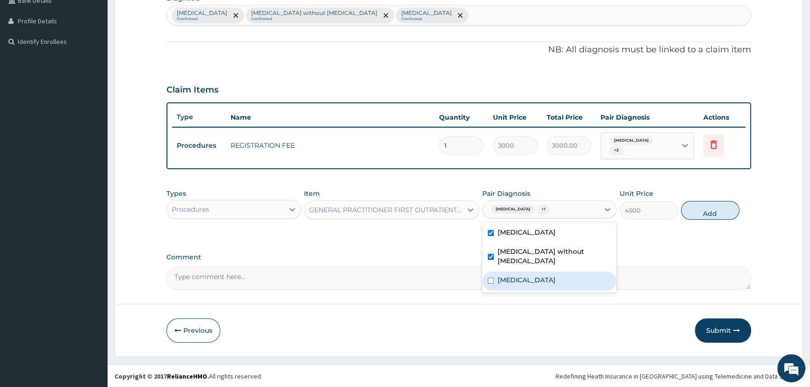
click at [524, 275] on label "Teething syndrome" at bounding box center [527, 279] width 58 height 9
checkbox input "true"
click at [705, 208] on button "Add" at bounding box center [710, 210] width 58 height 19
type input "0"
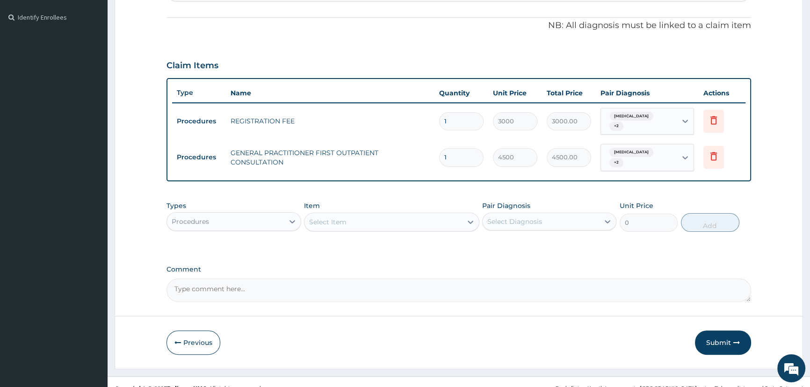
scroll to position [282, 0]
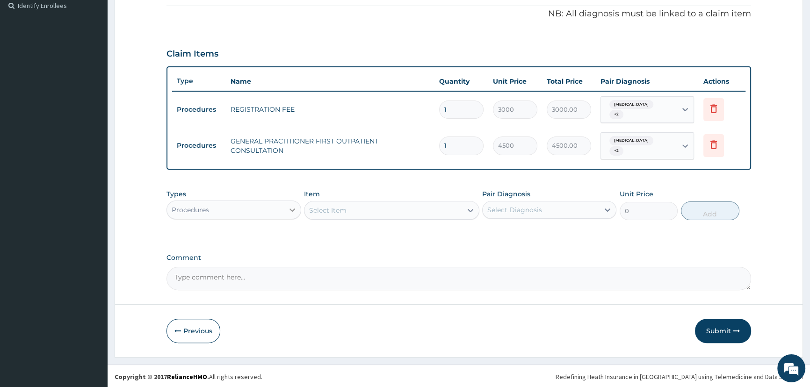
click at [289, 205] on icon at bounding box center [292, 209] width 9 height 9
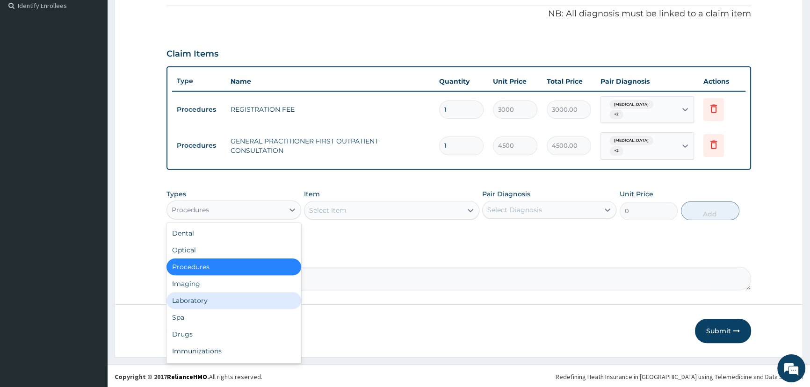
click at [227, 296] on div "Laboratory" at bounding box center [233, 300] width 134 height 17
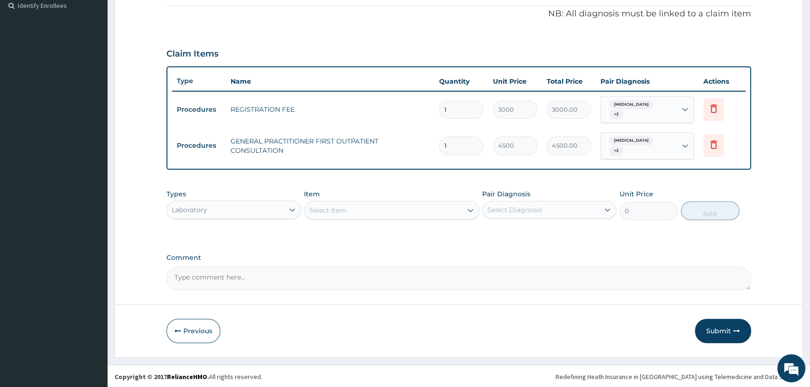
click at [399, 212] on div "Select Item" at bounding box center [383, 210] width 158 height 15
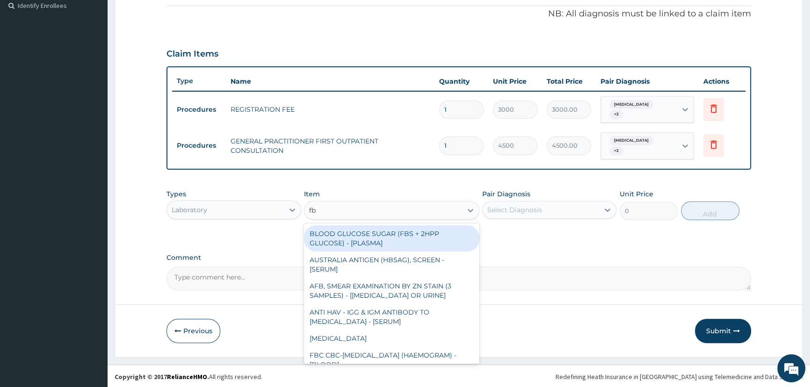
type input "fbc"
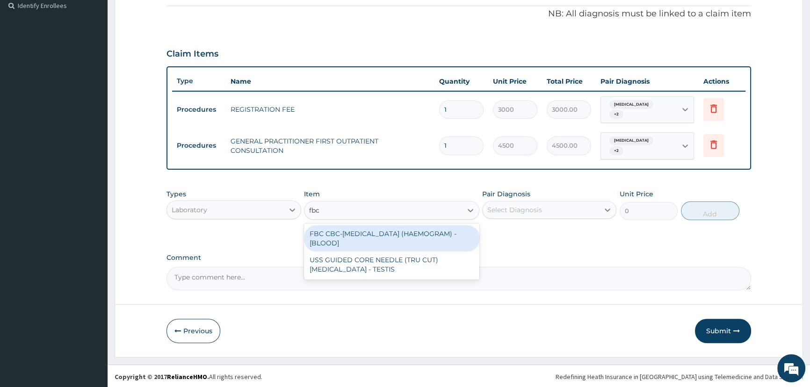
click at [402, 231] on div "FBC CBC-COMPLETE BLOOD COUNT (HAEMOGRAM) - [BLOOD]" at bounding box center [391, 238] width 175 height 26
type input "6000"
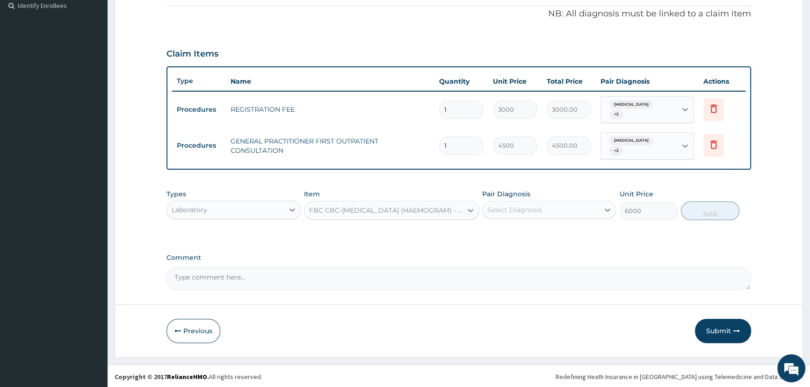
click at [510, 208] on div "Select Diagnosis" at bounding box center [514, 209] width 55 height 9
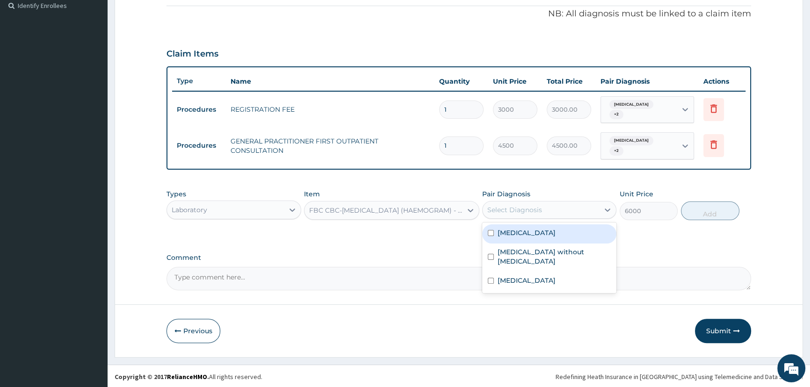
click at [529, 233] on label "Malaria, unspecified" at bounding box center [527, 232] width 58 height 9
checkbox input "true"
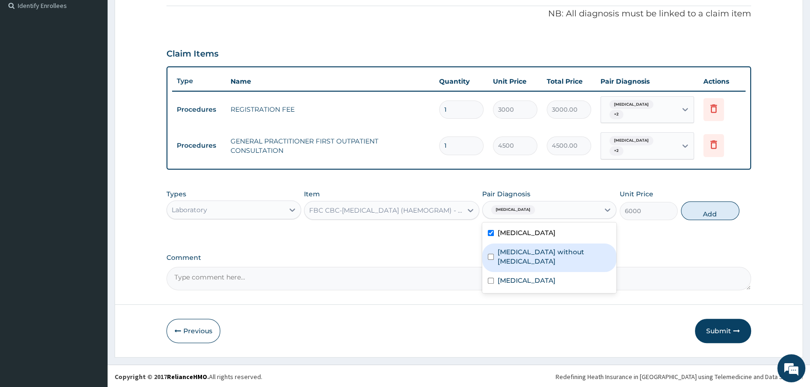
click at [529, 256] on div "Sepsis without septic shock" at bounding box center [549, 258] width 134 height 29
checkbox input "true"
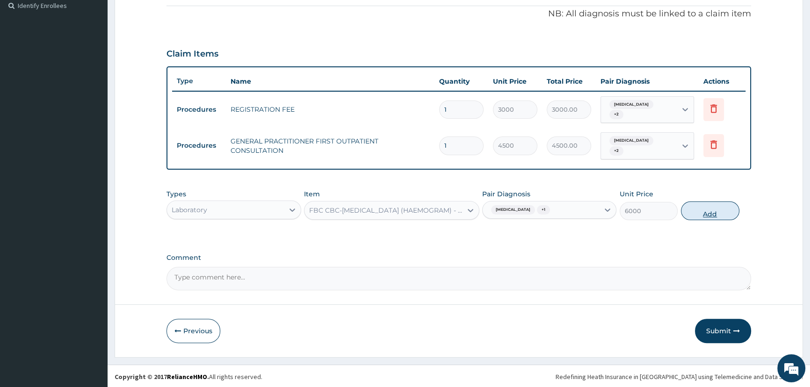
click at [701, 215] on button "Add" at bounding box center [710, 211] width 58 height 19
type input "0"
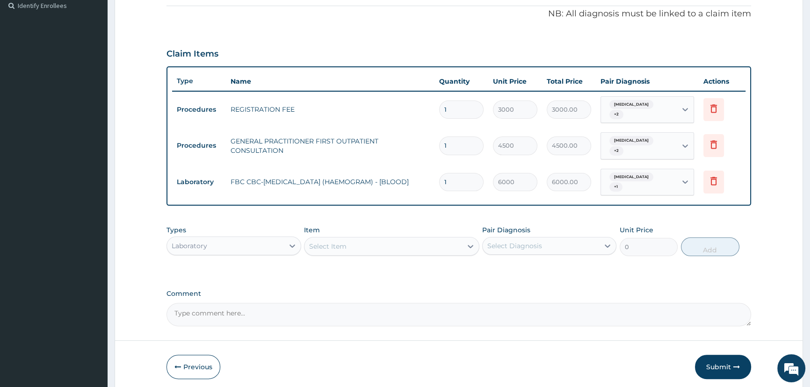
click at [355, 245] on div "Select Item" at bounding box center [383, 246] width 158 height 15
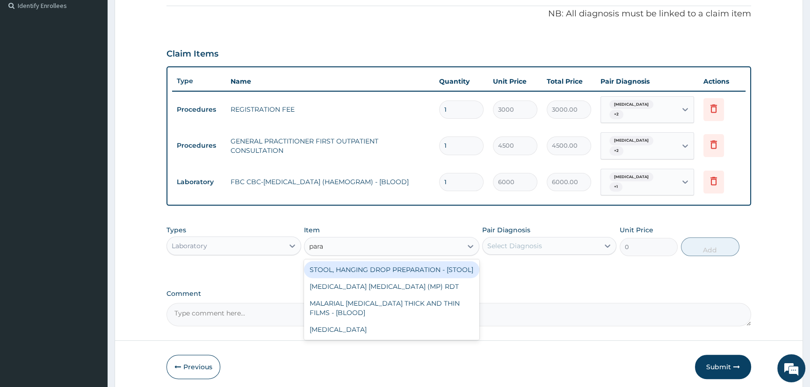
type input "paras"
click at [372, 264] on div "MALARIA PARASITE (MP) RDT" at bounding box center [391, 269] width 175 height 17
type input "2400"
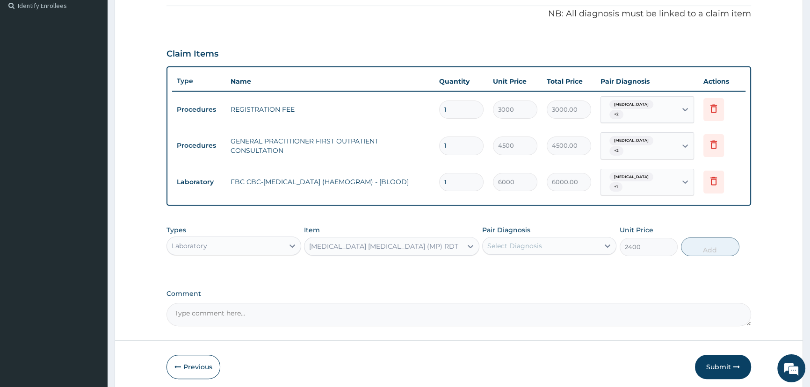
click at [556, 245] on div "Select Diagnosis" at bounding box center [541, 245] width 116 height 15
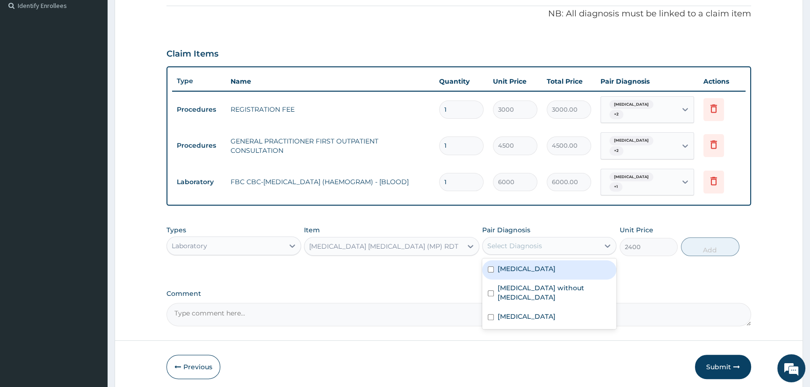
click at [547, 266] on label "Malaria, unspecified" at bounding box center [527, 268] width 58 height 9
checkbox input "true"
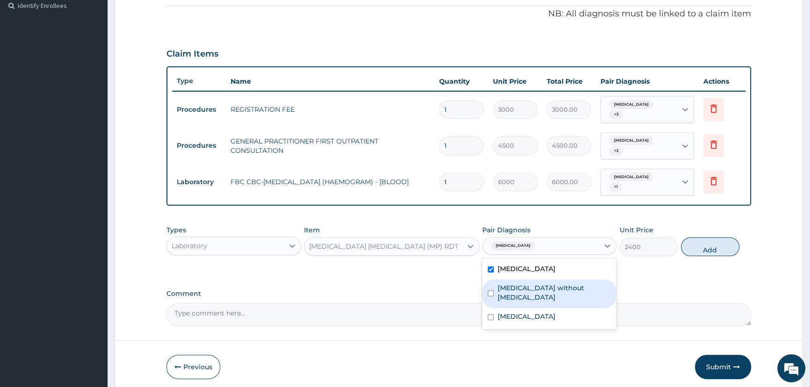
click at [546, 283] on label "Sepsis without septic shock" at bounding box center [554, 292] width 113 height 19
checkbox input "true"
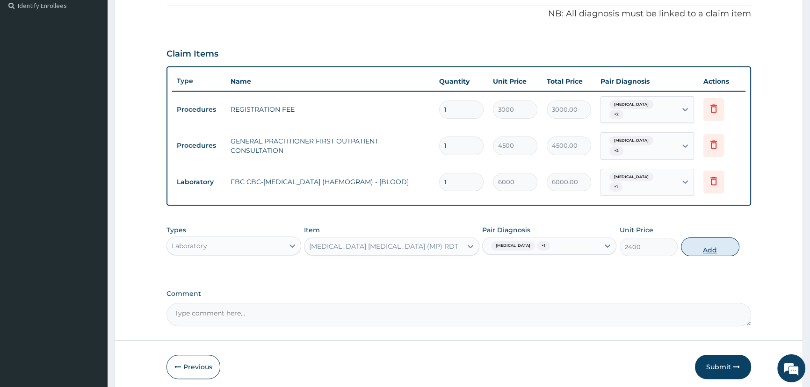
click at [706, 248] on button "Add" at bounding box center [710, 247] width 58 height 19
type input "0"
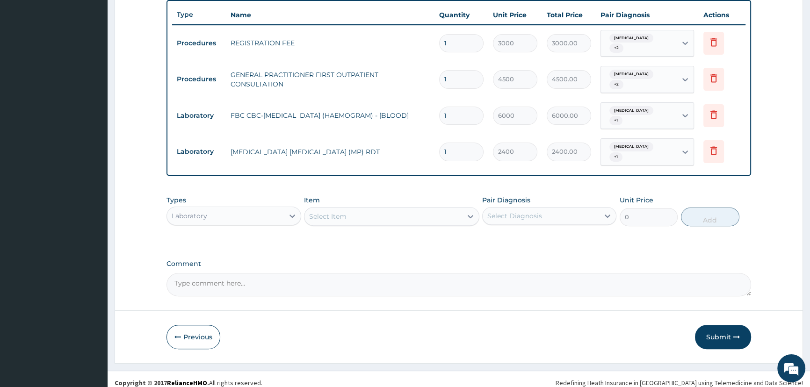
scroll to position [354, 0]
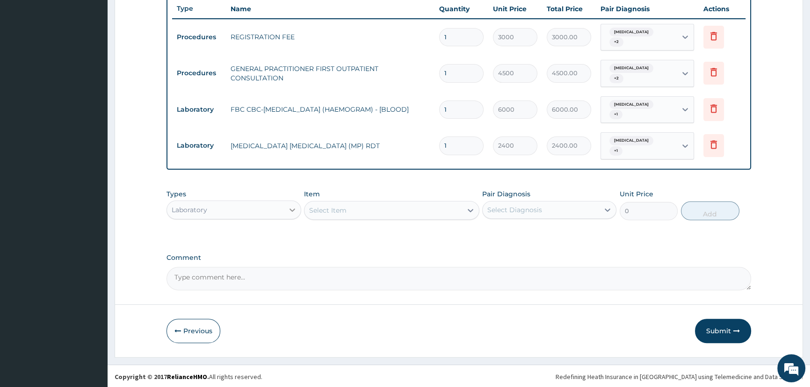
click at [289, 210] on icon at bounding box center [292, 209] width 9 height 9
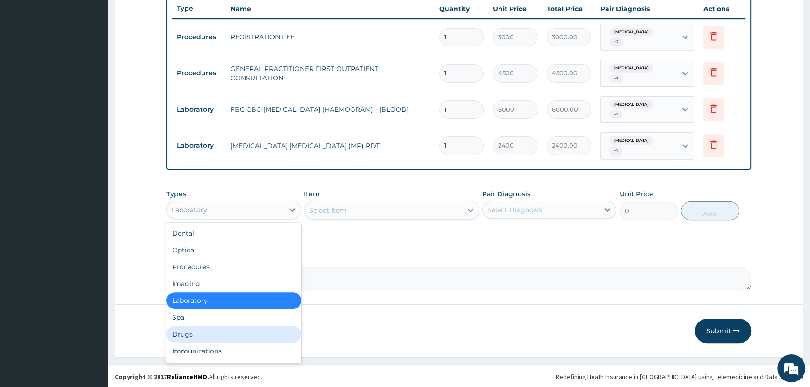
click at [224, 326] on div "Drugs" at bounding box center [233, 334] width 134 height 17
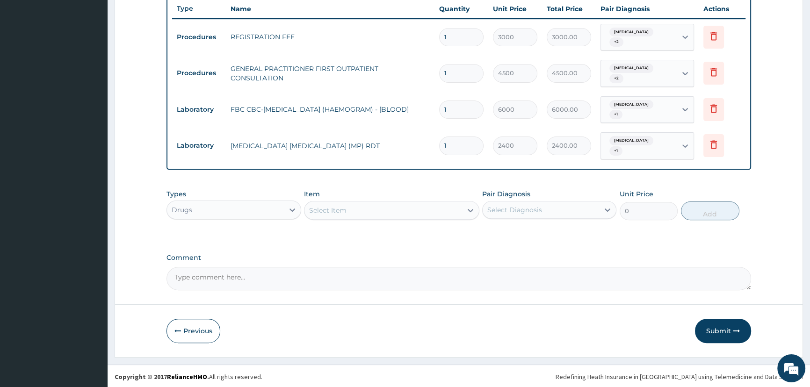
click at [348, 210] on div "Select Item" at bounding box center [383, 210] width 158 height 15
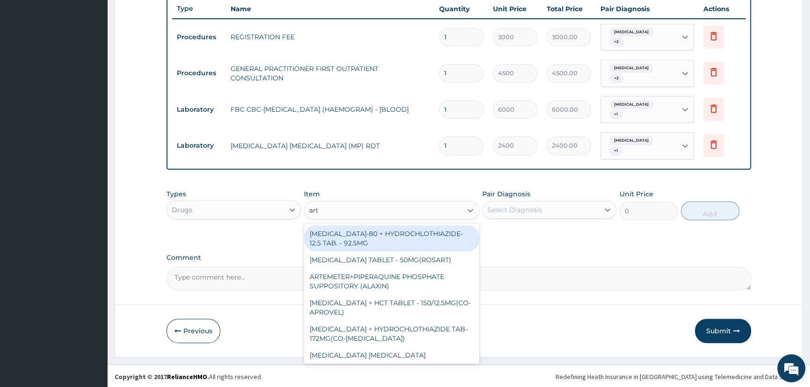
type input "arte"
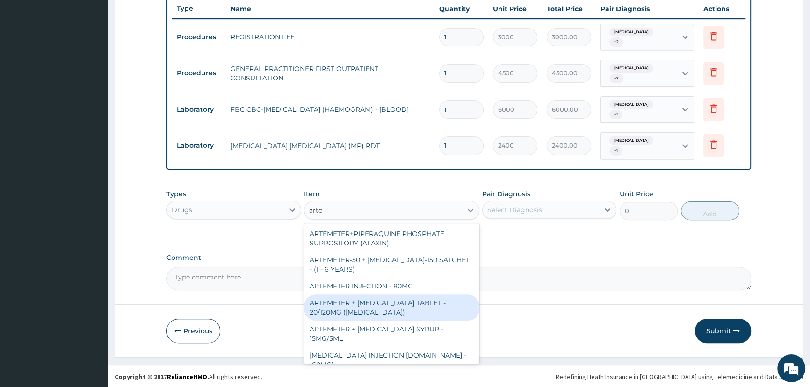
click at [368, 310] on div "ARTEMETER + LUMEFANTRINE TABLET - 20/120MG (COARTEM)" at bounding box center [391, 308] width 175 height 26
type input "240"
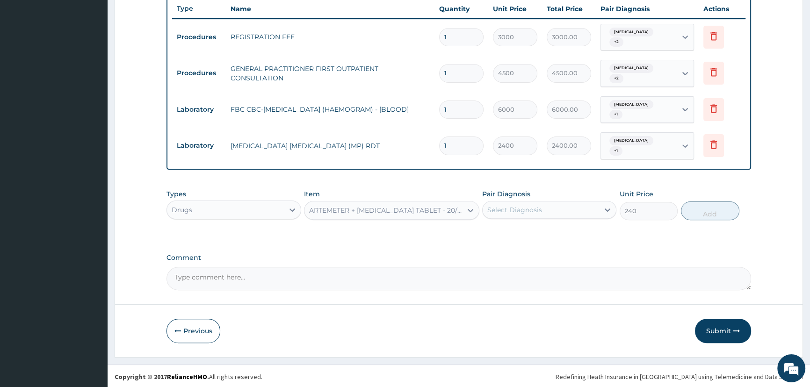
click at [529, 205] on div "Select Diagnosis" at bounding box center [514, 209] width 55 height 9
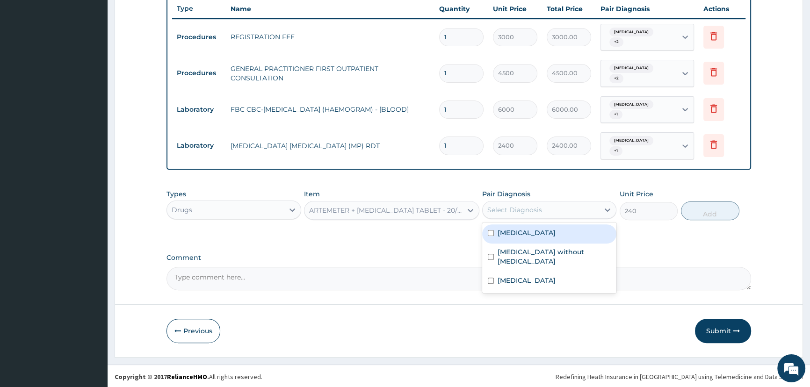
click at [534, 239] on div "Malaria, unspecified" at bounding box center [549, 233] width 134 height 19
checkbox input "true"
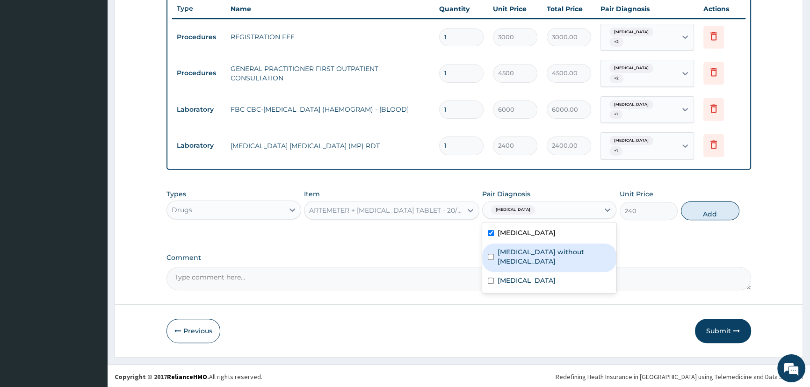
click at [535, 253] on label "Sepsis without septic shock" at bounding box center [554, 256] width 113 height 19
checkbox input "true"
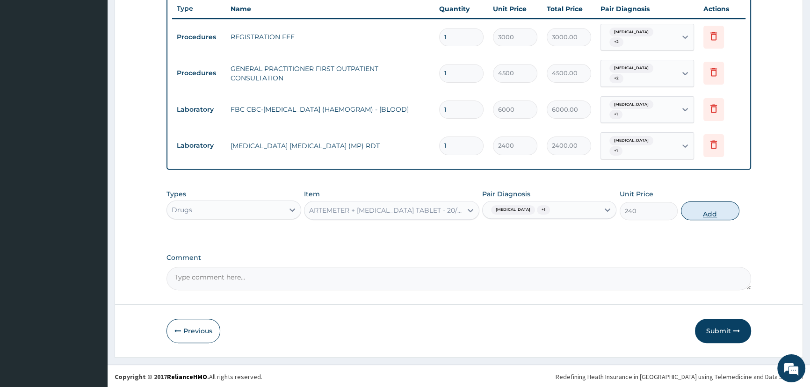
click at [701, 206] on button "Add" at bounding box center [710, 211] width 58 height 19
type input "0"
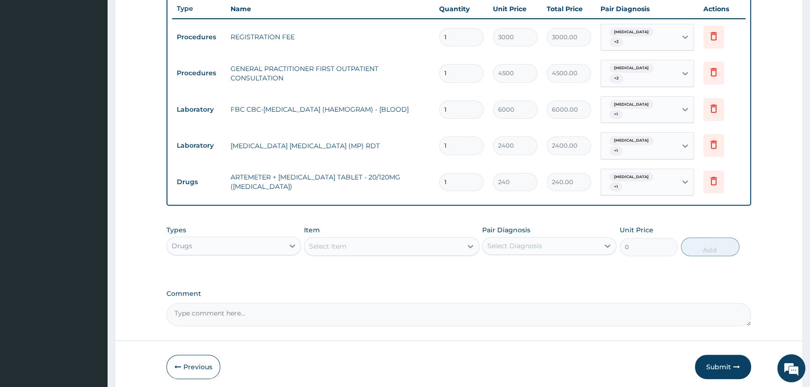
type input "0.00"
type input "6"
type input "1440.00"
type input "6"
click at [316, 243] on div "Select Item" at bounding box center [327, 246] width 37 height 9
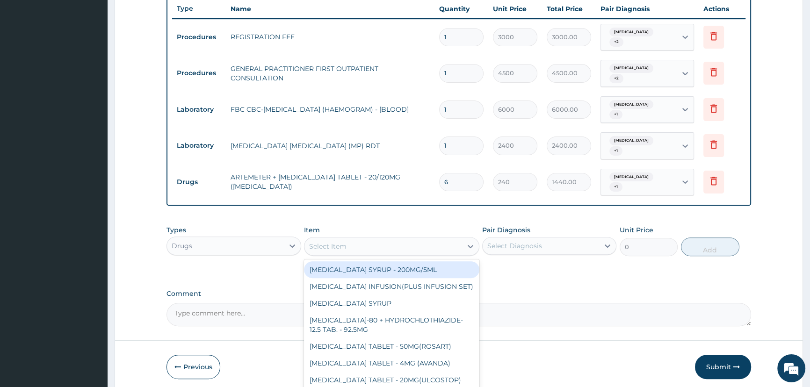
paste input "CEFIXIM"
type input "CEFIXIM"
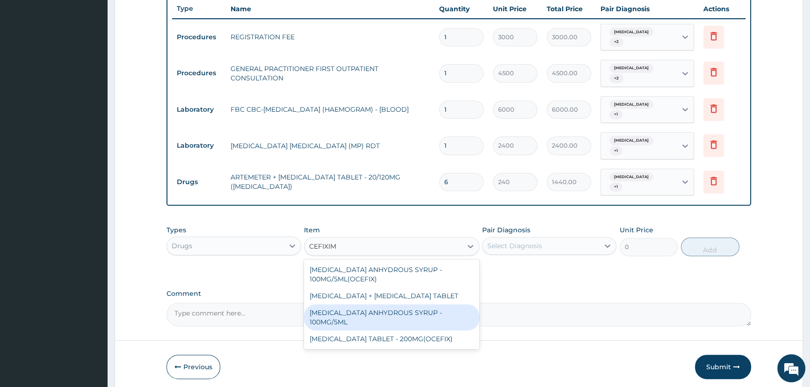
click at [406, 307] on div "CEFIXIME ANHYDROUS SYRUP - 100MG/5ML" at bounding box center [391, 317] width 175 height 26
type input "4160"
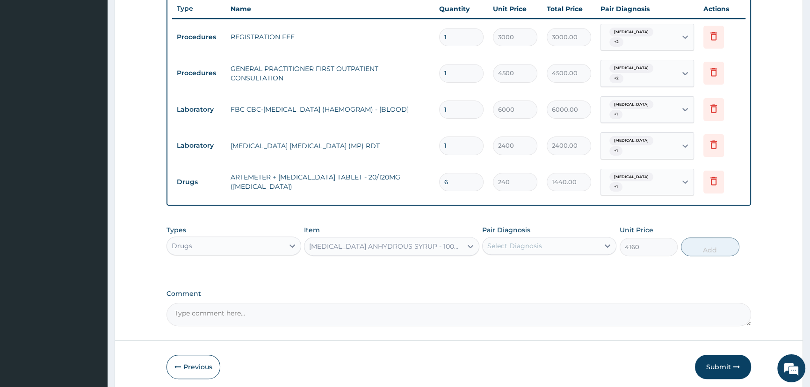
click at [425, 246] on div "CEFIXIME ANHYDROUS SYRUP - 100MG/5ML" at bounding box center [386, 246] width 154 height 9
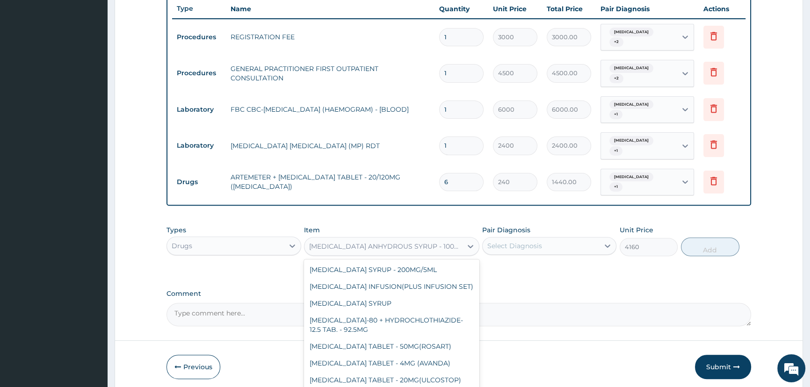
scroll to position [8177, 0]
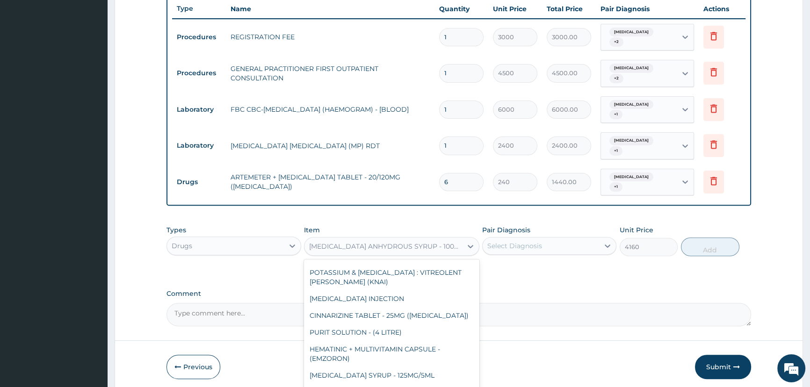
paste input "CEFIXIM"
type input "CEFIXIM"
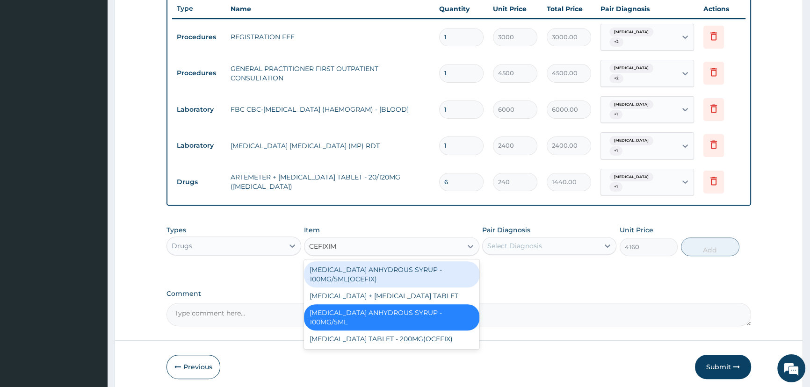
click at [377, 271] on div "CEFIXIME ANHYDROUS SYRUP - 100MG/5ML(OCEFIX)" at bounding box center [391, 274] width 175 height 26
type input "1824"
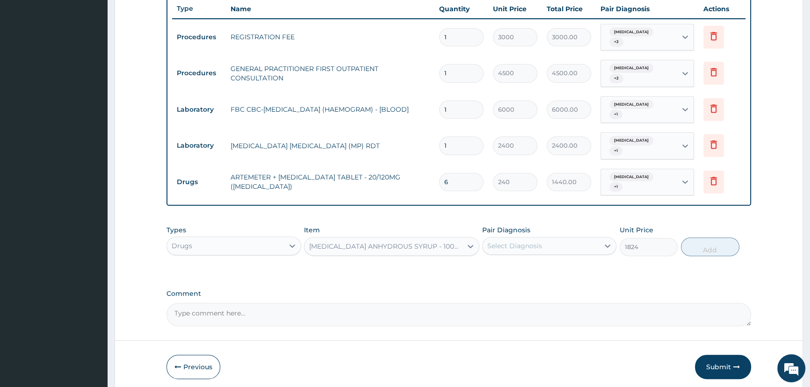
click at [388, 239] on div "CEFIXIME ANHYDROUS SYRUP - 100MG/5ML(OCEFIX)" at bounding box center [383, 246] width 158 height 15
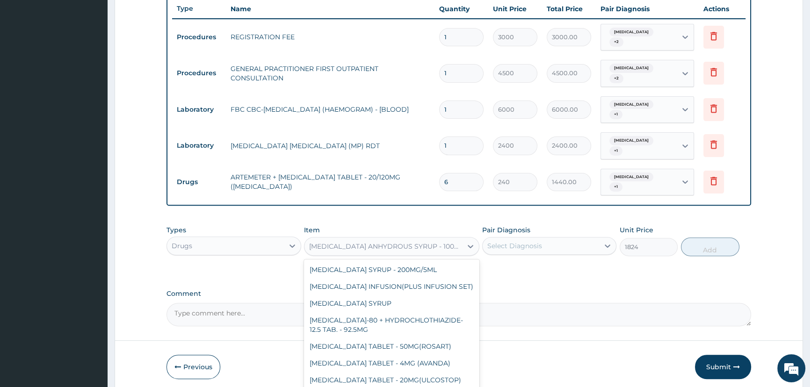
scroll to position [1133, 0]
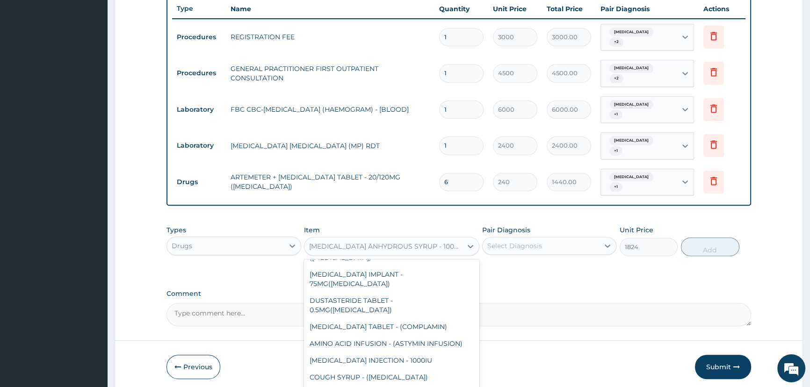
paste input "CEFIXIM"
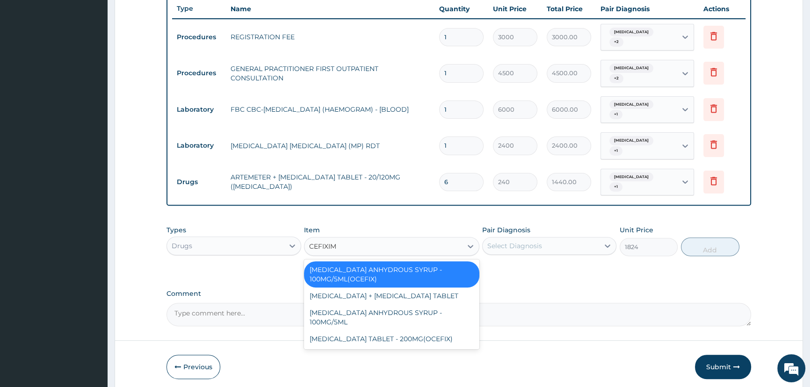
scroll to position [0, 0]
type input "CEFI"
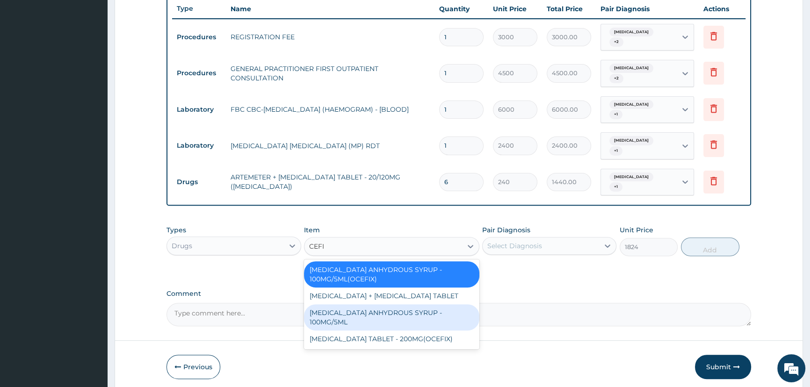
click at [384, 309] on div "CEFIXIME ANHYDROUS SYRUP - 100MG/5ML" at bounding box center [391, 317] width 175 height 26
type input "4160"
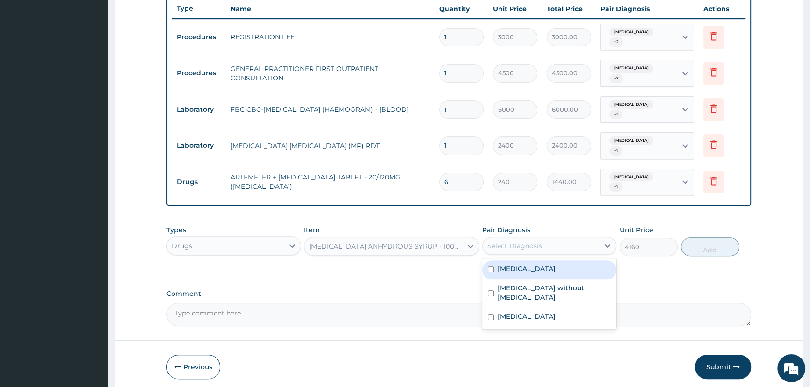
click at [525, 238] on div "Select Diagnosis" at bounding box center [541, 245] width 116 height 15
drag, startPoint x: 530, startPoint y: 268, endPoint x: 530, endPoint y: 281, distance: 12.6
click at [530, 269] on label "Malaria, unspecified" at bounding box center [527, 268] width 58 height 9
checkbox input "true"
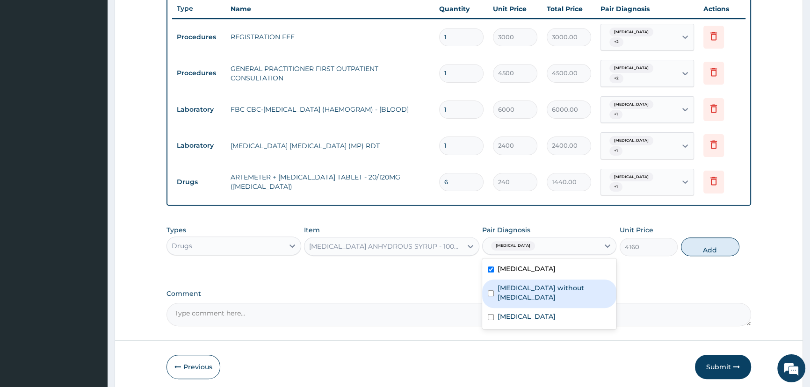
click at [530, 283] on label "Sepsis without septic shock" at bounding box center [554, 292] width 113 height 19
checkbox input "true"
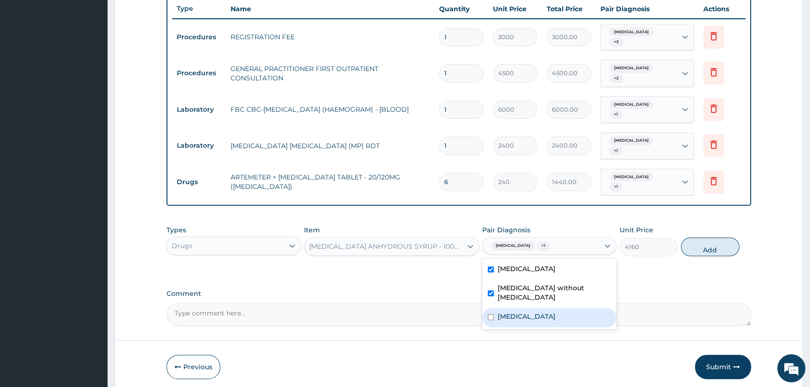
click at [550, 312] on label "Teething syndrome" at bounding box center [527, 316] width 58 height 9
click at [587, 308] on div "Teething syndrome" at bounding box center [549, 317] width 134 height 19
checkbox input "false"
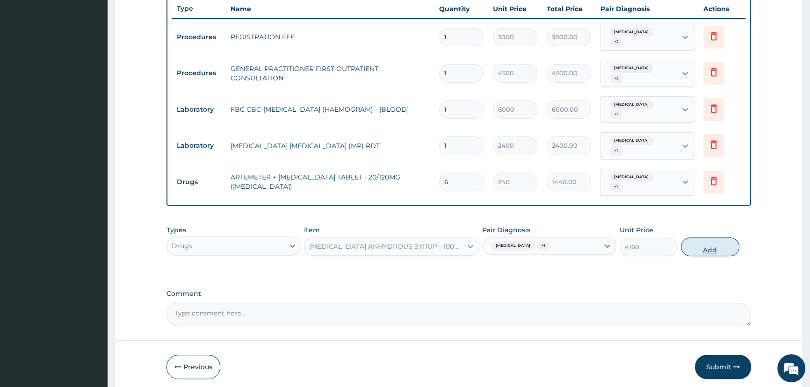
click at [710, 248] on button "Add" at bounding box center [710, 247] width 58 height 19
type input "0"
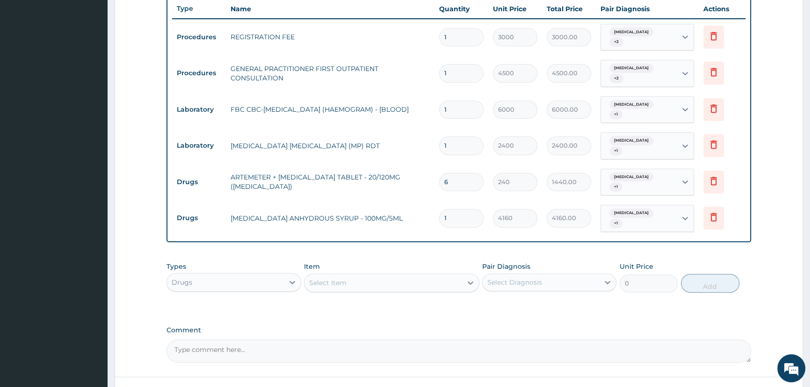
click at [356, 282] on div "Select Item" at bounding box center [383, 282] width 158 height 15
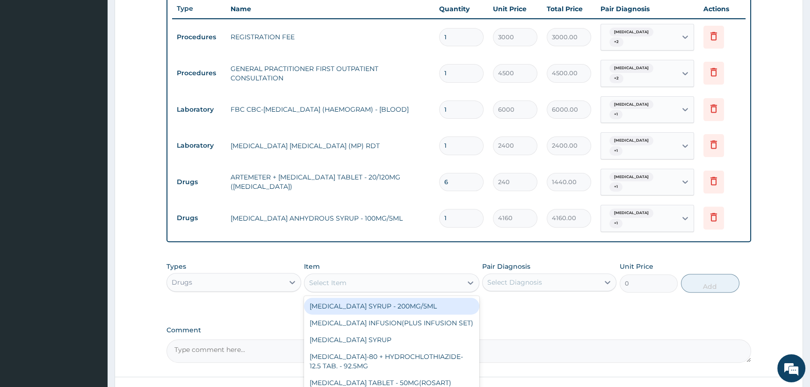
paste input "PARACETAMOL"
type input "PARACETAMOL"
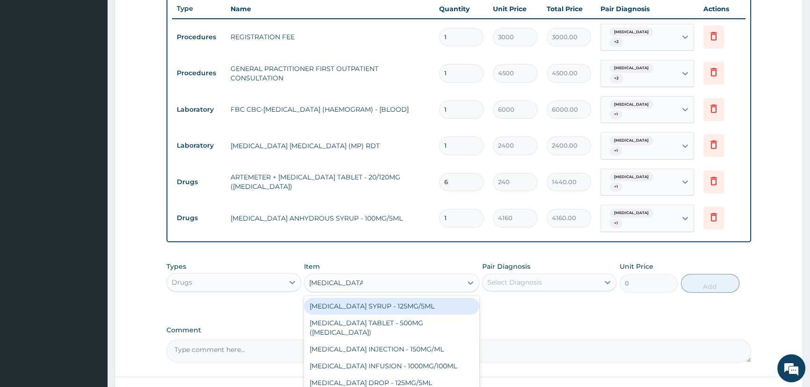
click at [358, 306] on div "PARACETAMOL SYRUP - 125MG/5ML" at bounding box center [391, 306] width 175 height 17
type input "960"
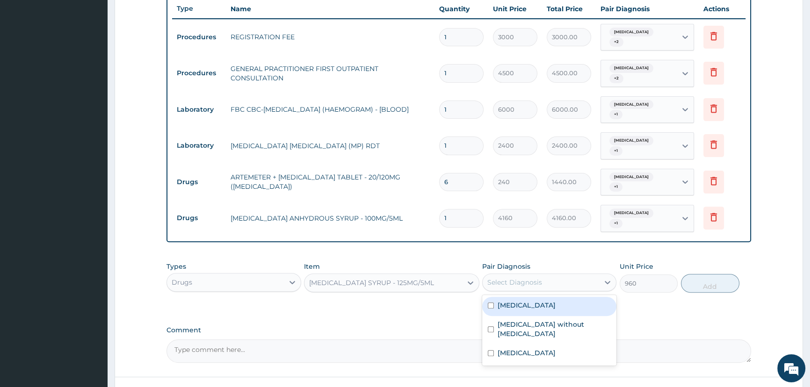
click at [556, 278] on div "Select Diagnosis" at bounding box center [541, 282] width 116 height 15
click at [538, 301] on label "Malaria, unspecified" at bounding box center [527, 305] width 58 height 9
checkbox input "true"
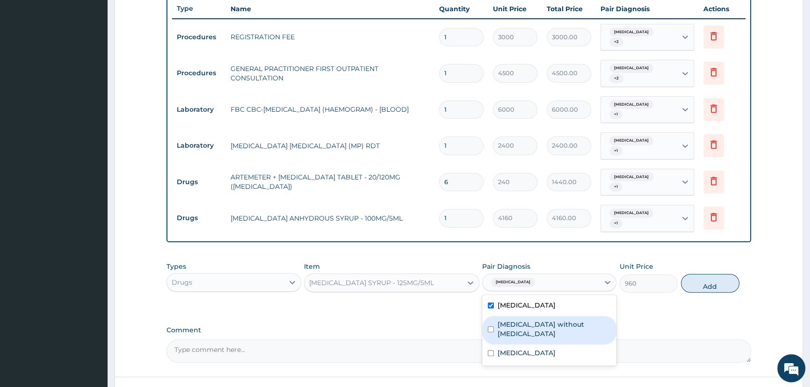
click at [538, 324] on label "Sepsis without septic shock" at bounding box center [554, 329] width 113 height 19
checkbox input "true"
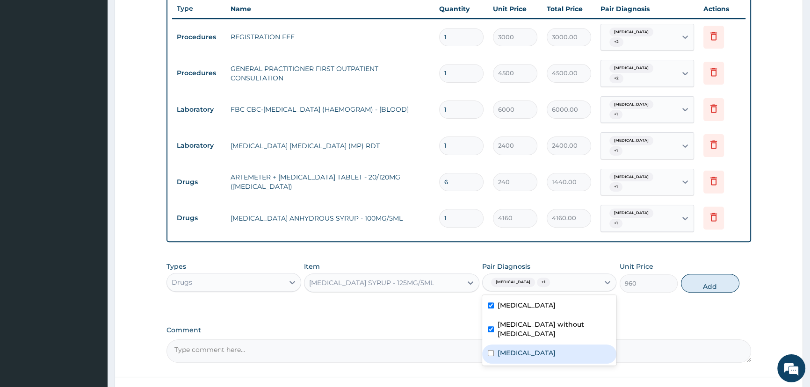
click at [538, 350] on div "Teething syndrome" at bounding box center [549, 354] width 134 height 19
checkbox input "true"
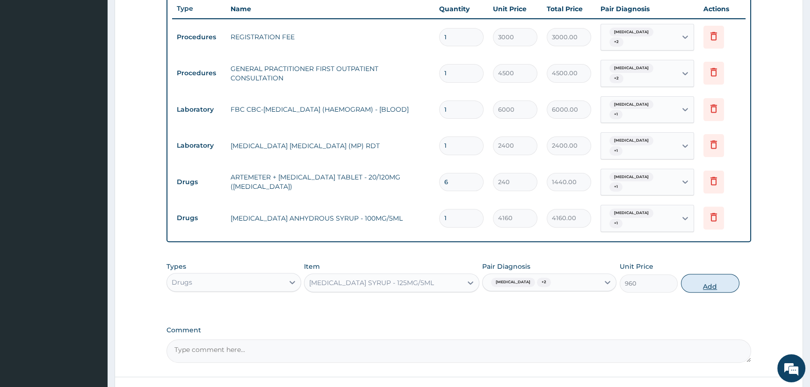
click at [716, 282] on button "Add" at bounding box center [710, 283] width 58 height 19
type input "0"
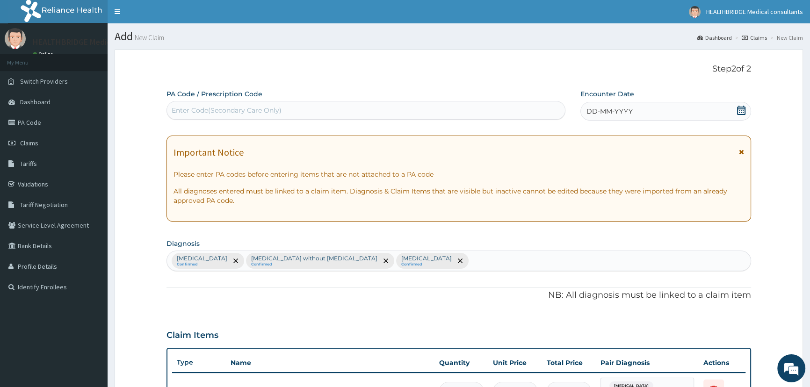
click at [738, 109] on icon at bounding box center [741, 110] width 9 height 9
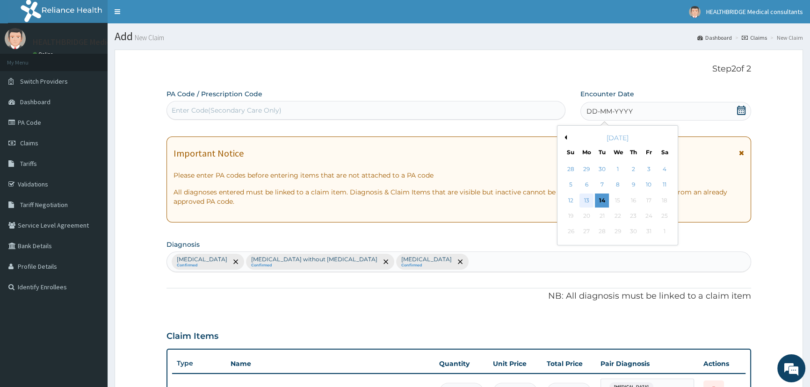
click at [588, 199] on div "13" at bounding box center [586, 201] width 14 height 14
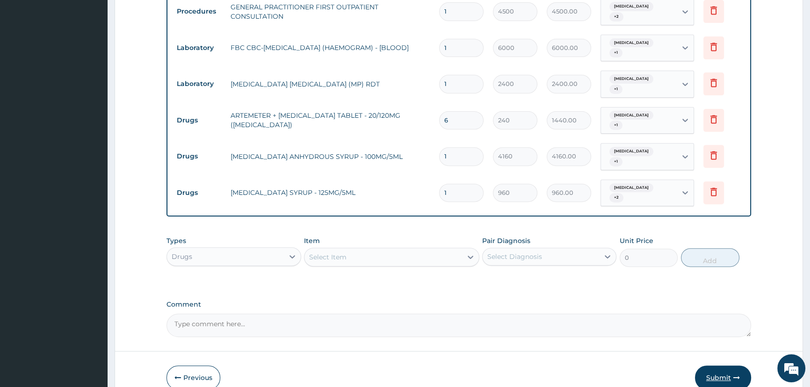
scroll to position [425, 0]
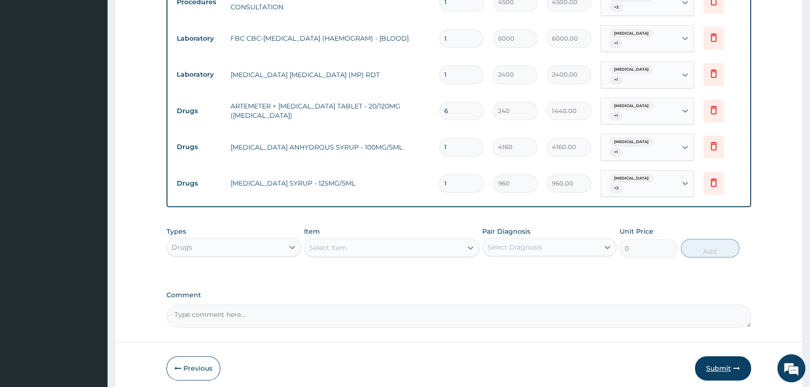
click at [717, 363] on button "Submit" at bounding box center [723, 368] width 56 height 24
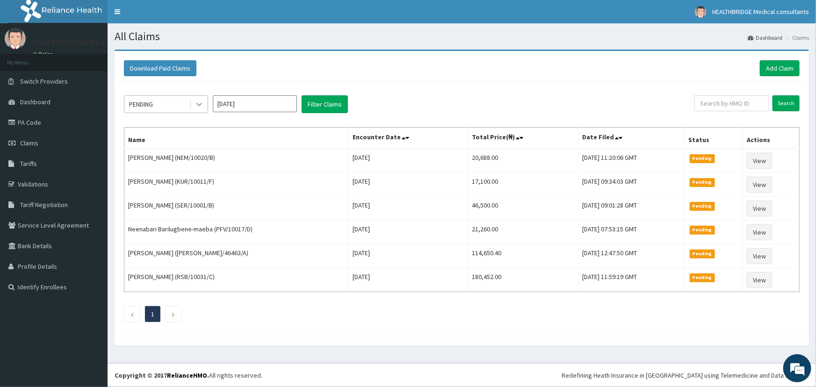
click at [199, 103] on icon at bounding box center [199, 104] width 9 height 9
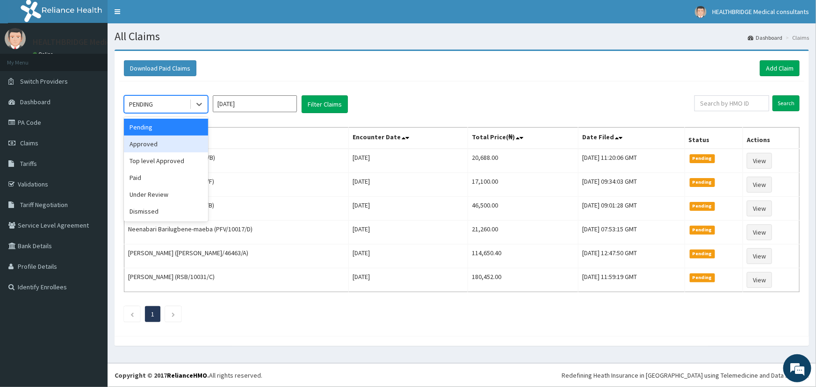
click at [180, 147] on div "Approved" at bounding box center [166, 144] width 84 height 17
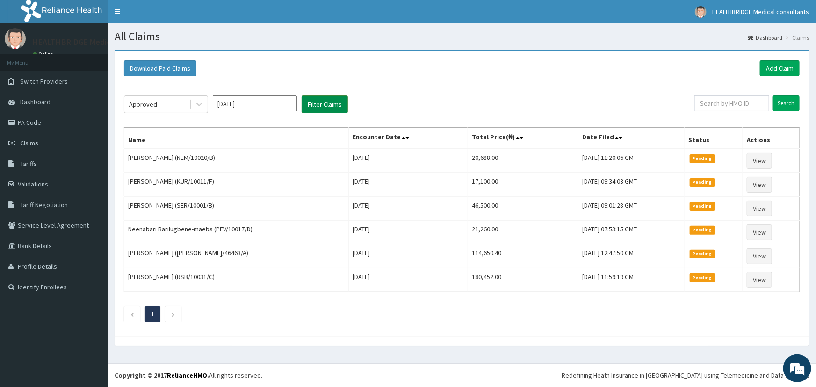
click at [316, 103] on button "Filter Claims" at bounding box center [325, 104] width 46 height 18
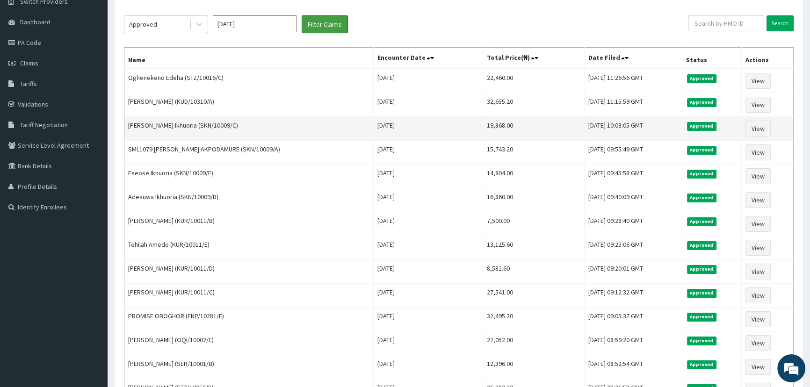
scroll to position [75, 0]
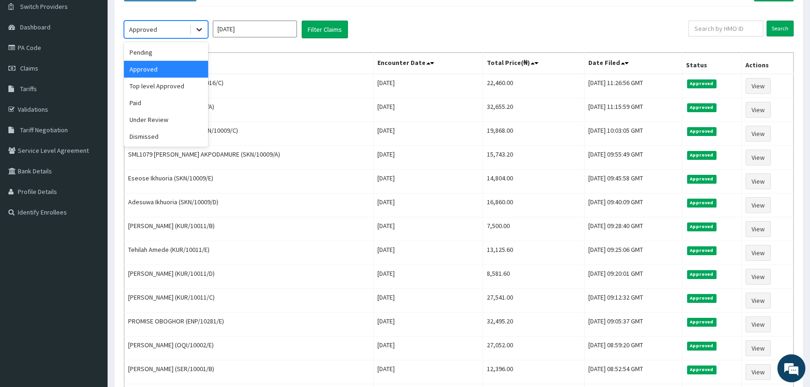
click at [201, 30] on icon at bounding box center [199, 29] width 9 height 9
click at [164, 88] on div "Top level Approved" at bounding box center [166, 86] width 84 height 17
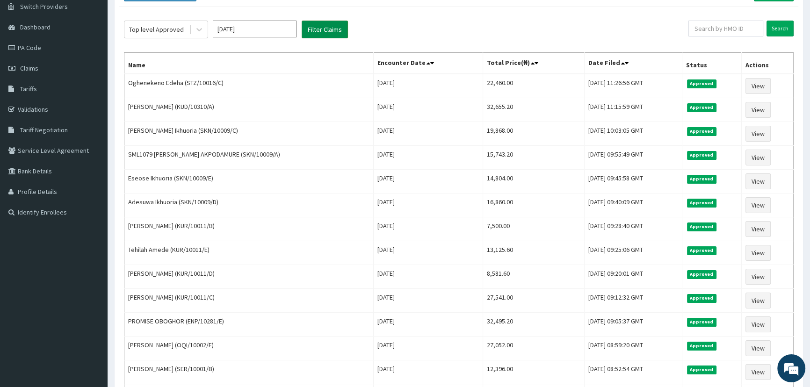
click at [327, 26] on button "Filter Claims" at bounding box center [325, 30] width 46 height 18
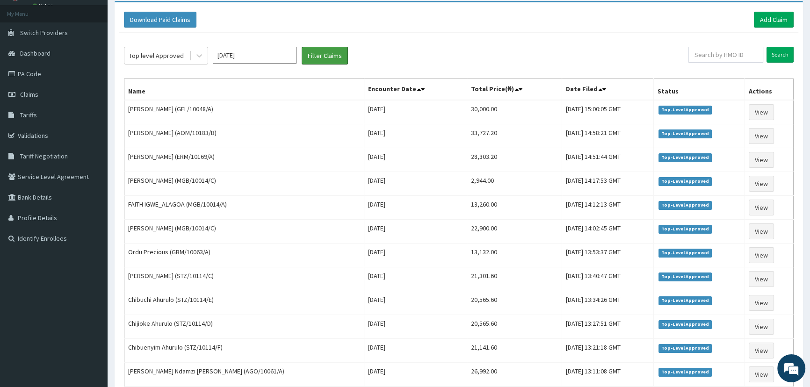
scroll to position [0, 0]
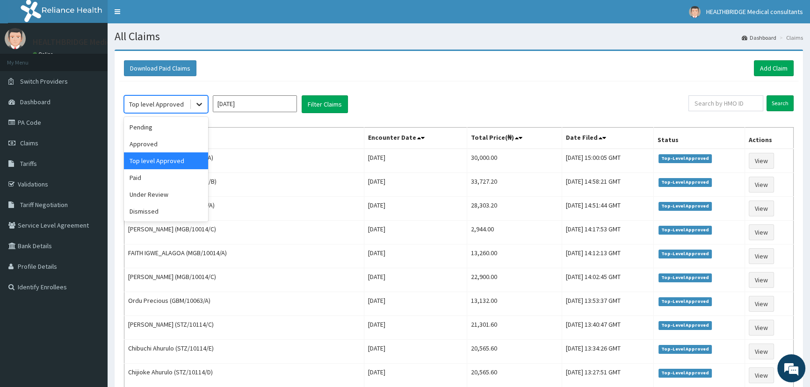
click at [199, 107] on icon at bounding box center [199, 104] width 9 height 9
click at [153, 181] on div "Paid" at bounding box center [166, 177] width 84 height 17
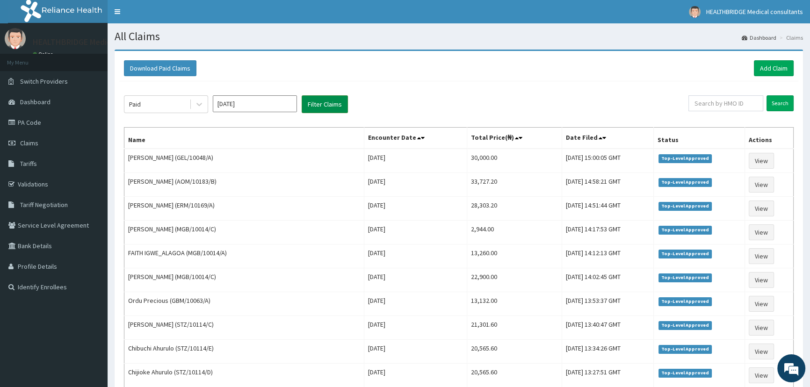
click at [316, 102] on button "Filter Claims" at bounding box center [325, 104] width 46 height 18
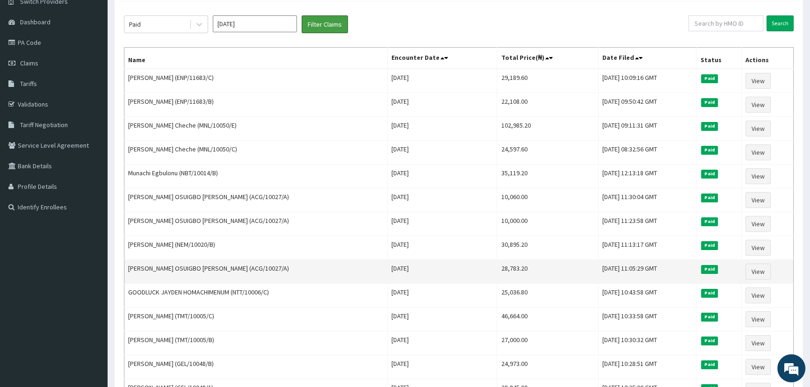
scroll to position [168, 0]
